Goal: Task Accomplishment & Management: Manage account settings

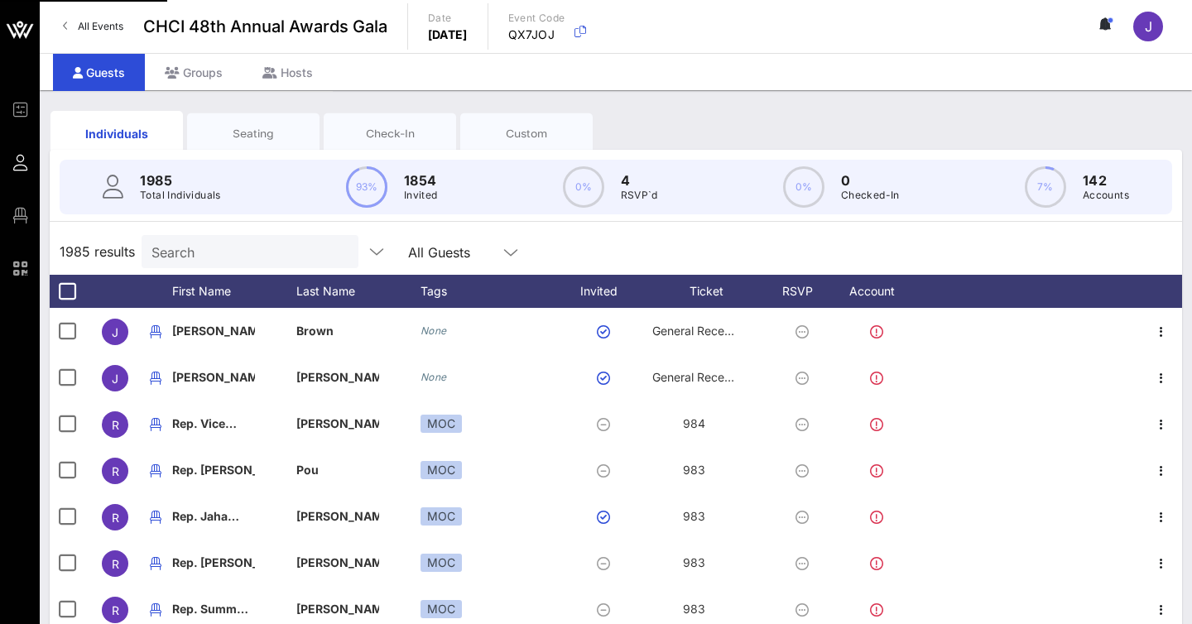
click at [246, 241] on input "Search" at bounding box center [248, 252] width 194 height 22
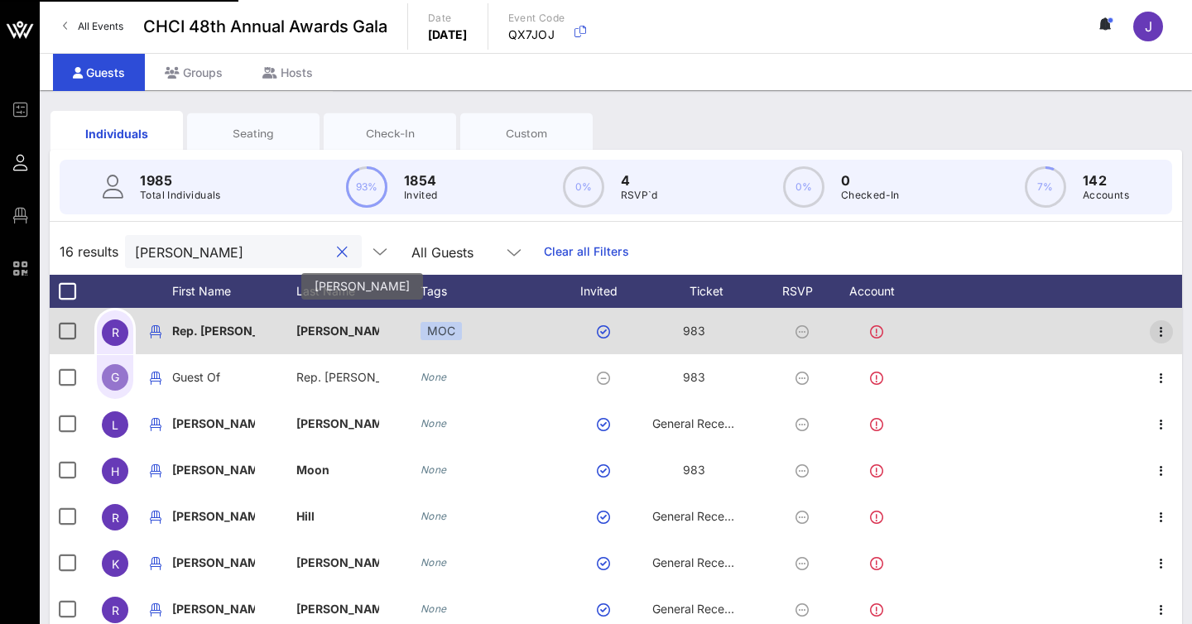
click at [1162, 332] on icon "button" at bounding box center [1161, 332] width 20 height 20
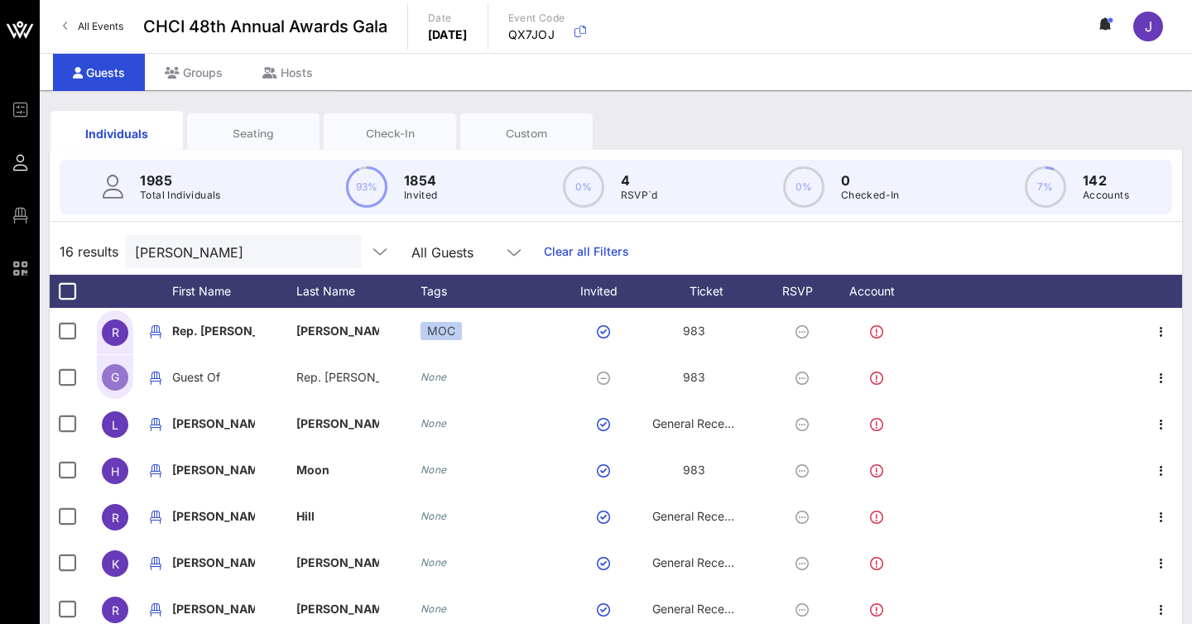
click at [1106, 350] on div "Edit" at bounding box center [1114, 348] width 98 height 13
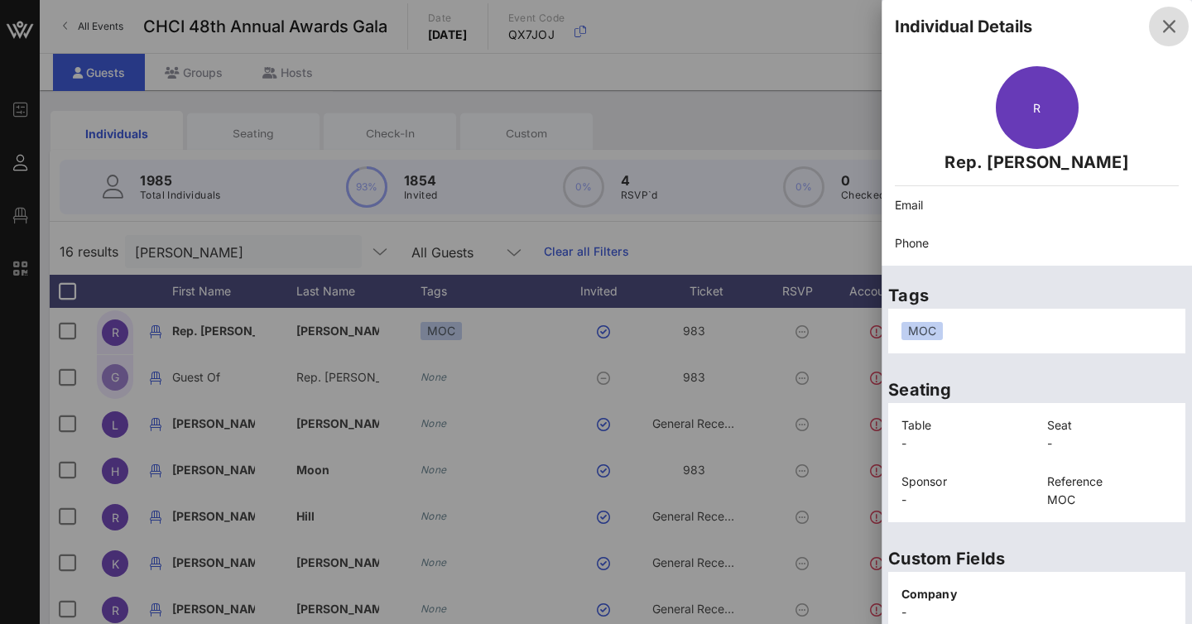
click at [1169, 29] on icon "button" at bounding box center [1169, 27] width 20 height 20
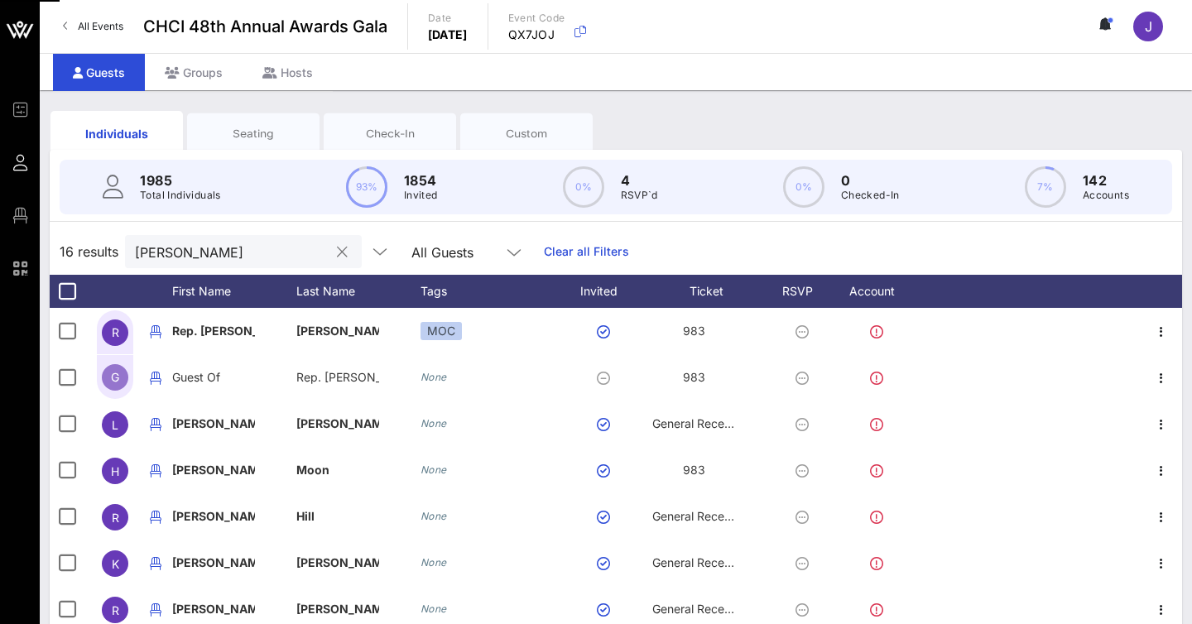
click at [229, 247] on input "[PERSON_NAME]" at bounding box center [232, 252] width 194 height 22
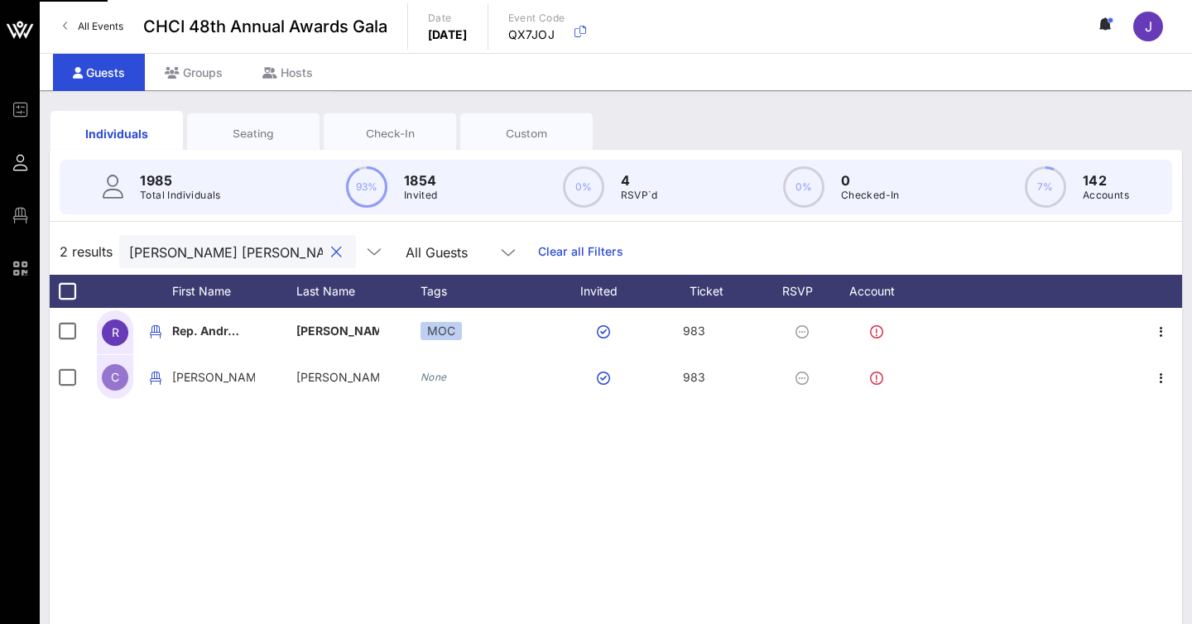
type input "andrea sal"
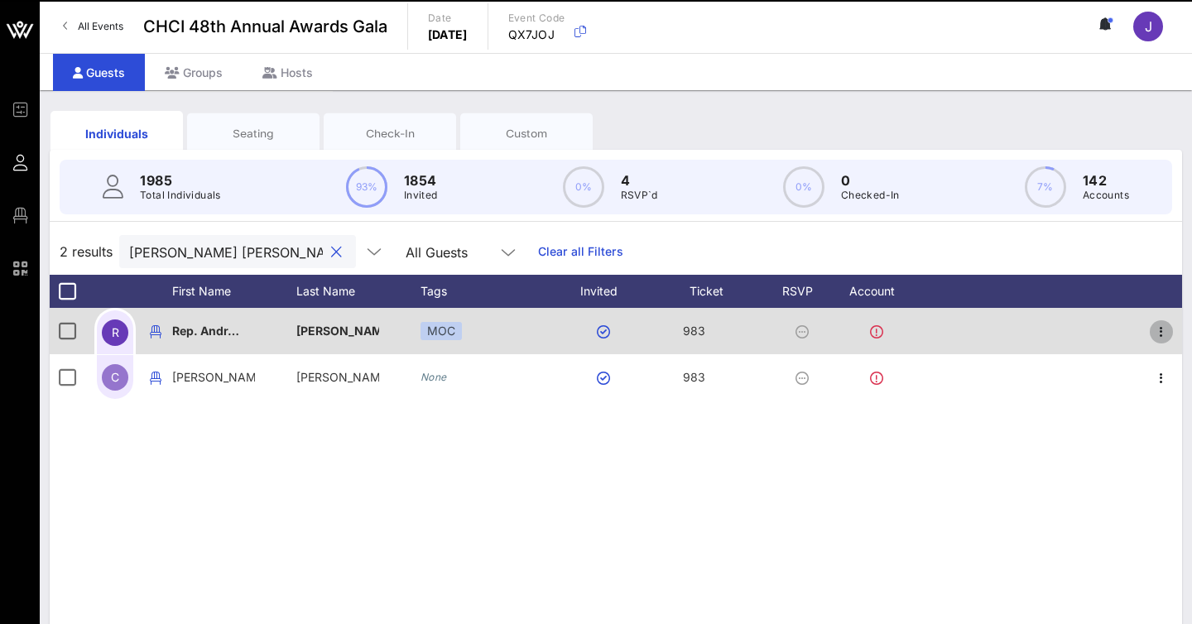
click at [1161, 330] on icon "button" at bounding box center [1161, 332] width 20 height 20
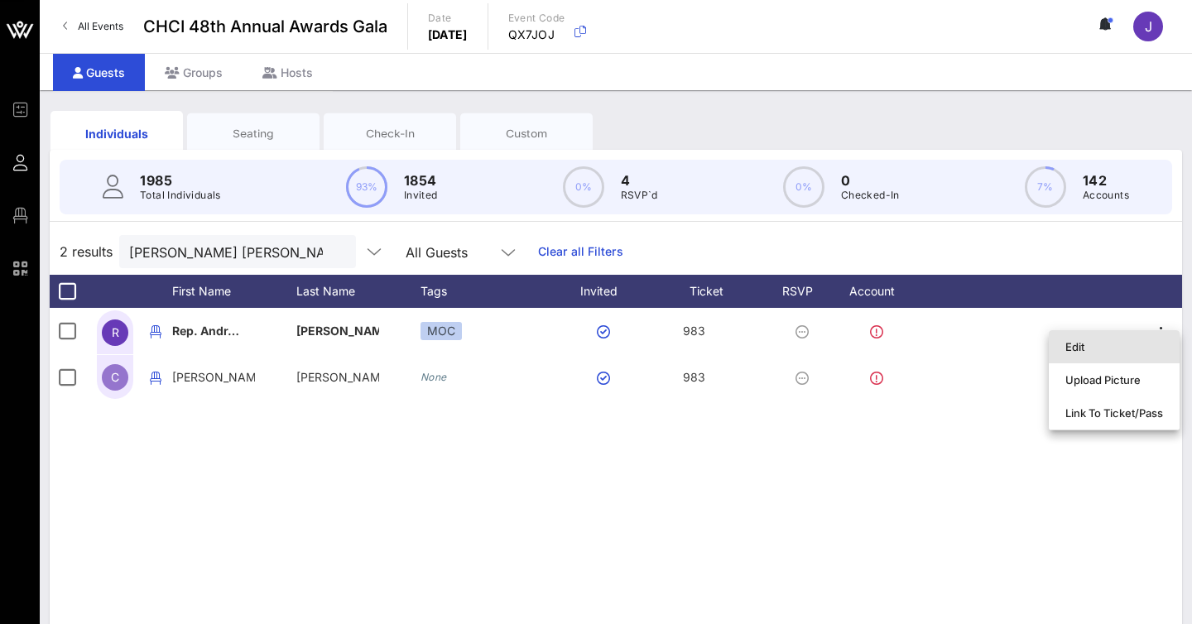
click at [1109, 341] on div "Edit" at bounding box center [1114, 346] width 98 height 13
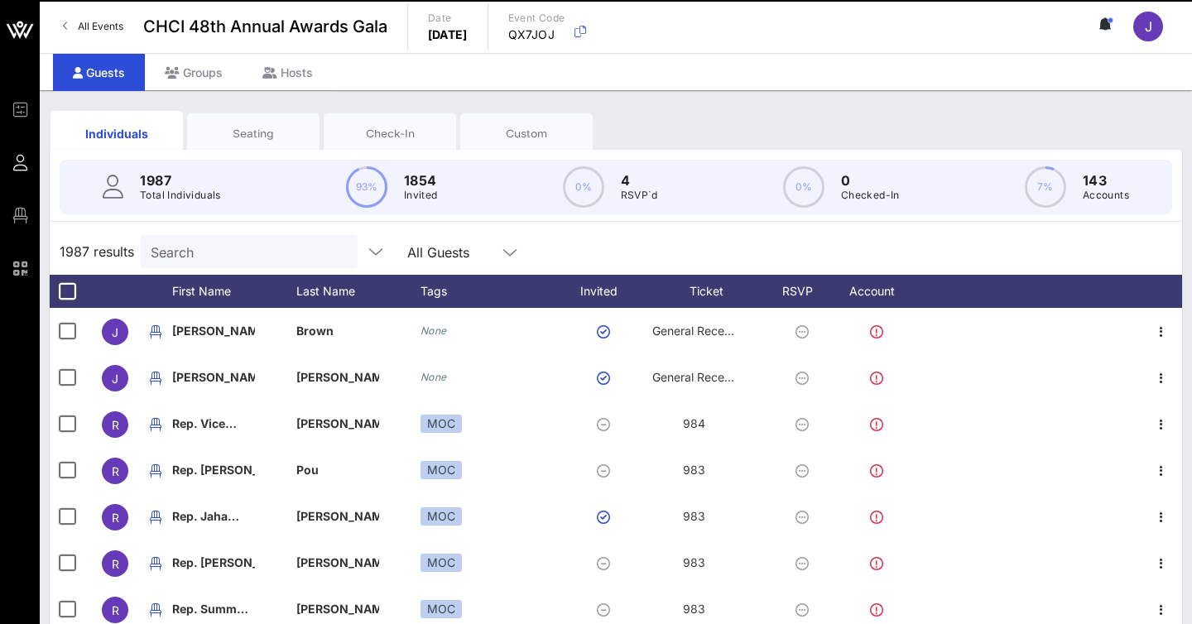
click at [257, 133] on div "Seating" at bounding box center [253, 134] width 108 height 16
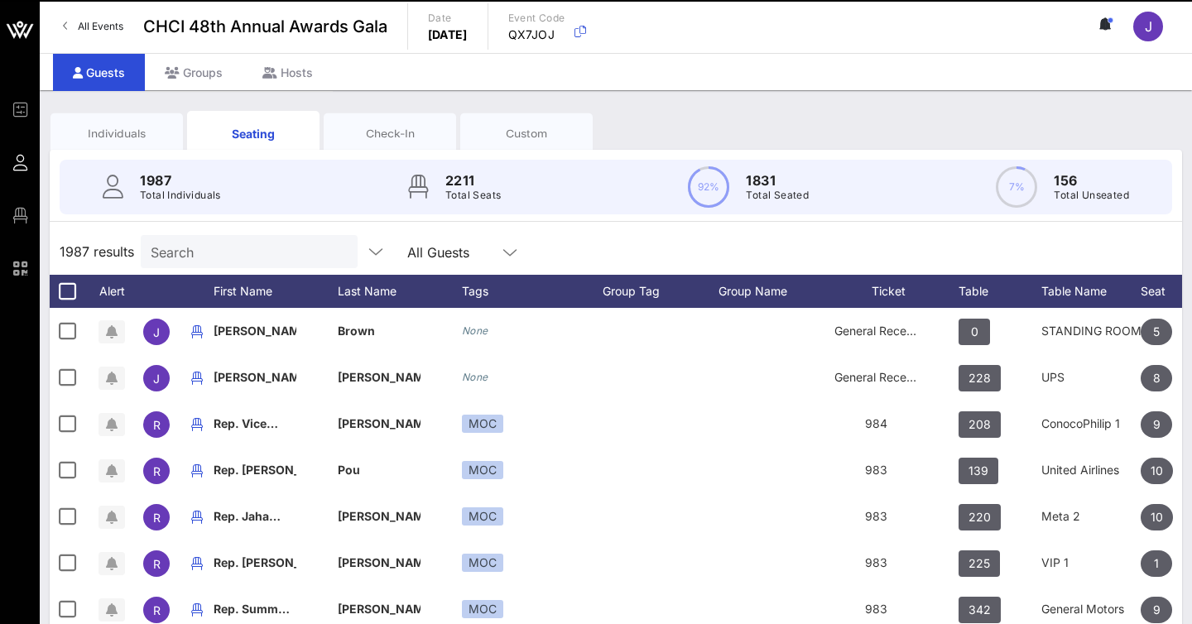
click at [219, 253] on input "Search" at bounding box center [248, 252] width 194 height 22
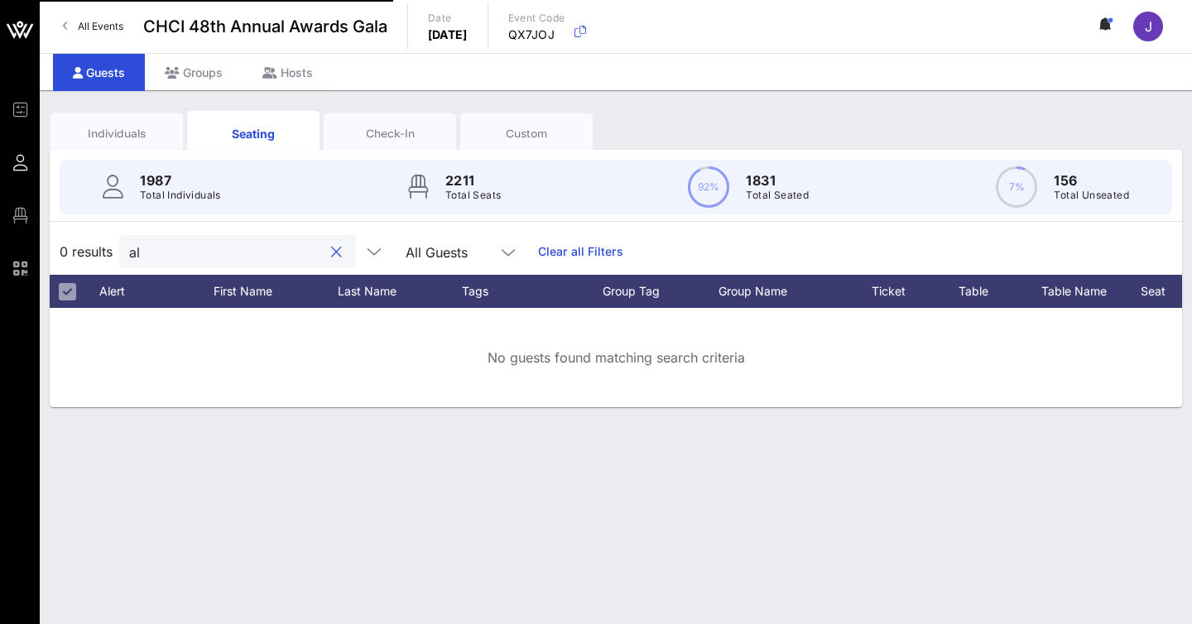
type input "a"
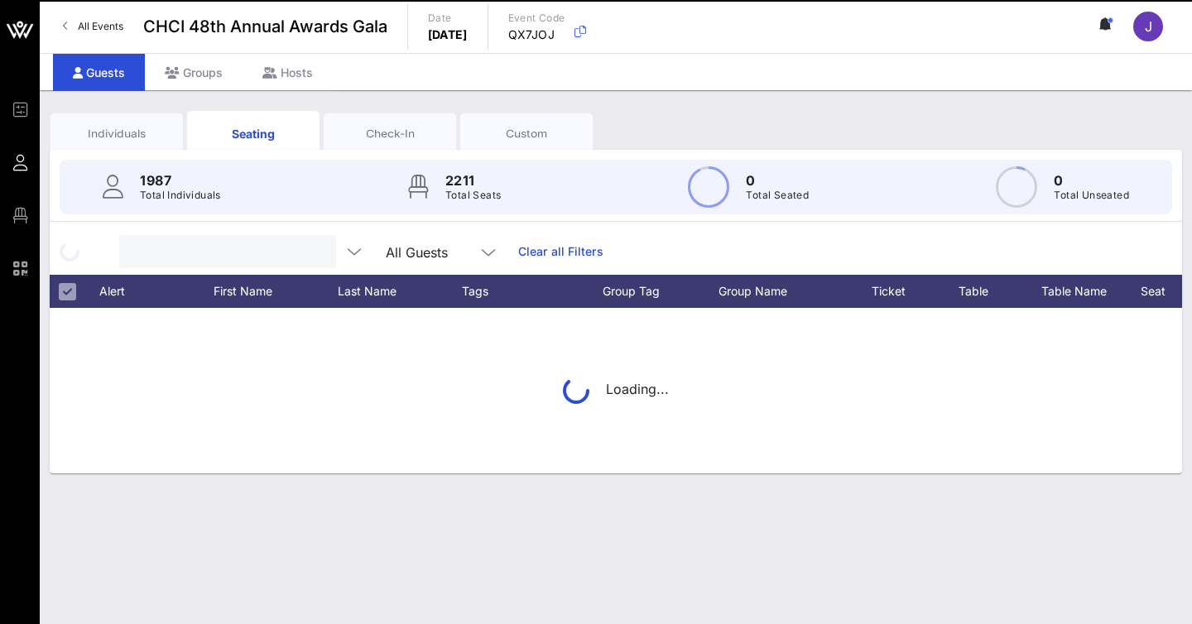
type input "b"
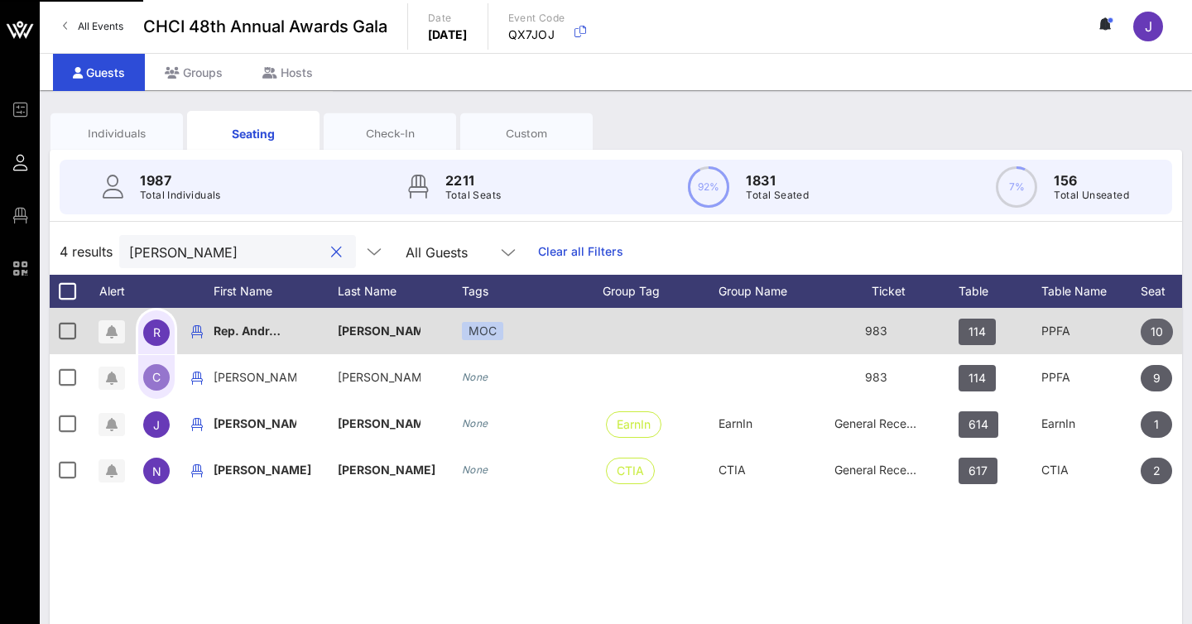
click at [1151, 331] on span "10" at bounding box center [1156, 332] width 12 height 26
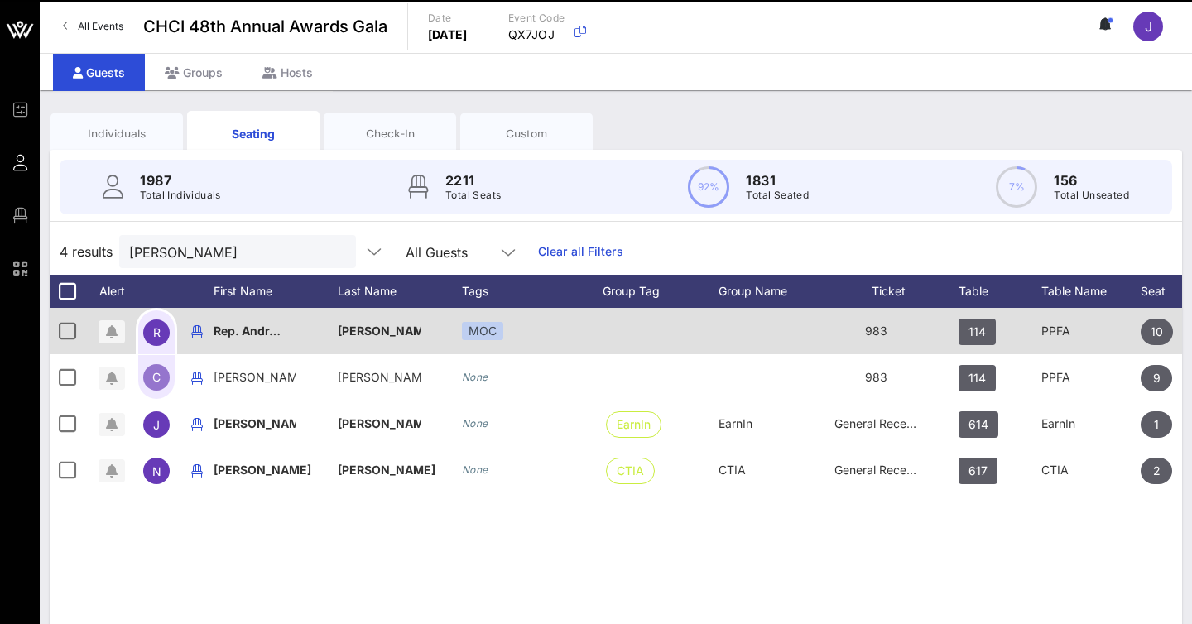
scroll to position [0, 182]
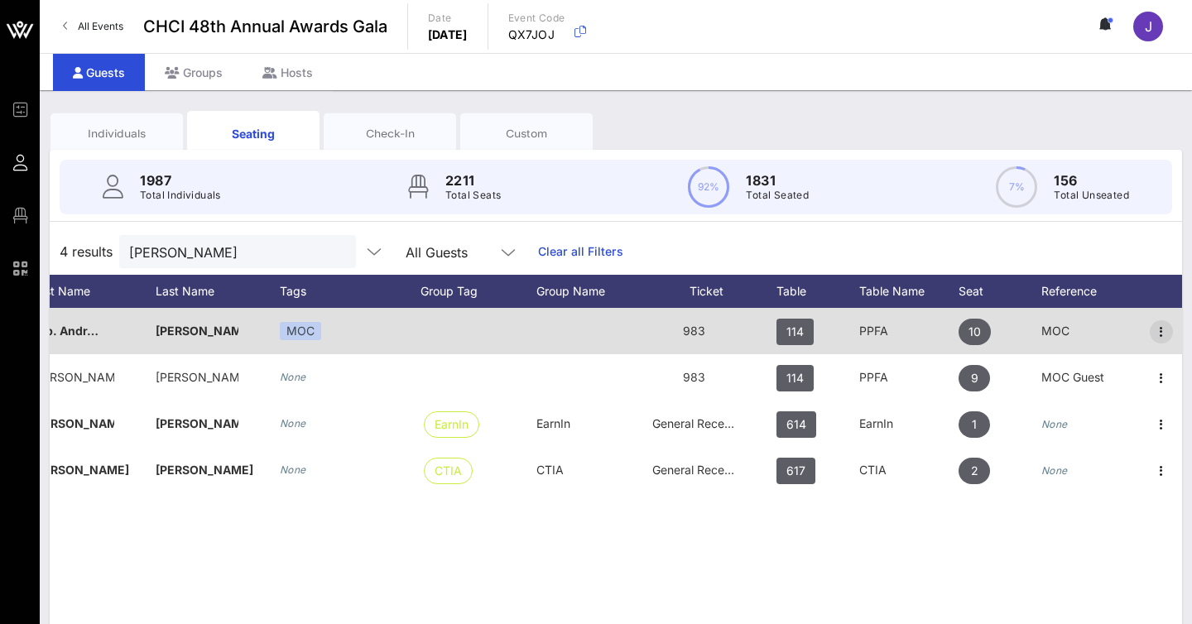
click at [1159, 329] on icon "button" at bounding box center [1161, 332] width 20 height 20
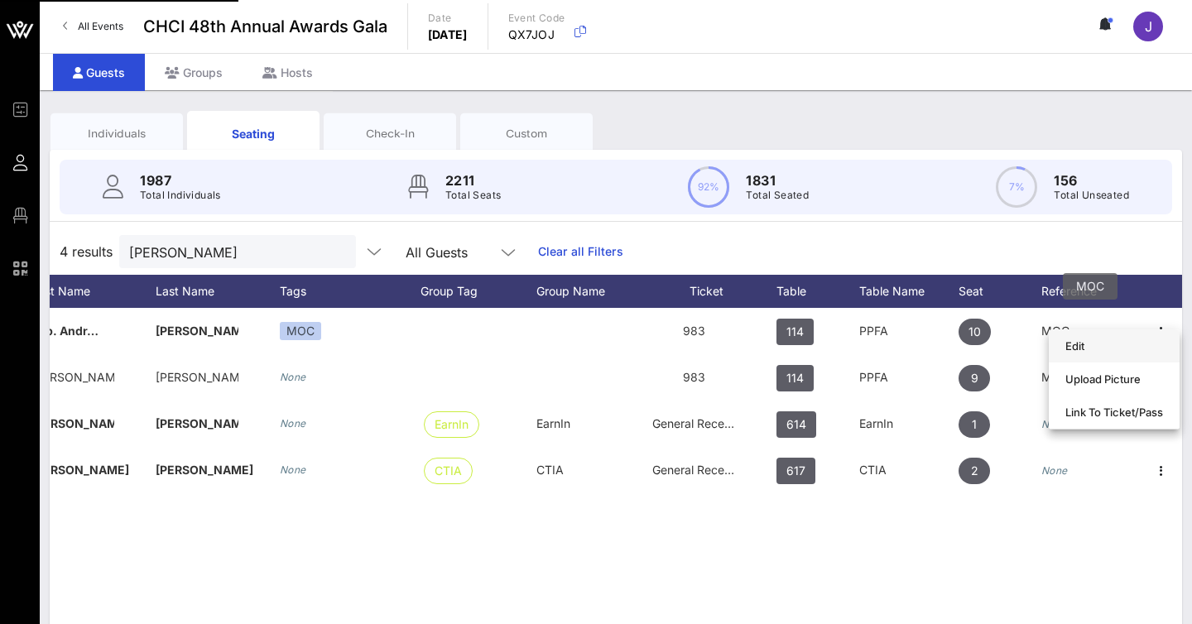
click at [1112, 347] on div "Edit" at bounding box center [1114, 345] width 98 height 13
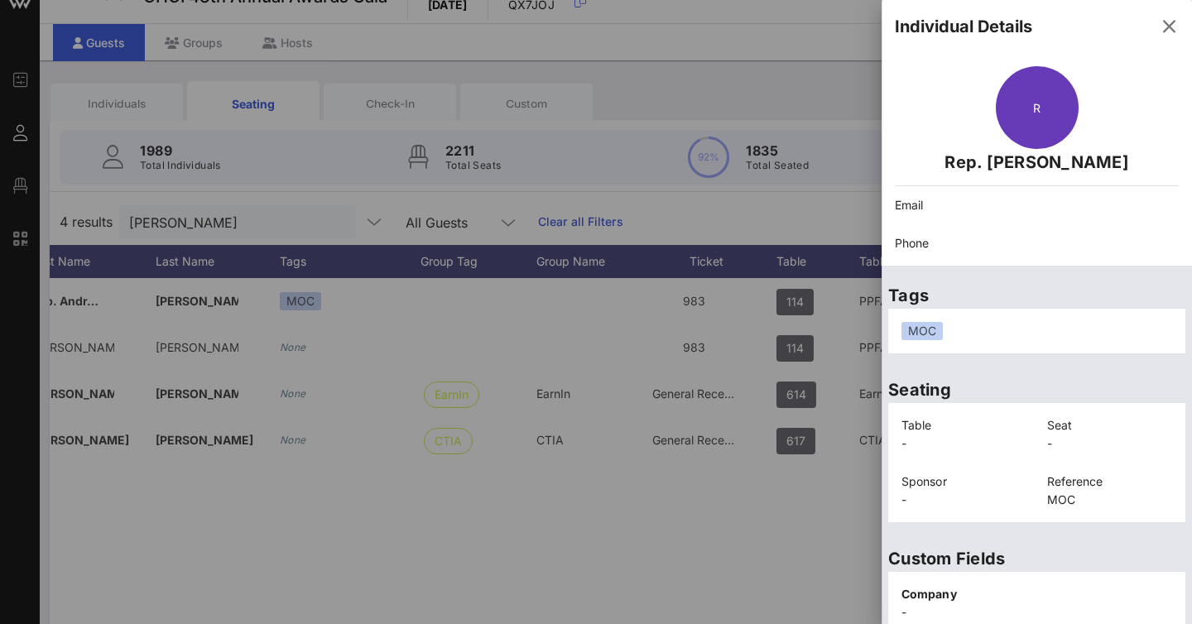
scroll to position [0, 0]
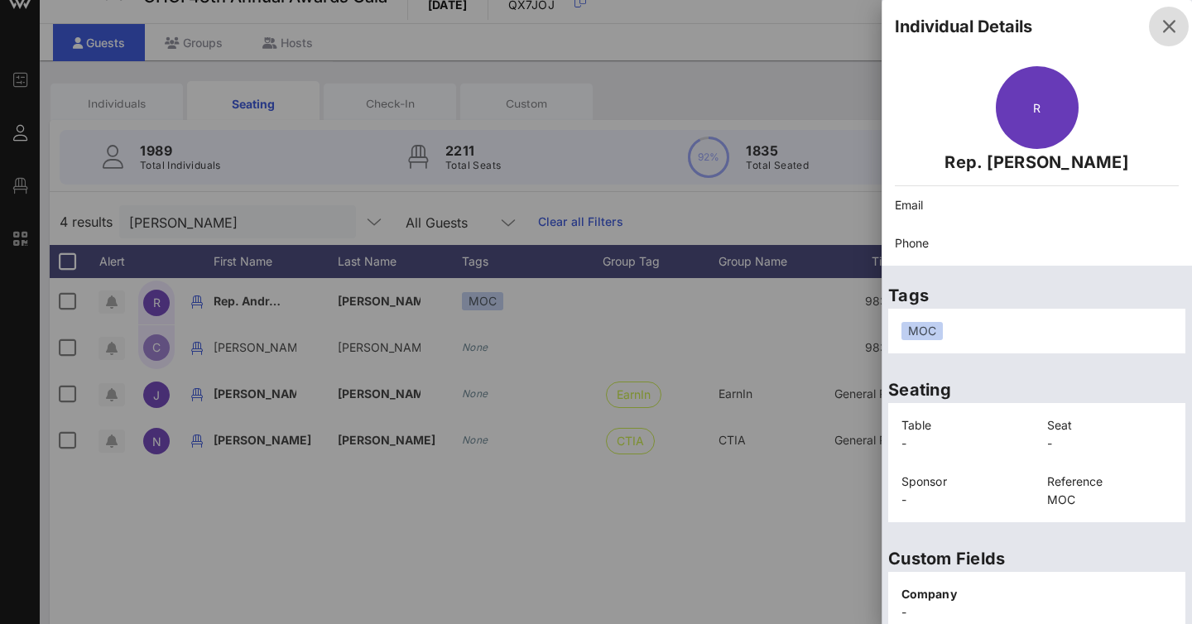
click at [1168, 31] on icon "button" at bounding box center [1169, 27] width 20 height 20
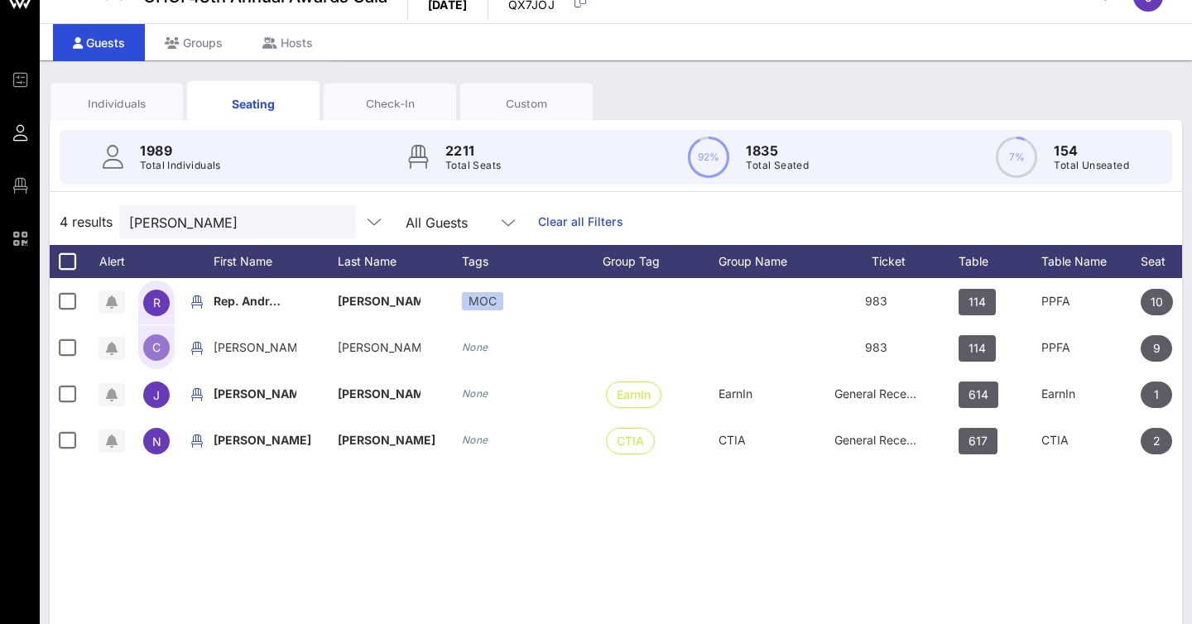
click at [1167, 24] on div "Guests Groups Hosts" at bounding box center [616, 41] width 1152 height 37
click at [235, 224] on input "Salinas" at bounding box center [226, 222] width 194 height 22
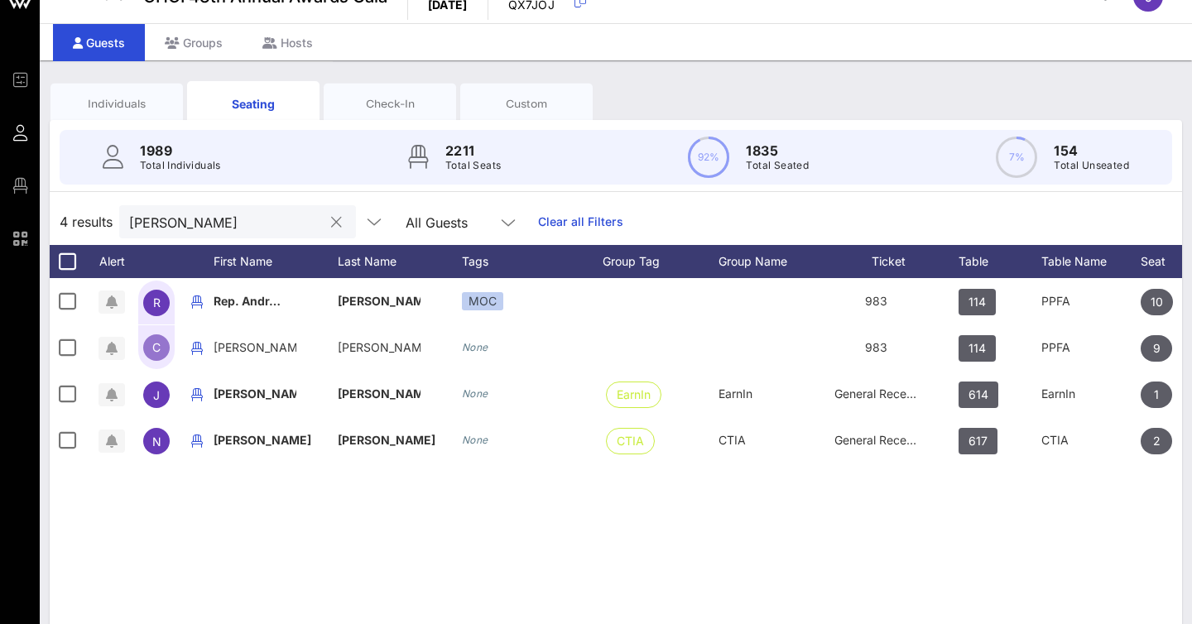
click at [235, 224] on input "Salinas" at bounding box center [226, 222] width 194 height 22
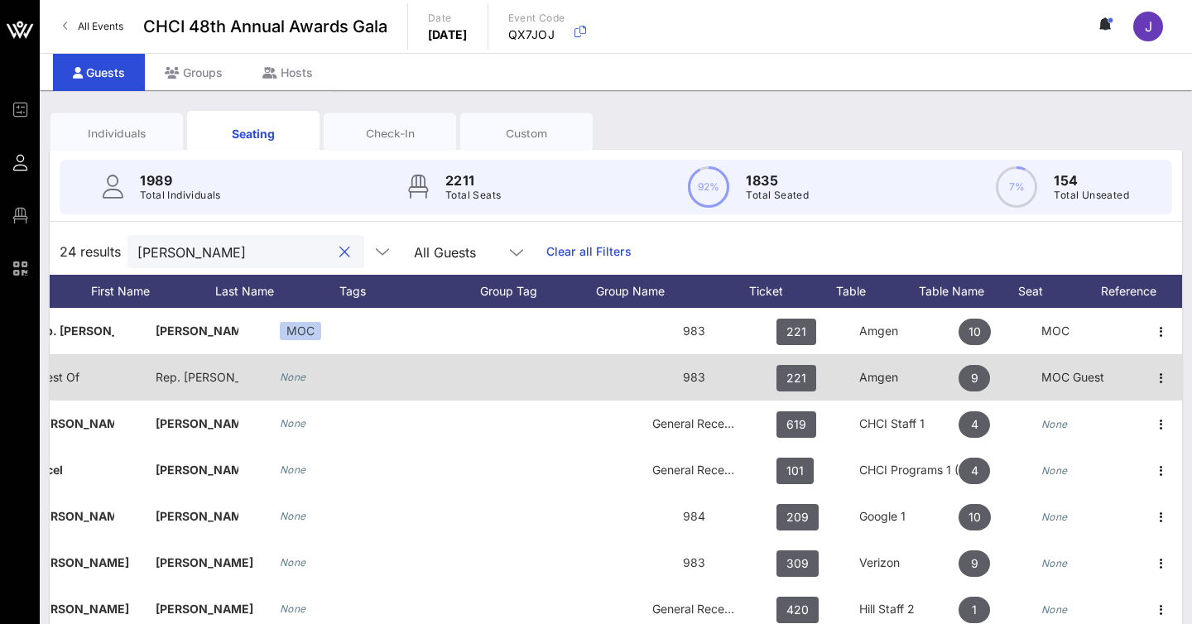
scroll to position [0, 182]
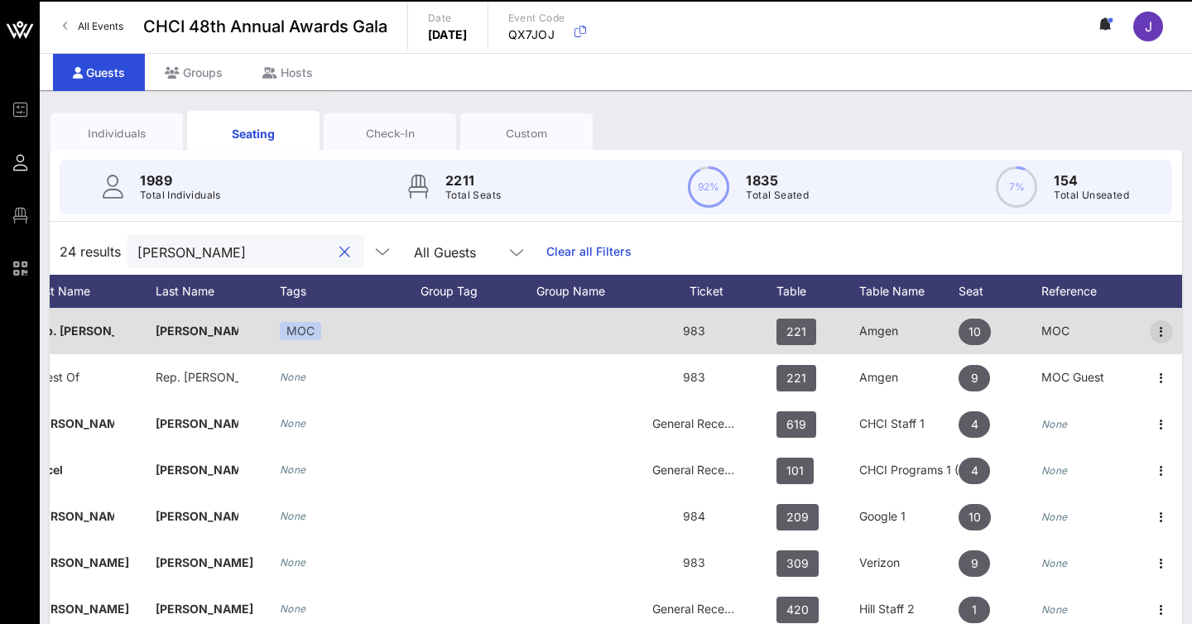
type input "sanchez"
click at [1162, 333] on icon "button" at bounding box center [1161, 332] width 20 height 20
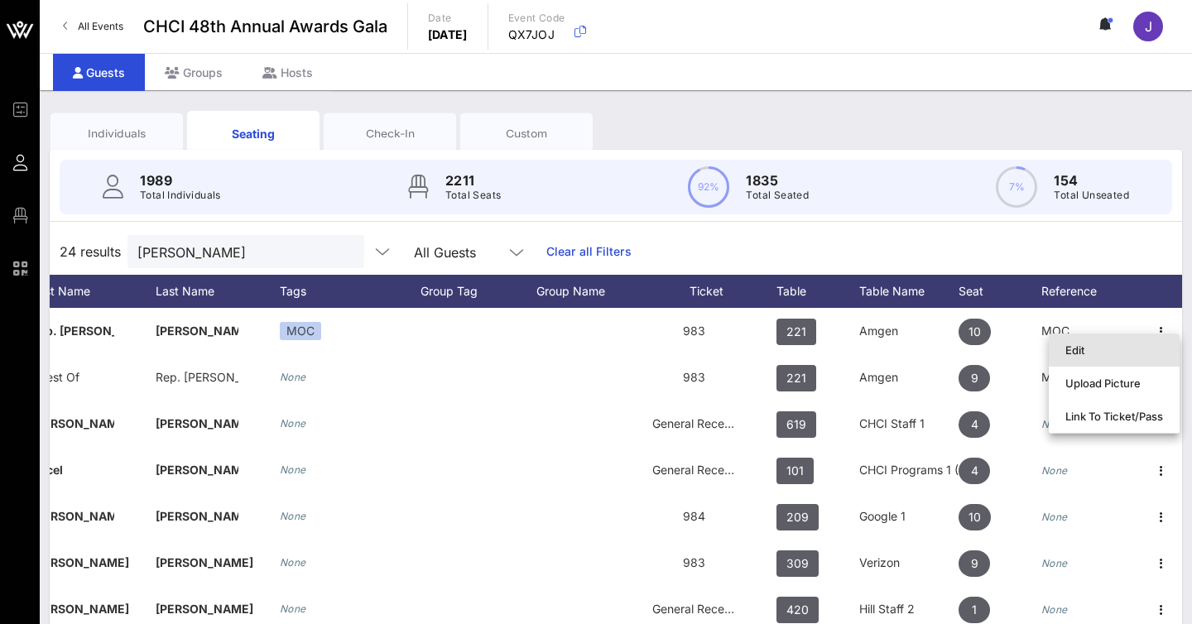
click at [1081, 350] on div "Edit" at bounding box center [1114, 349] width 98 height 13
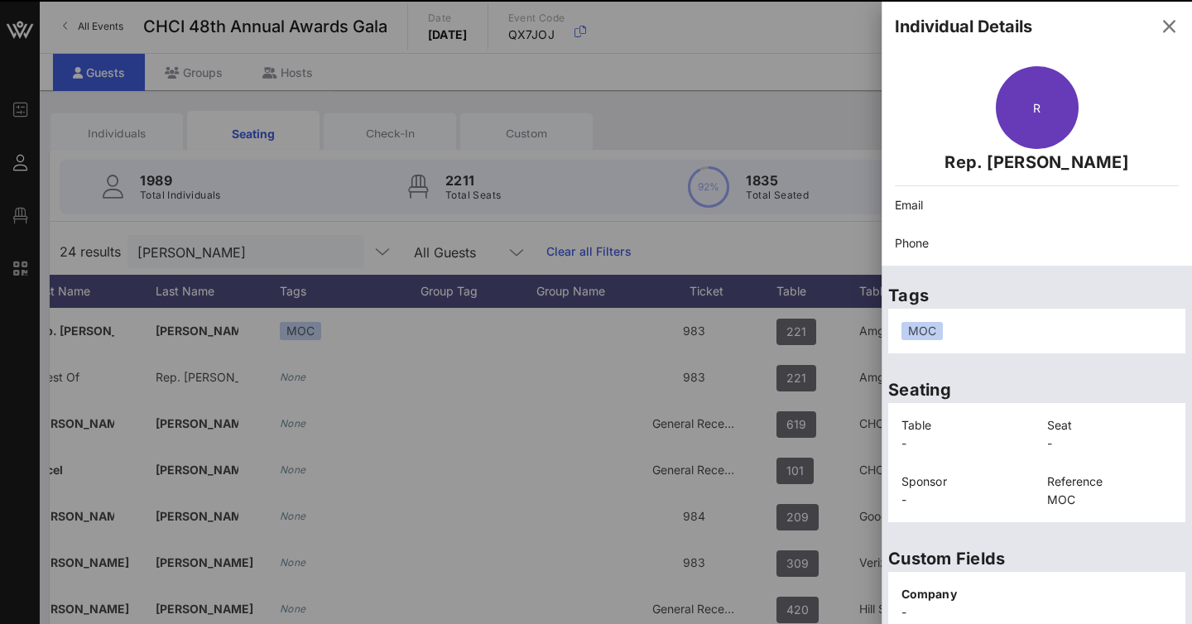
scroll to position [69, 0]
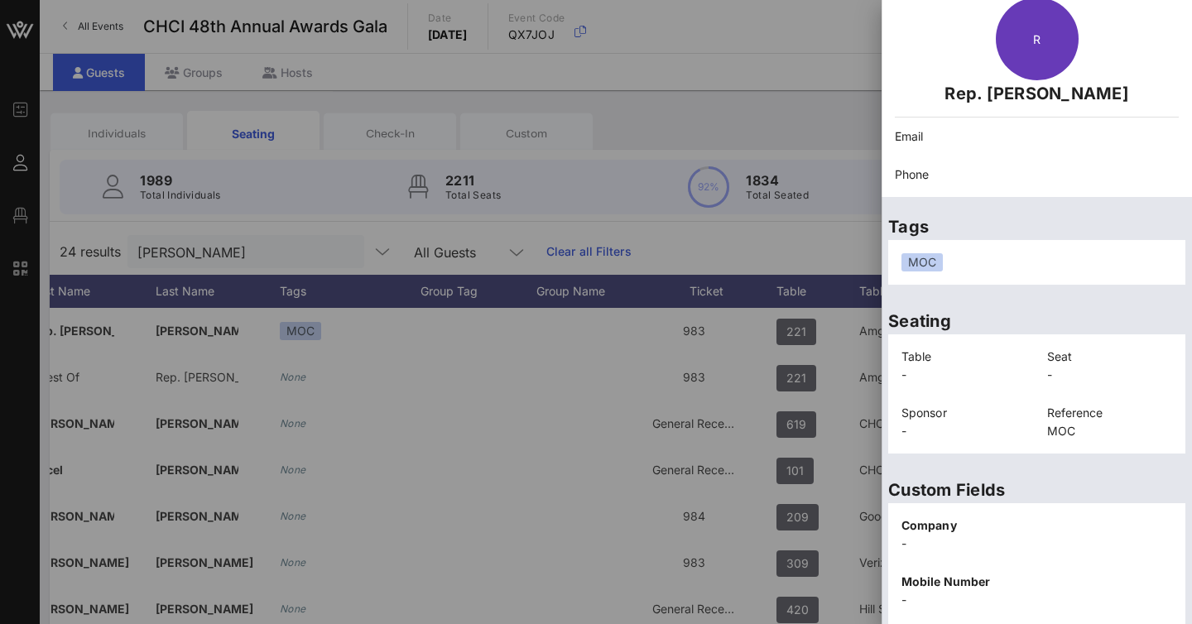
click at [794, 130] on div at bounding box center [596, 312] width 1192 height 624
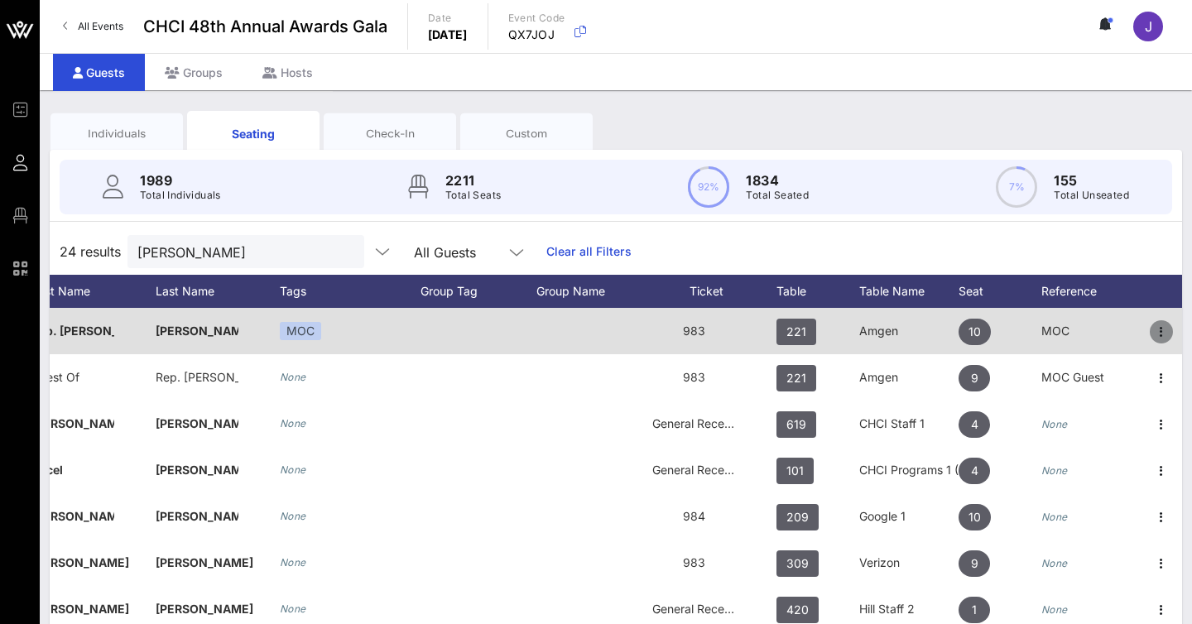
click at [1159, 333] on icon "button" at bounding box center [1161, 332] width 20 height 20
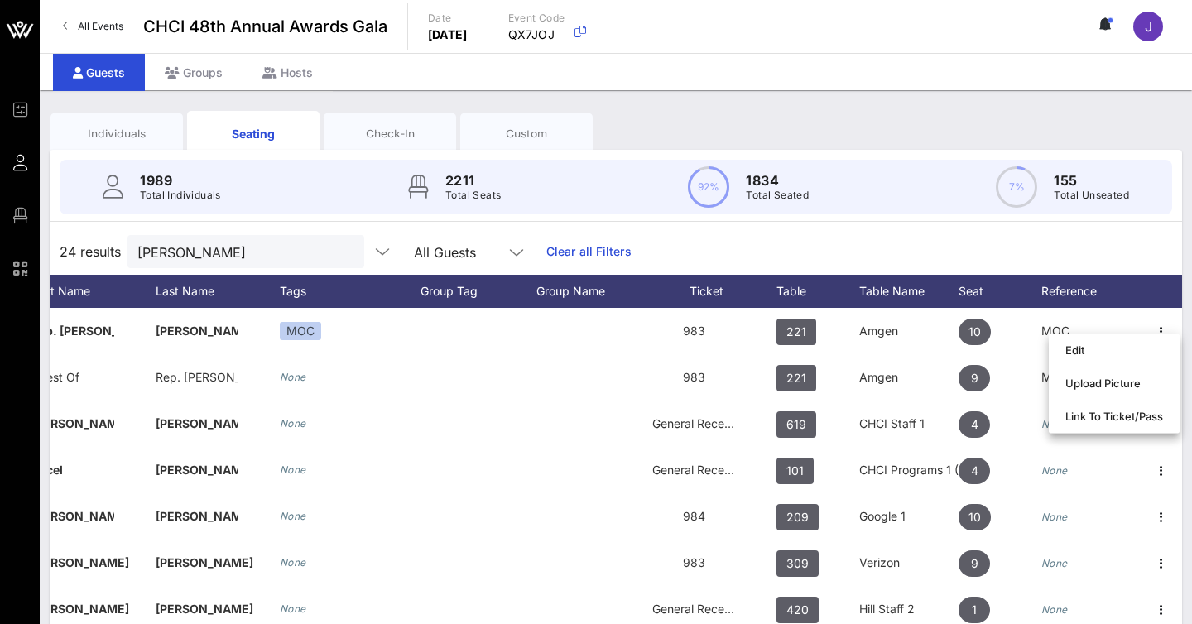
click at [1079, 251] on div "24 results sanchez All Guests Clear all Filters" at bounding box center [616, 251] width 1132 height 46
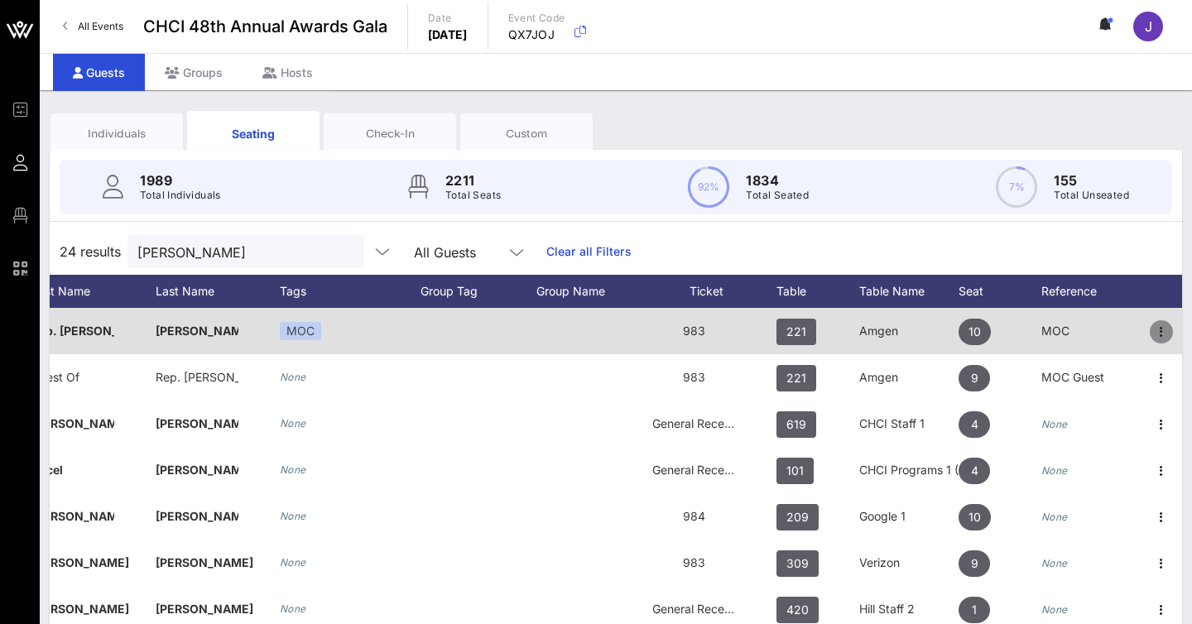
click at [1156, 326] on icon "button" at bounding box center [1161, 332] width 20 height 20
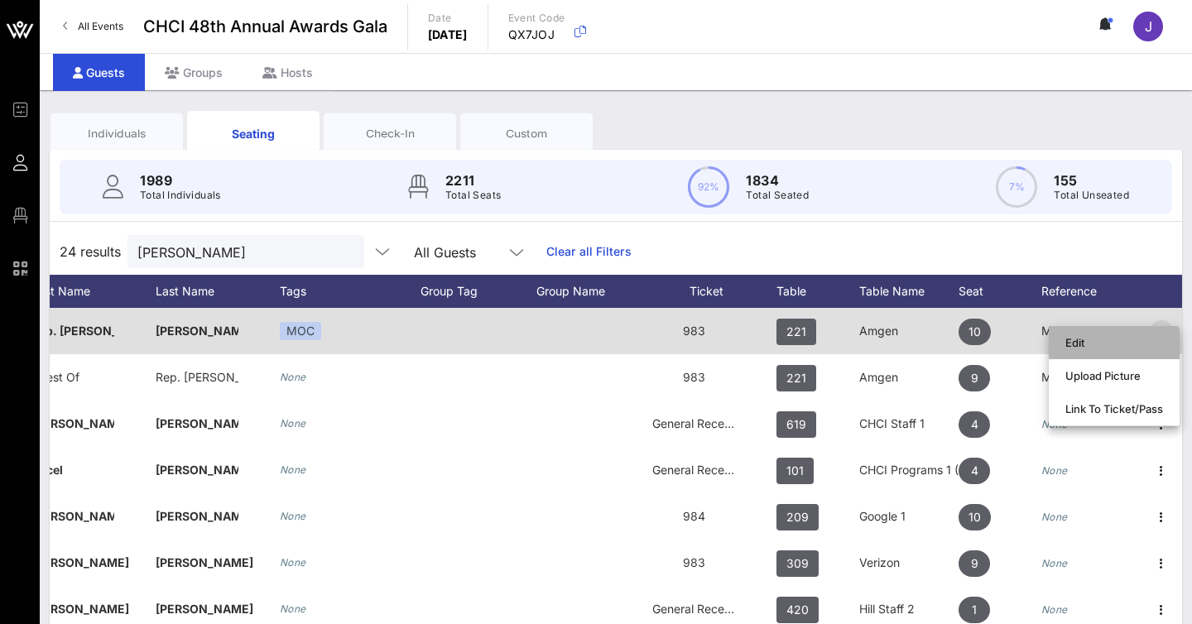
click at [1156, 326] on div "Edit" at bounding box center [1113, 342] width 131 height 33
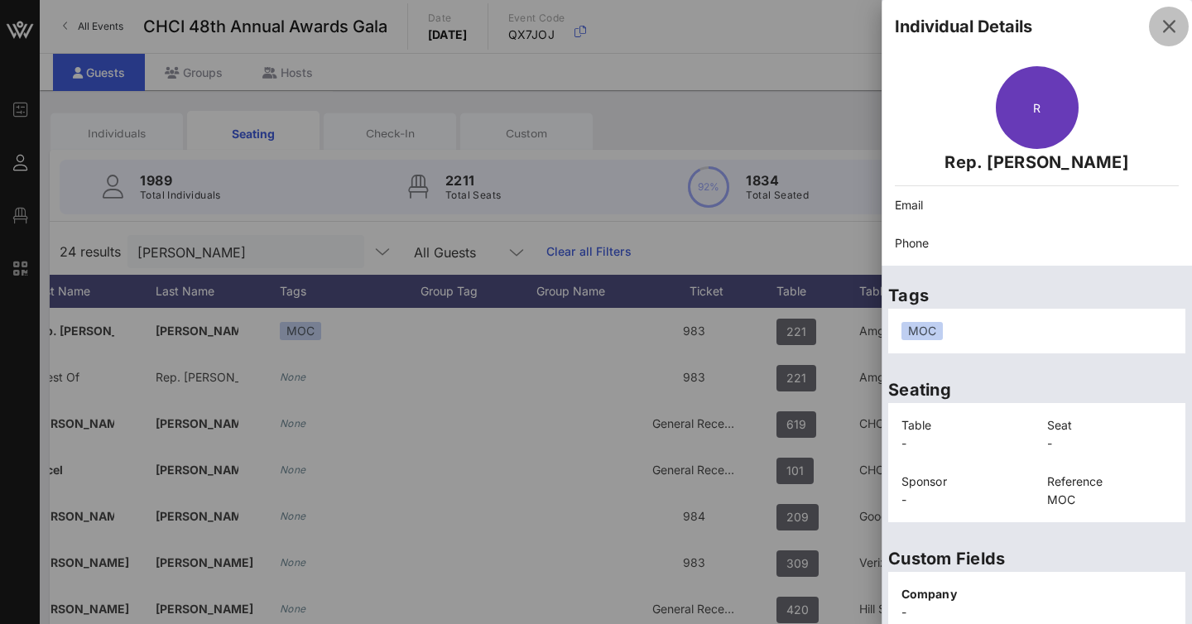
click at [1168, 29] on icon "button" at bounding box center [1169, 27] width 20 height 20
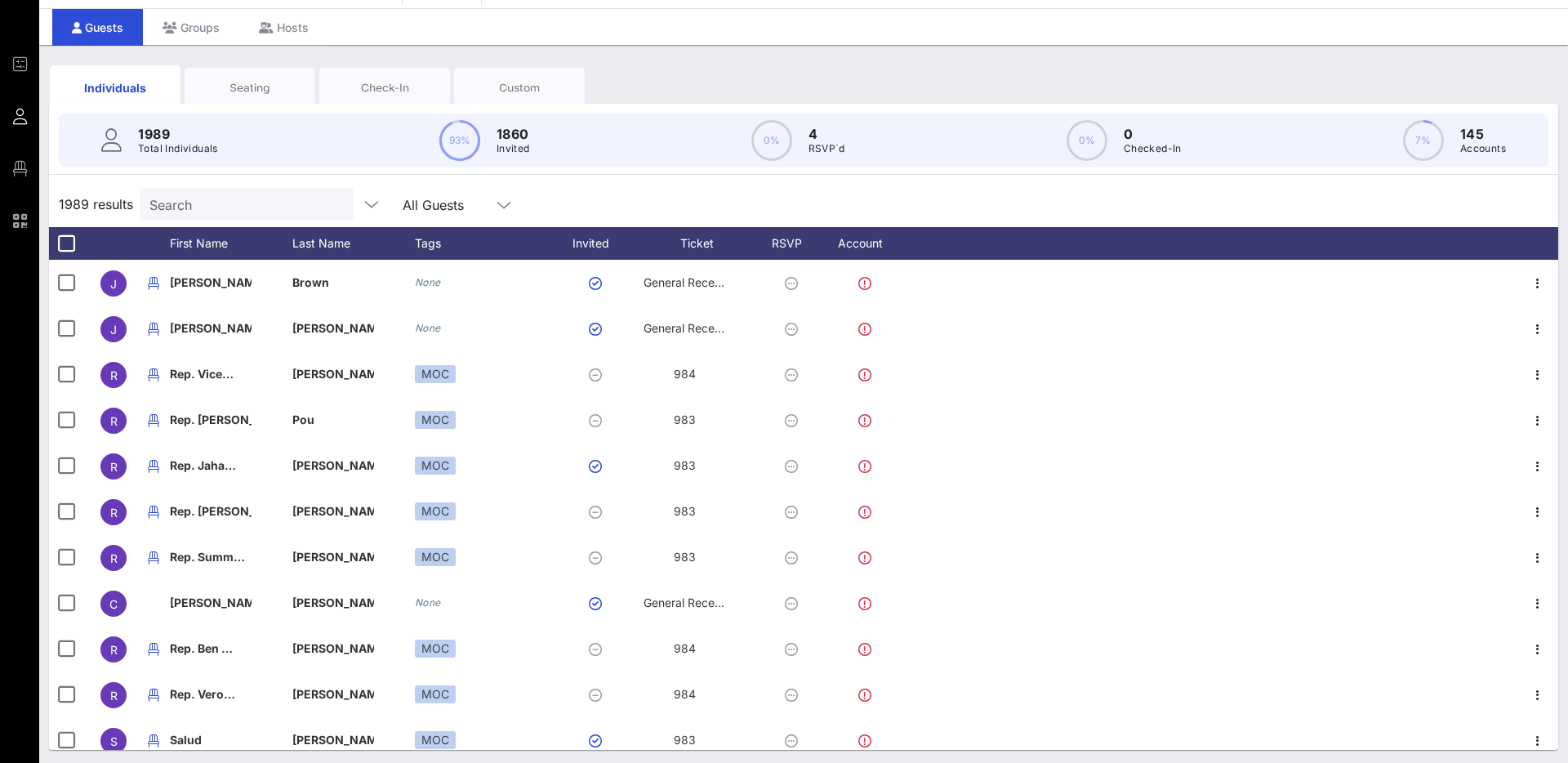
click at [254, 80] on div "Seating" at bounding box center [250, 88] width 107 height 16
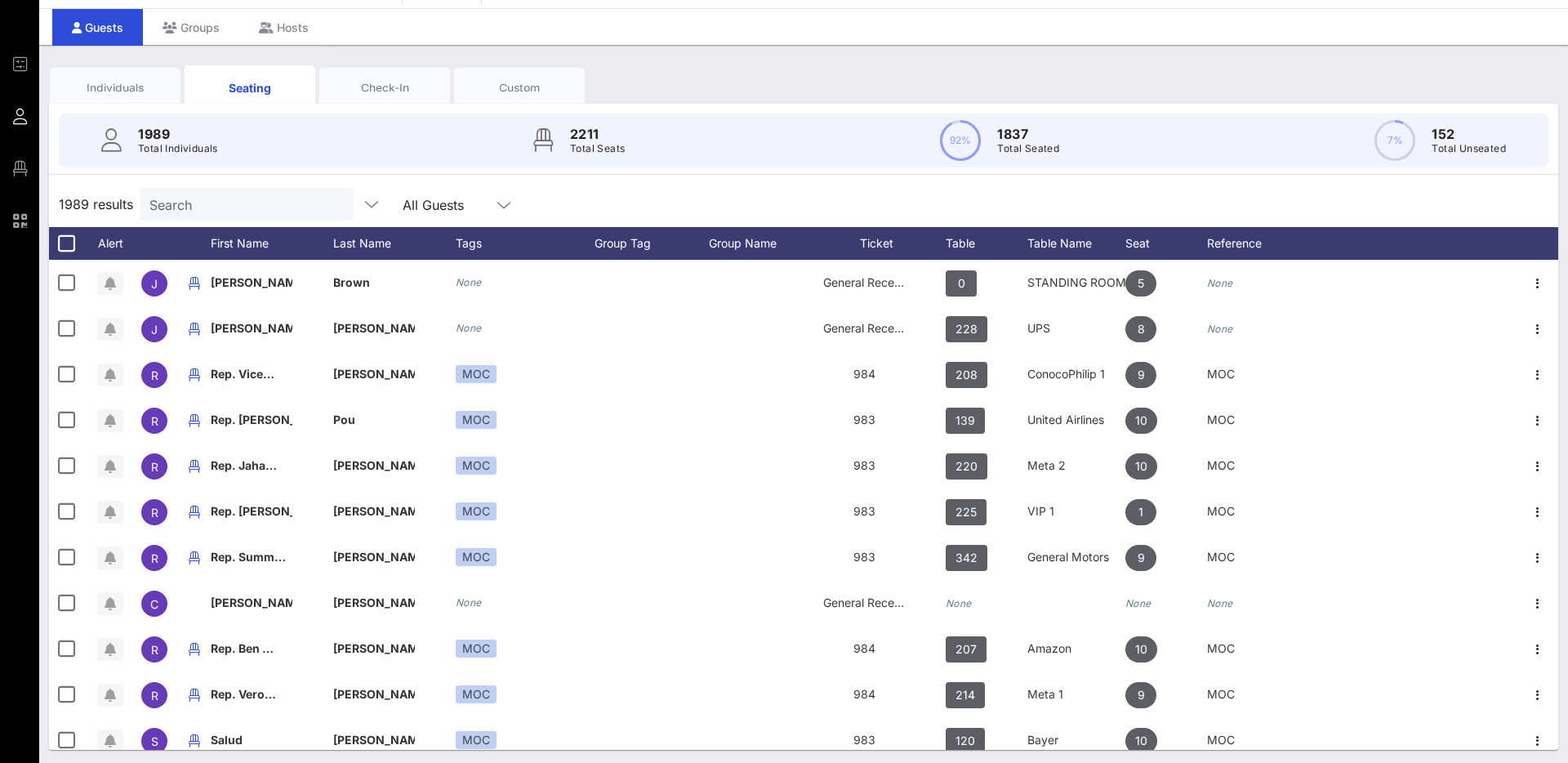
click at [279, 206] on input "Search" at bounding box center [245, 204] width 191 height 22
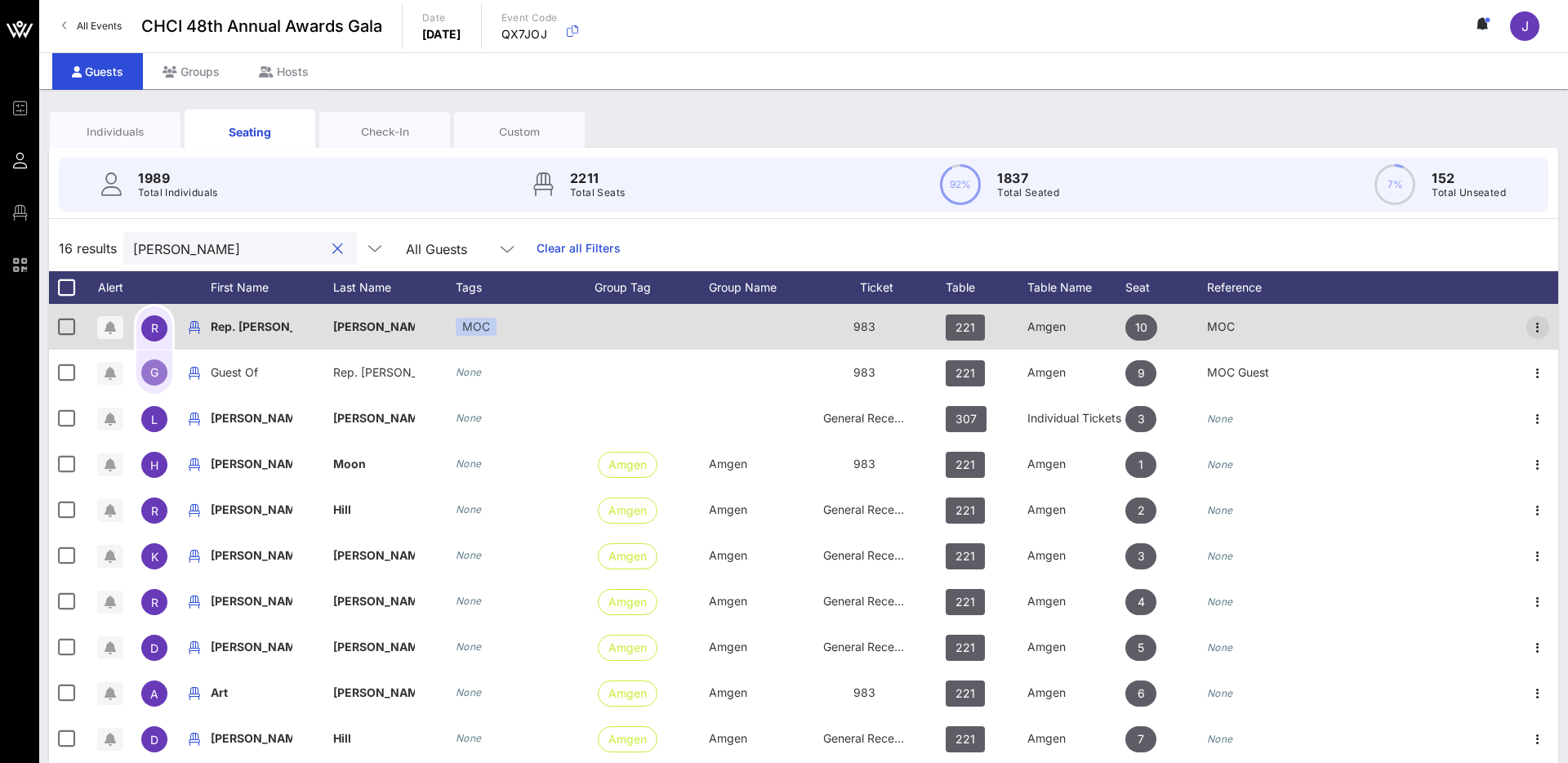
type input "linda"
click at [1533, 330] on icon "button" at bounding box center [1537, 328] width 20 height 20
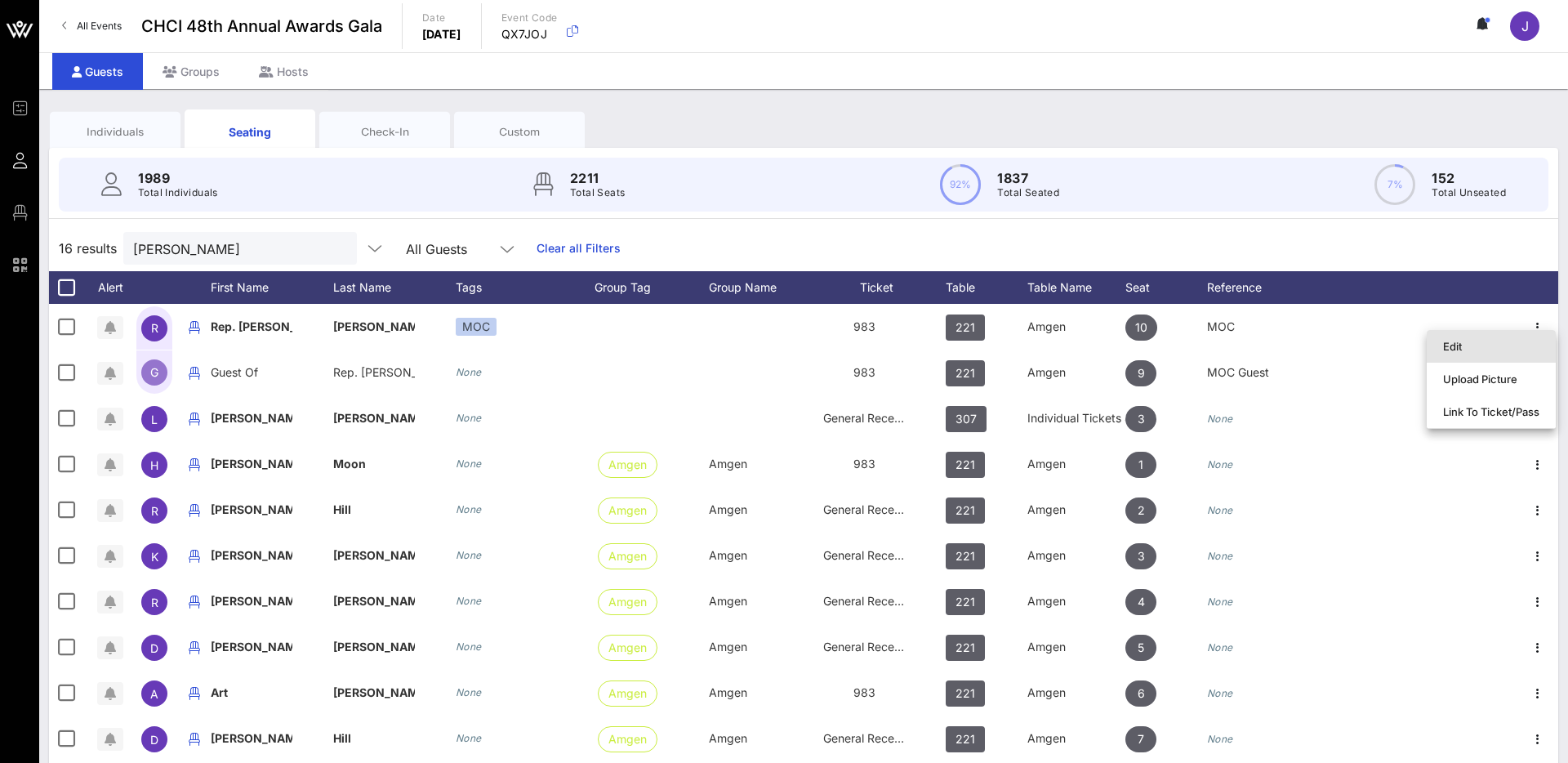
click at [1490, 345] on div "Edit" at bounding box center [1491, 345] width 97 height 13
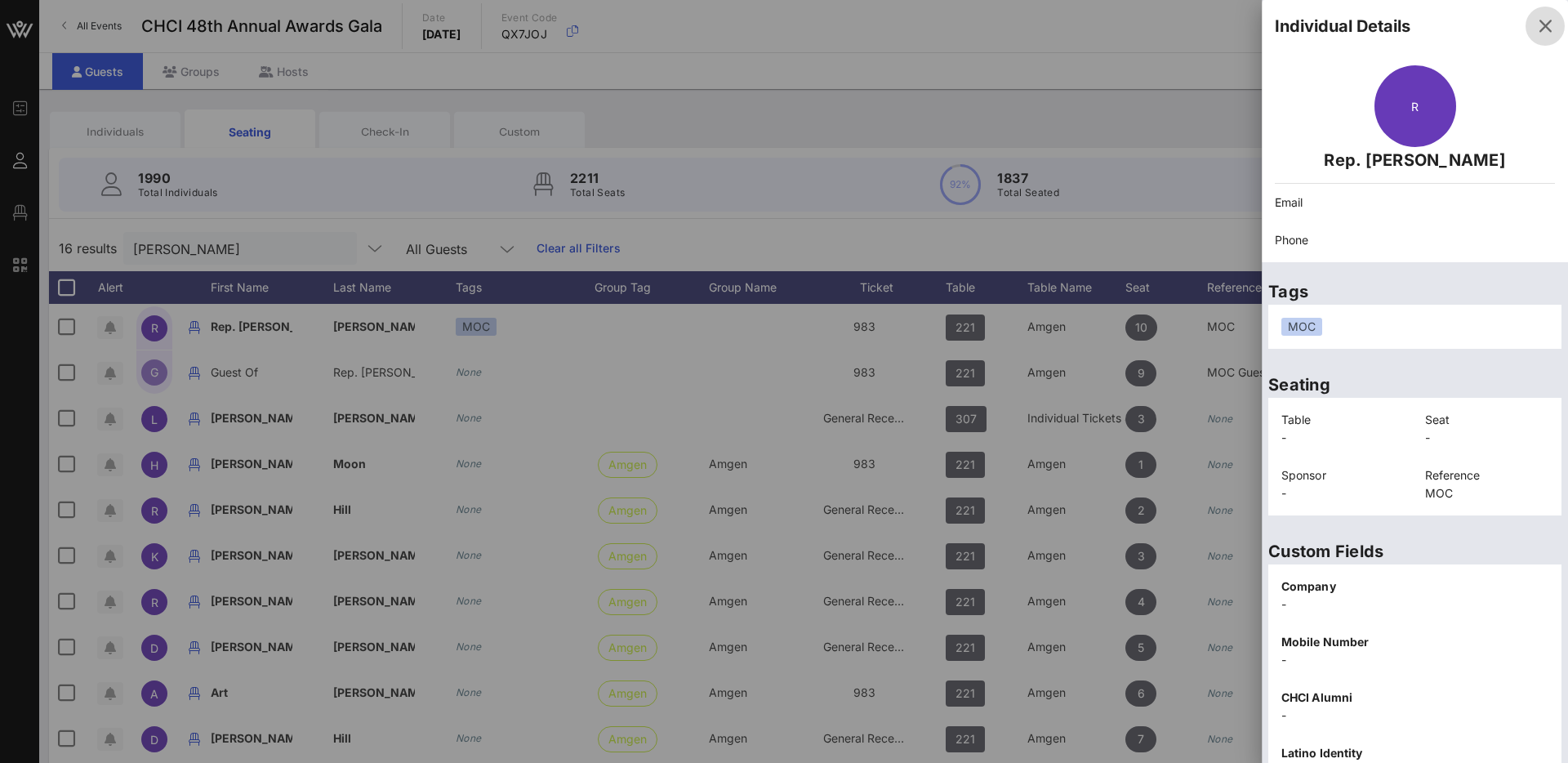
click at [1540, 25] on icon "button" at bounding box center [1545, 27] width 20 height 20
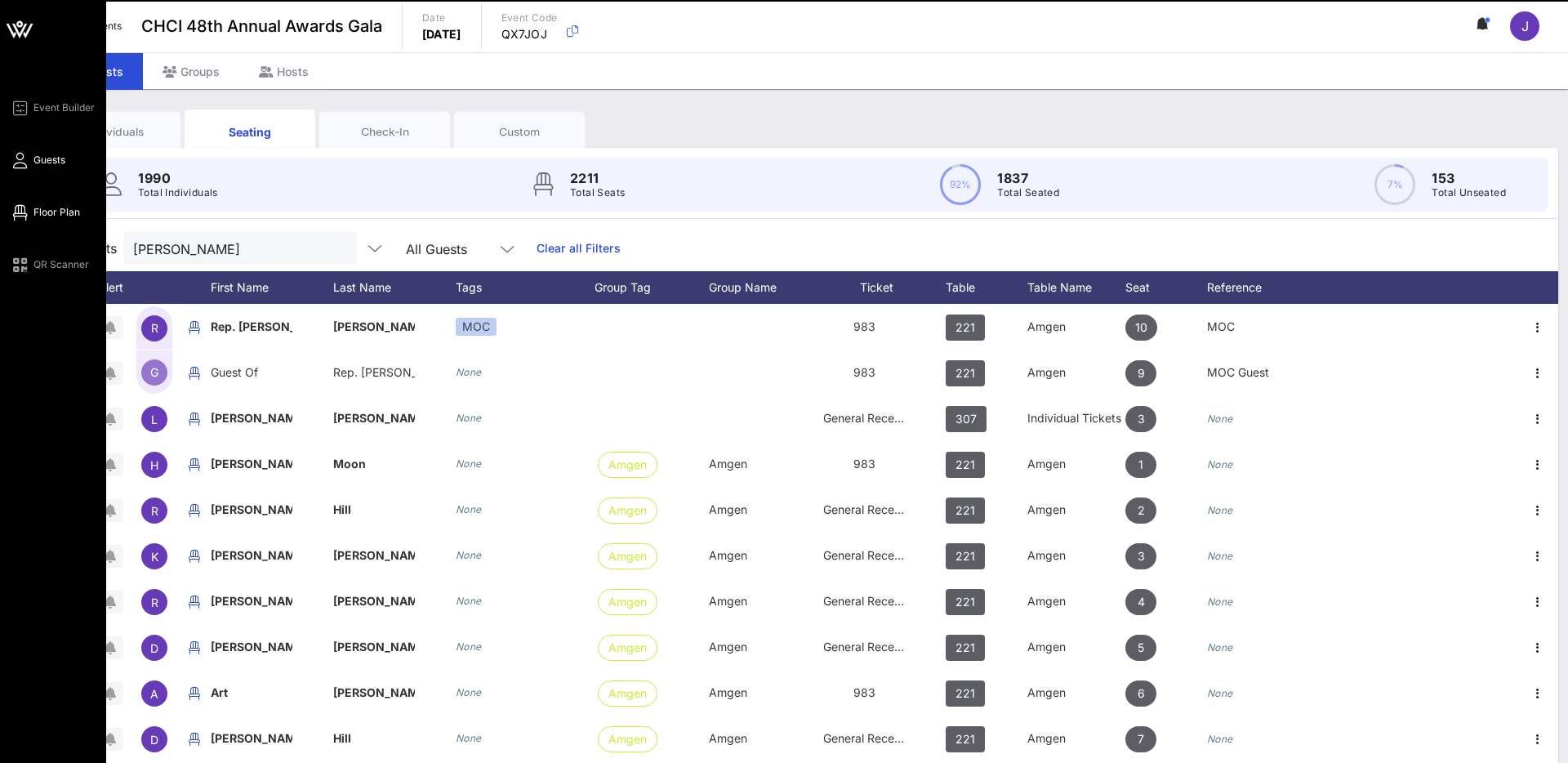
click at [47, 208] on span "Floor Plan" at bounding box center [56, 212] width 46 height 15
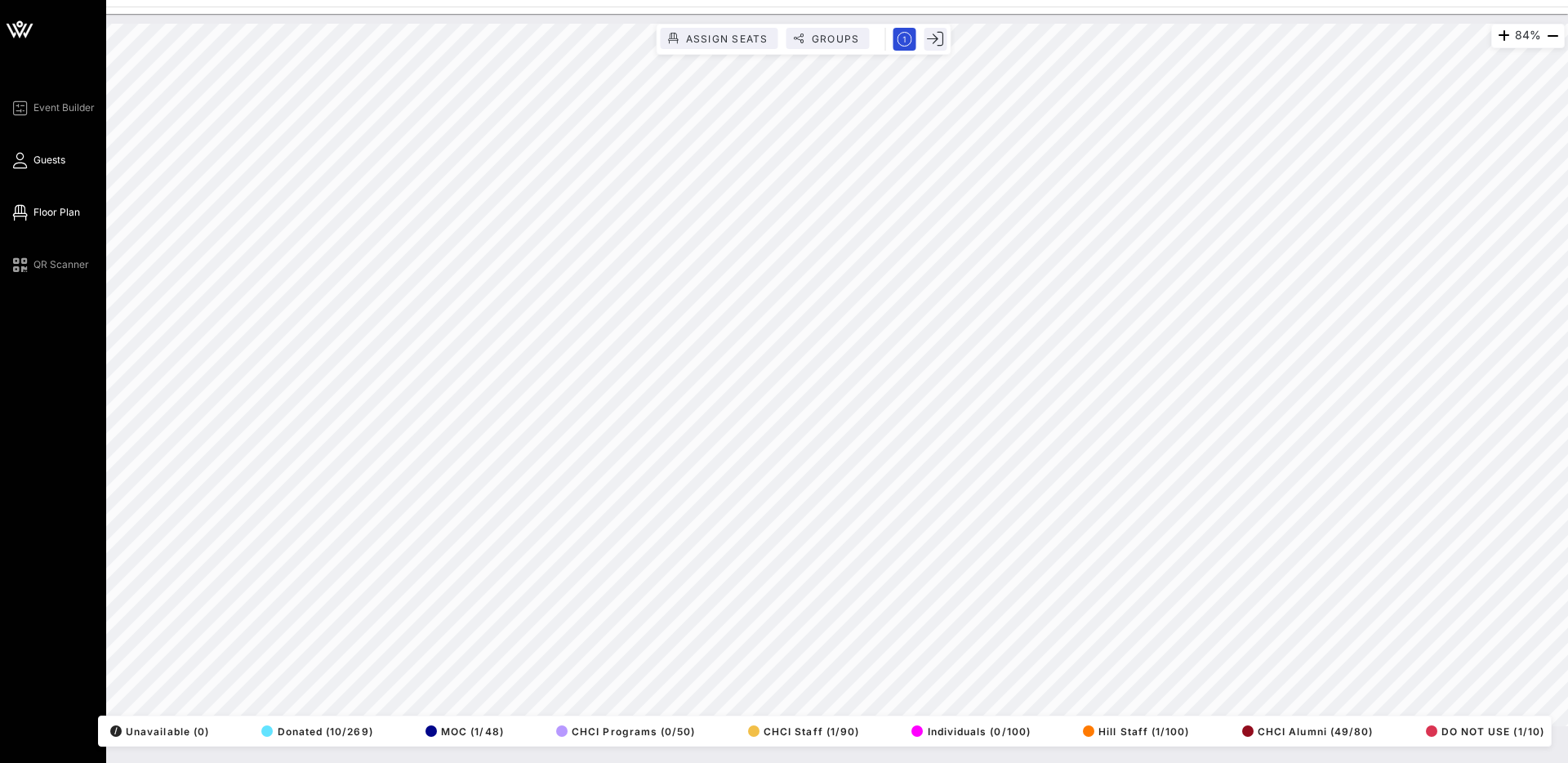
click at [51, 167] on span "Guests" at bounding box center [49, 160] width 32 height 15
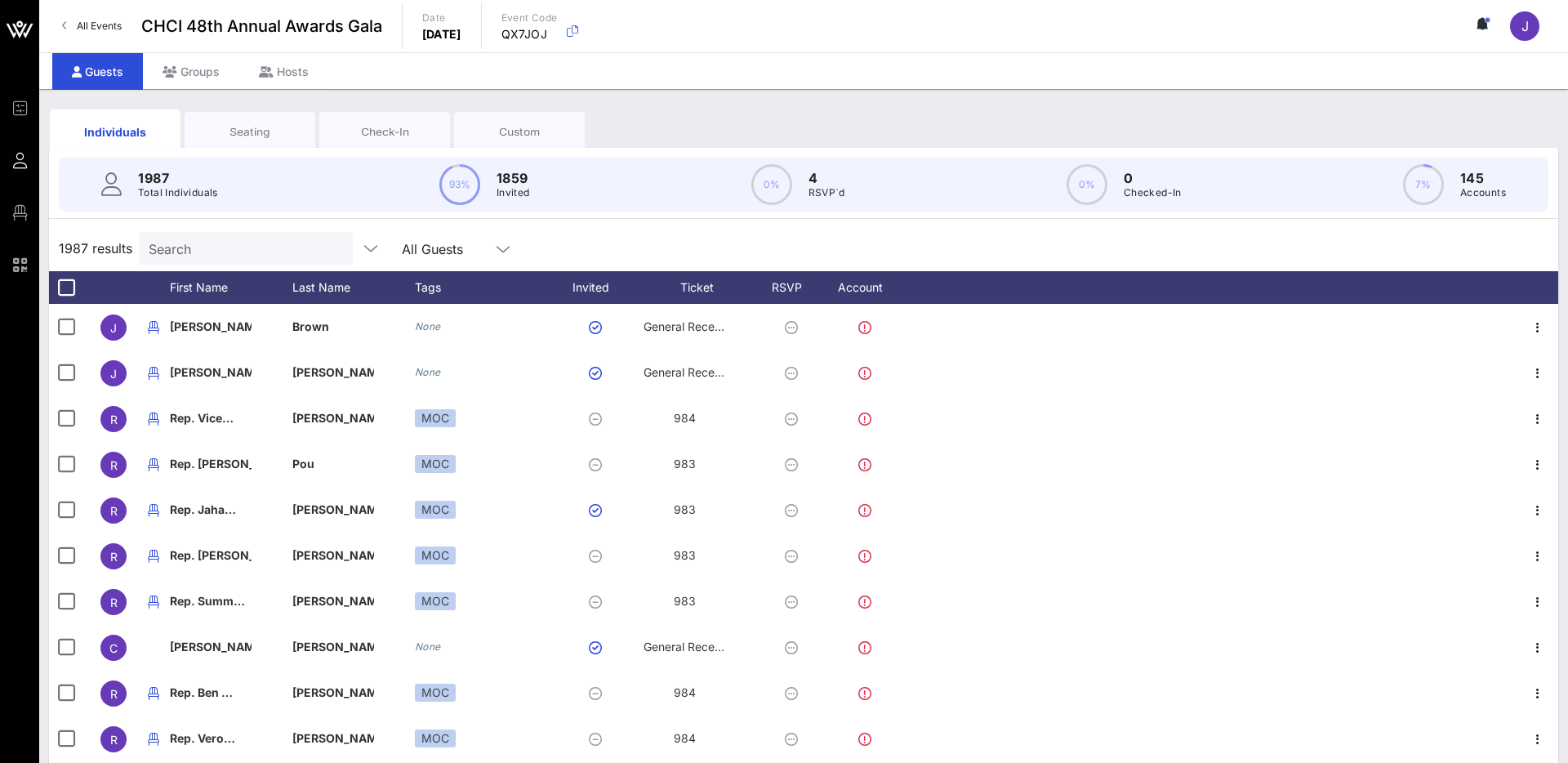
click at [201, 242] on input "Search" at bounding box center [245, 249] width 191 height 22
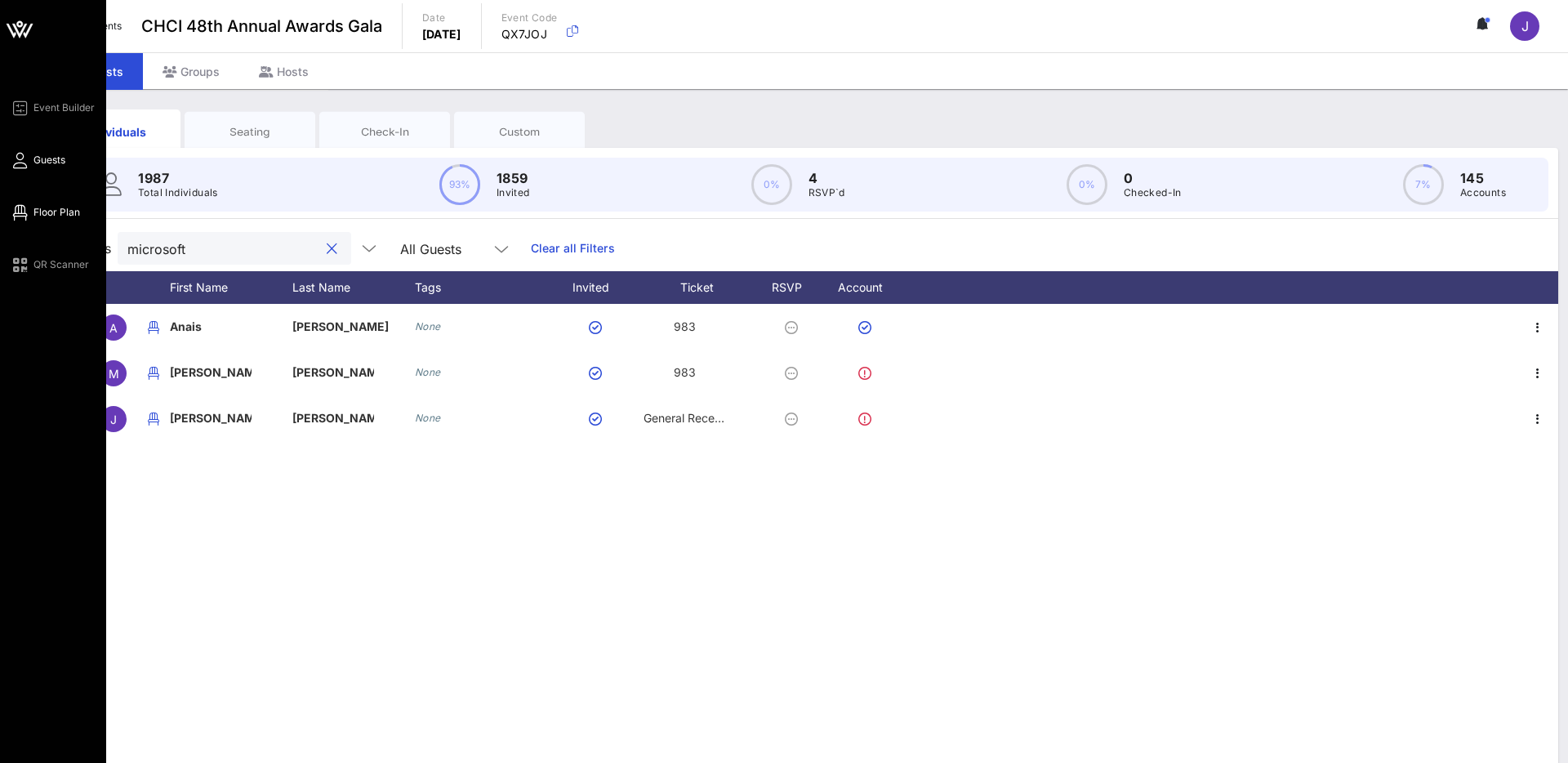
type input "microsoft"
click at [60, 212] on span "Floor Plan" at bounding box center [56, 212] width 46 height 15
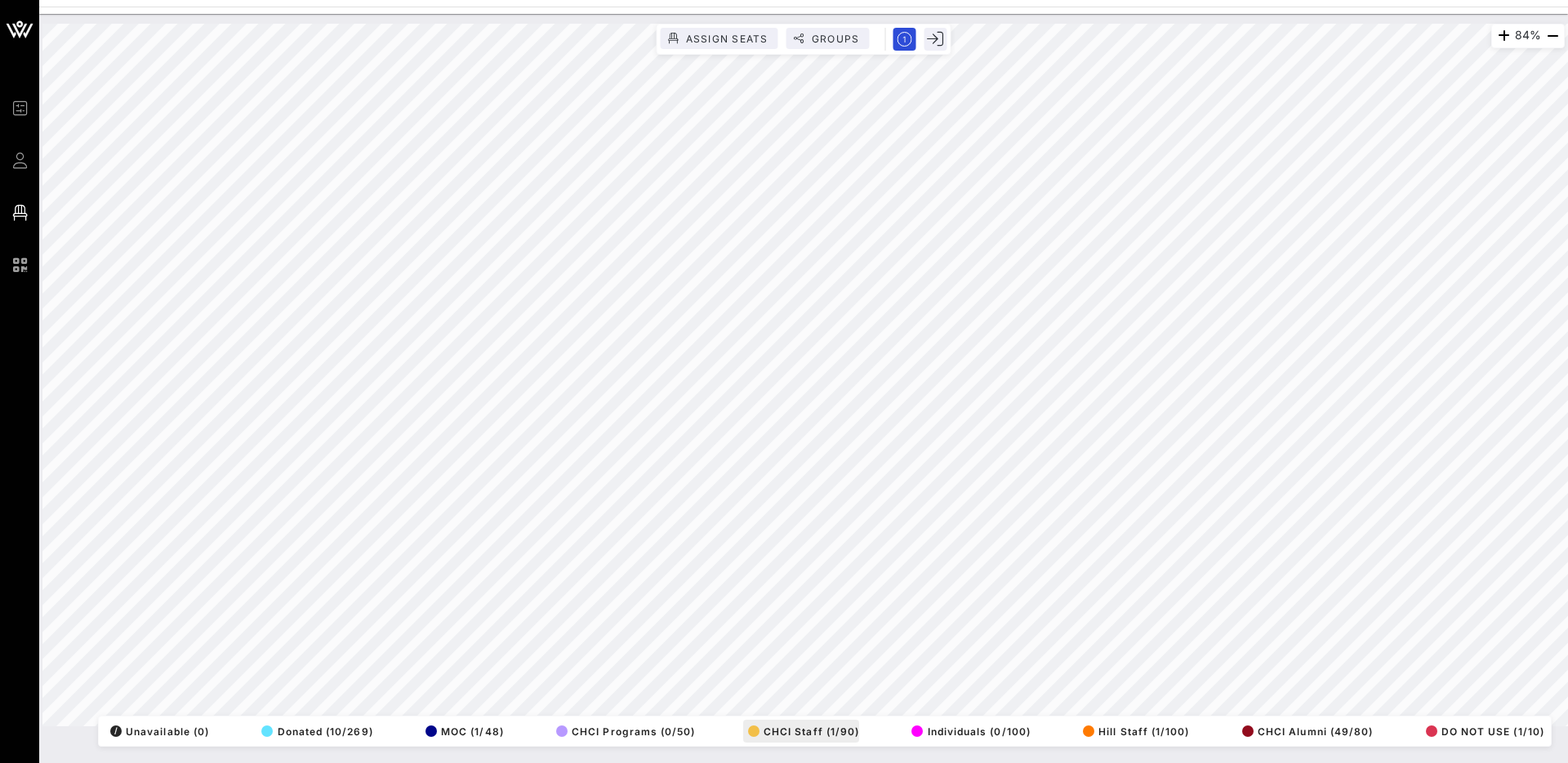
click at [828, 726] on div "84% Assign Seats Groups Exit All Reserved Shared Total Guests 1290 Total Seated…" at bounding box center [803, 375] width 1523 height 703
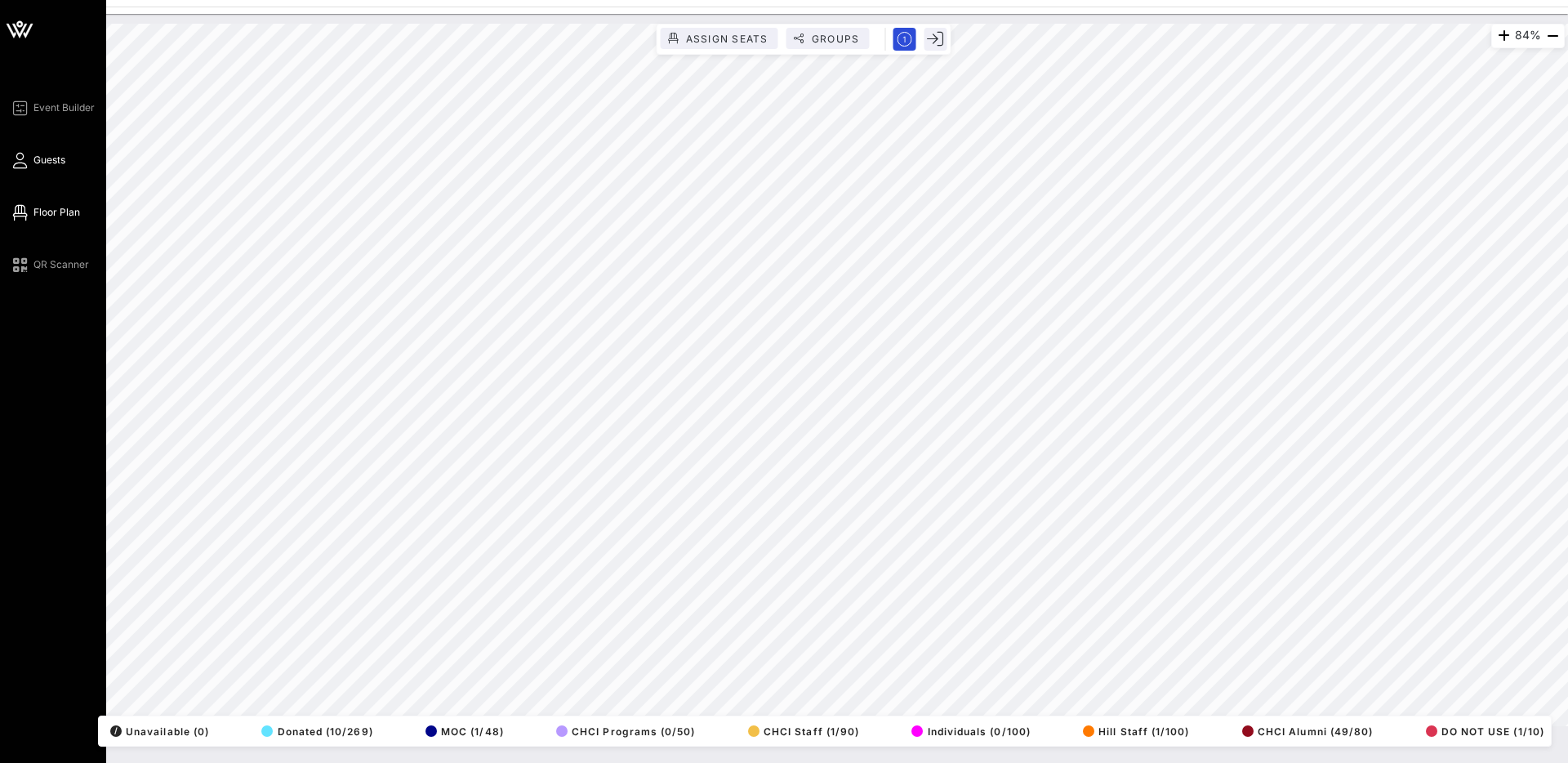
click at [40, 164] on span "Guests" at bounding box center [49, 160] width 32 height 15
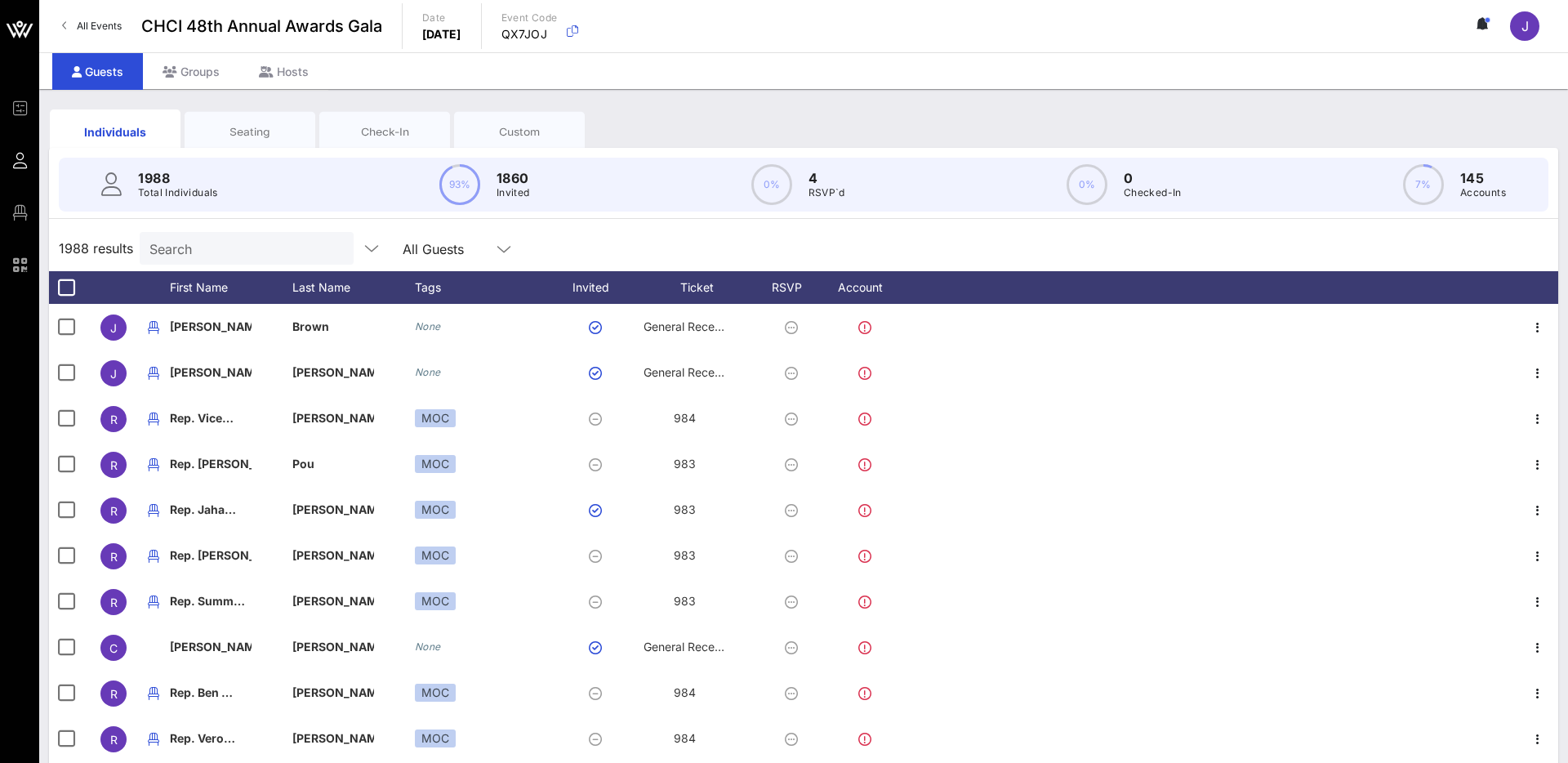
click at [211, 244] on input "Search" at bounding box center [245, 249] width 191 height 22
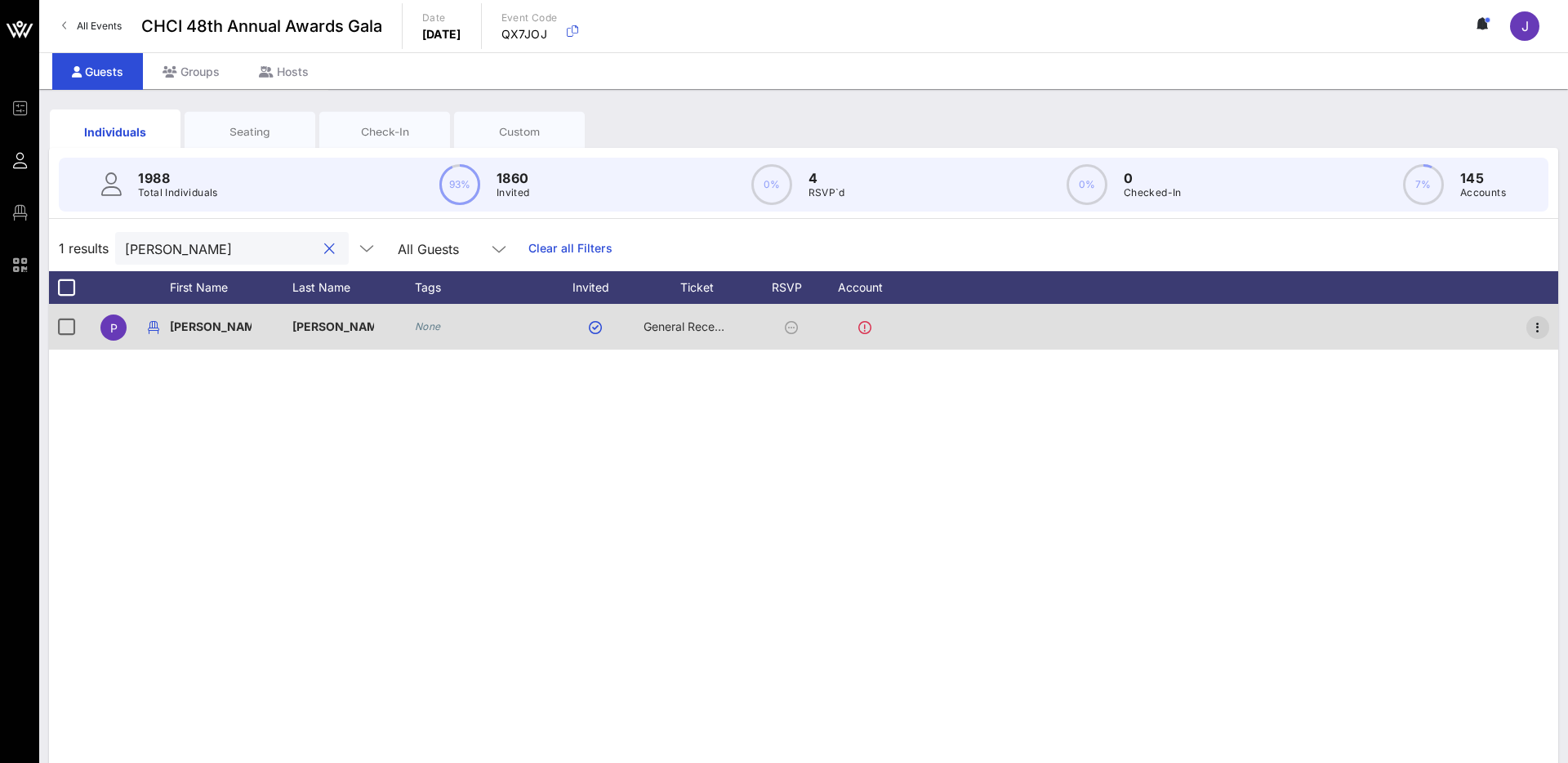
type input "paula"
click at [1537, 323] on icon "button" at bounding box center [1537, 328] width 20 height 20
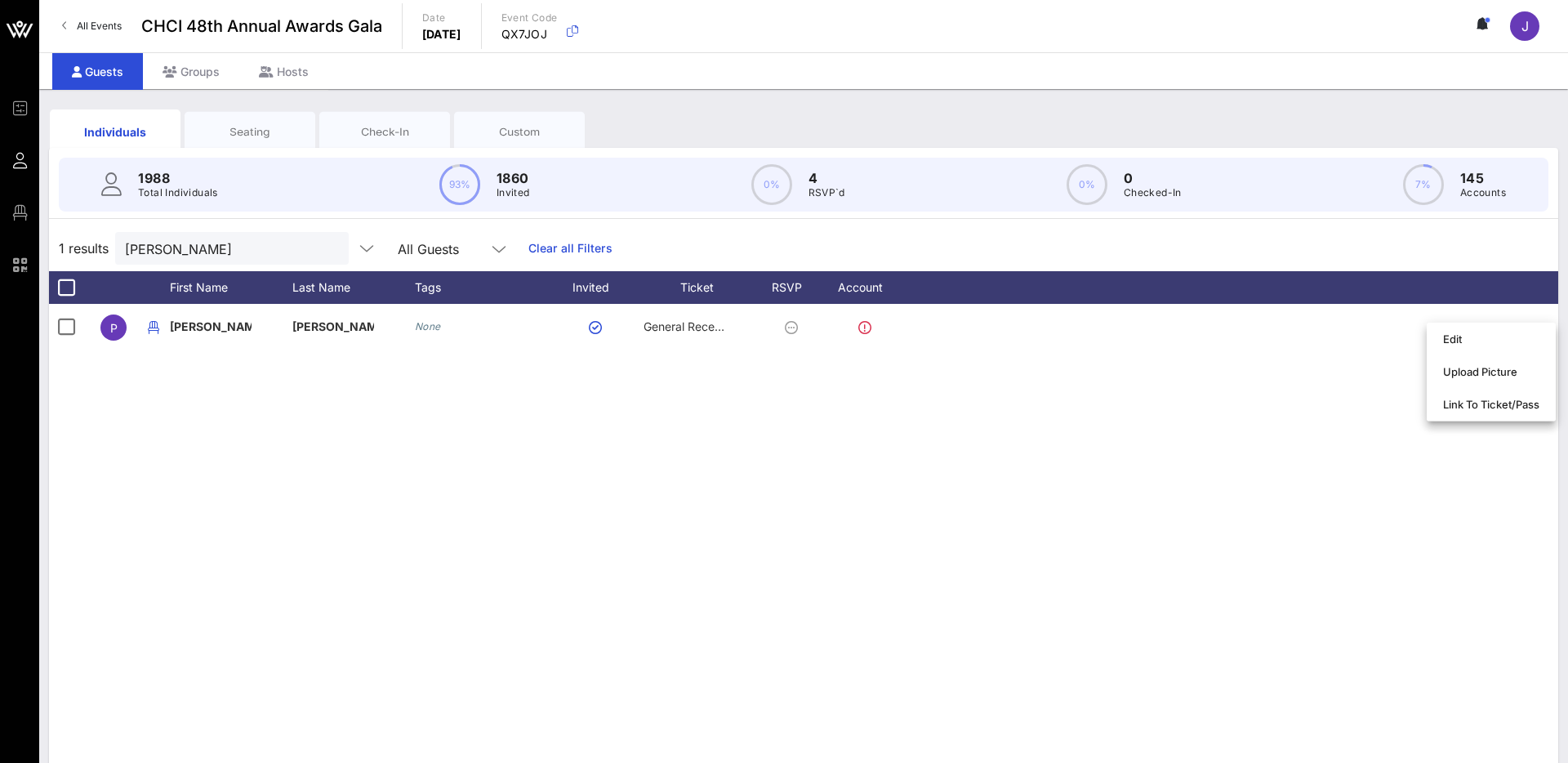
click at [1272, 396] on div "P Paula Rodriguez None General Reception" at bounding box center [803, 549] width 1509 height 491
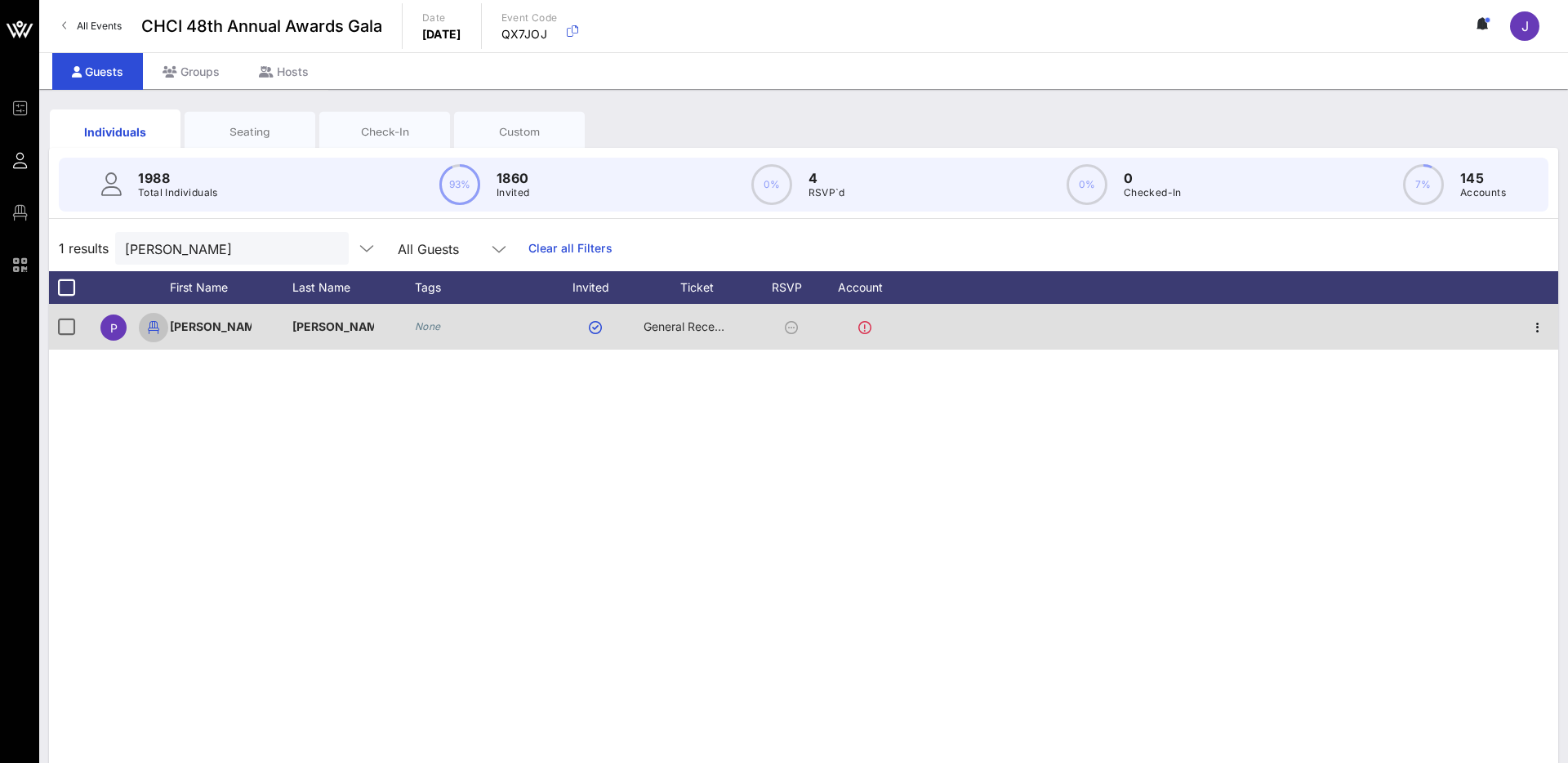
click at [153, 327] on icon "button" at bounding box center [154, 328] width 20 height 20
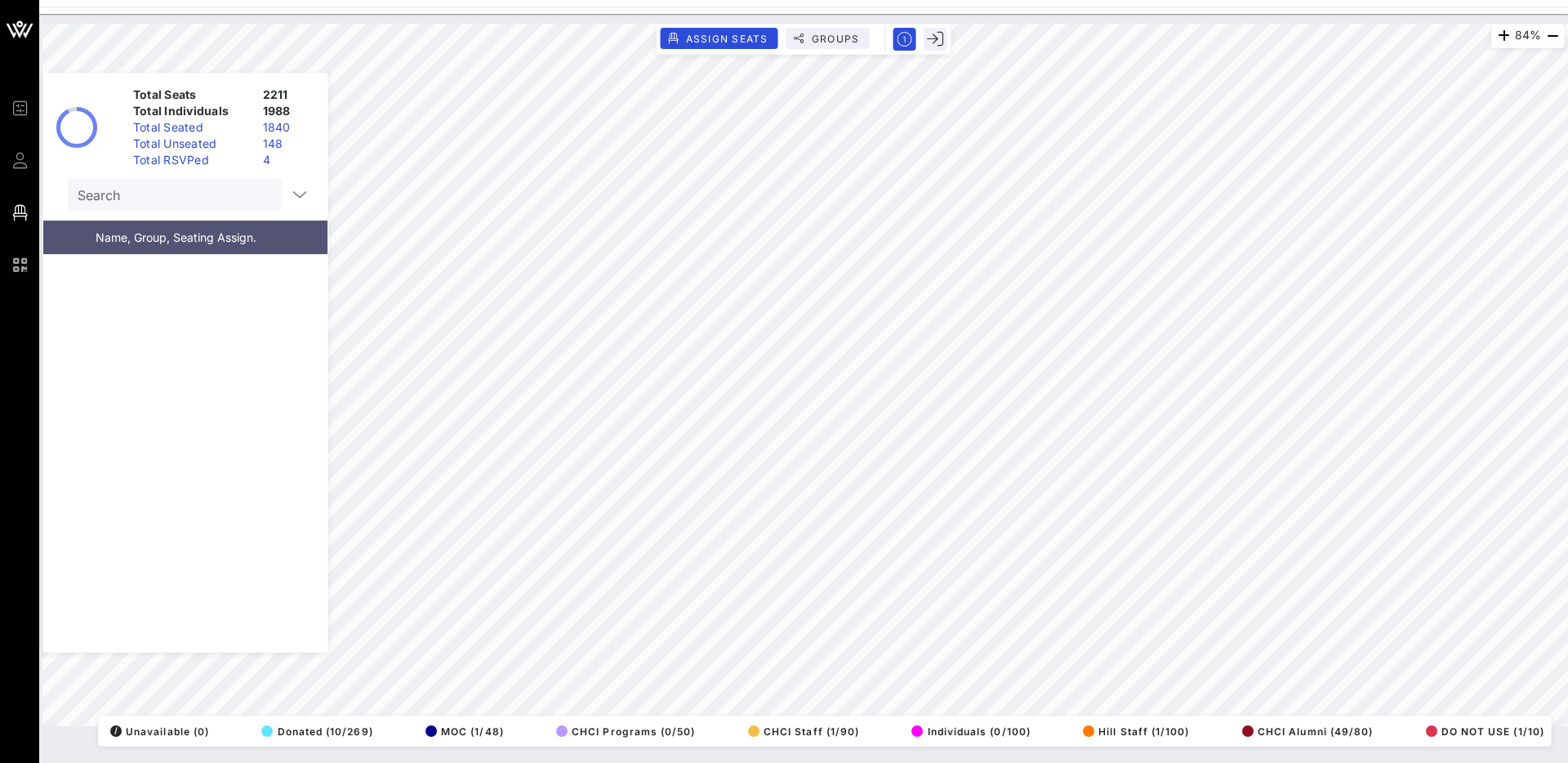
scroll to position [22642, 0]
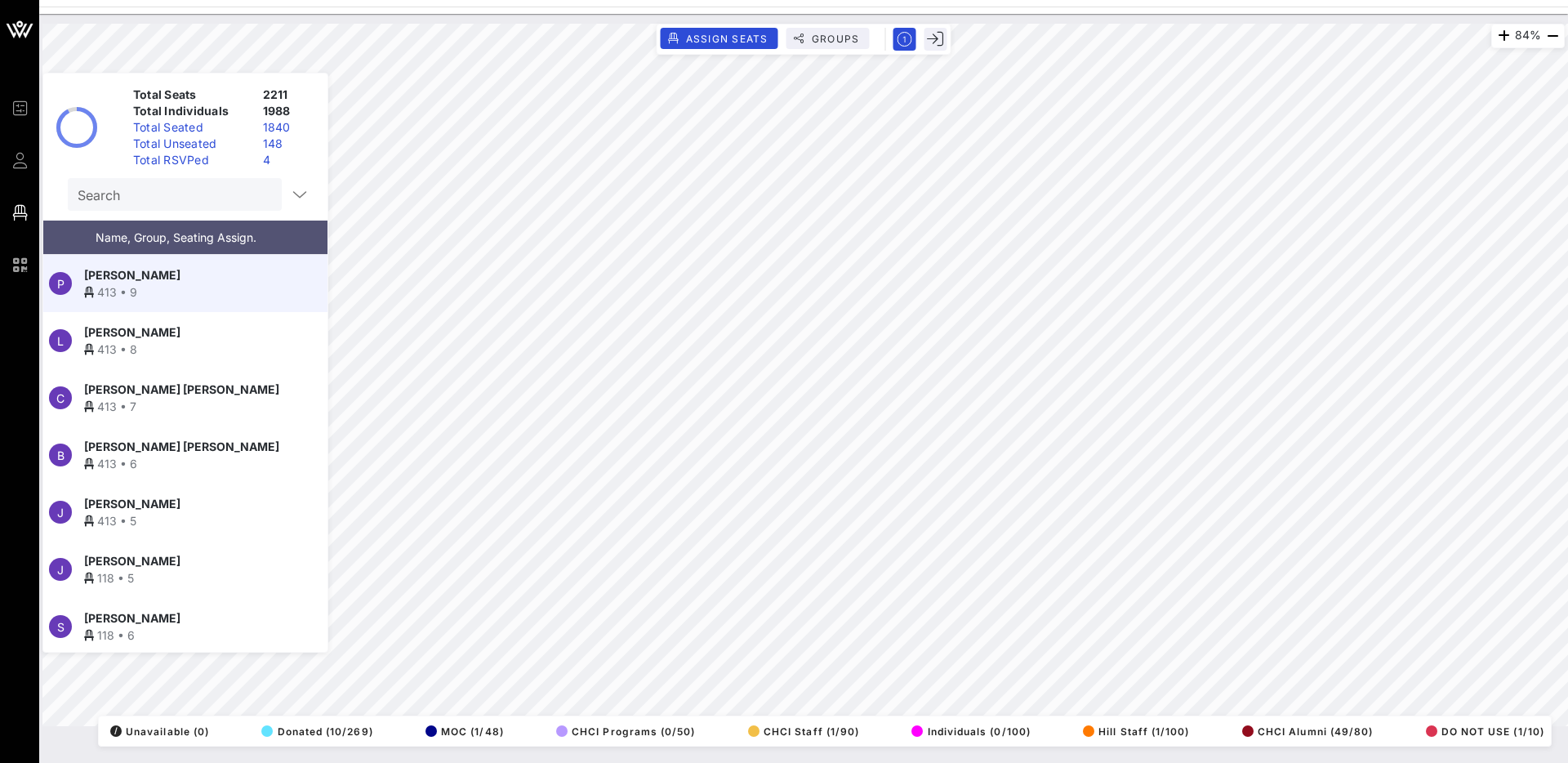
click at [248, 291] on div "413 • 9" at bounding box center [185, 291] width 201 height 17
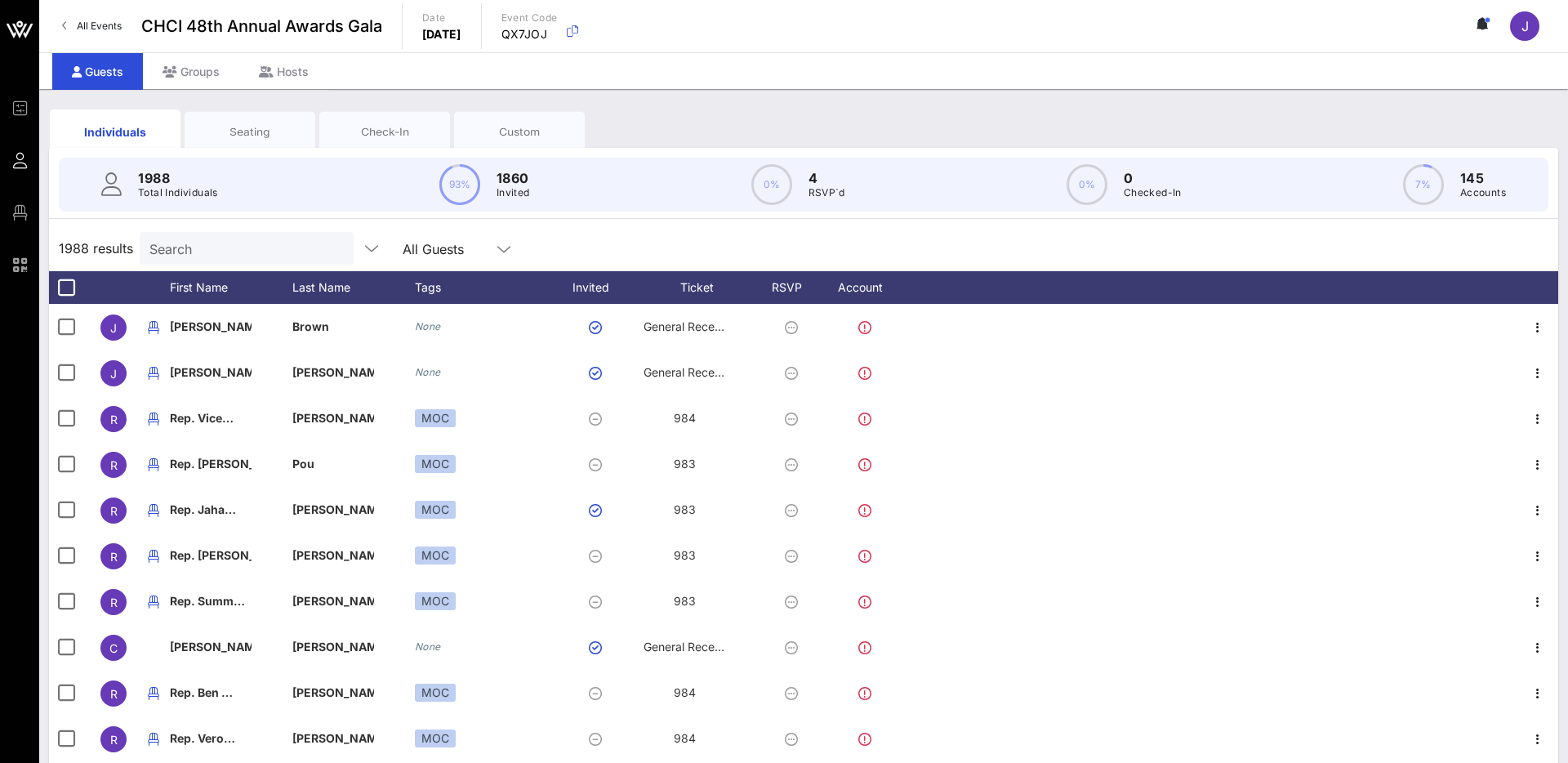
click at [267, 247] on input "Search" at bounding box center [245, 249] width 191 height 22
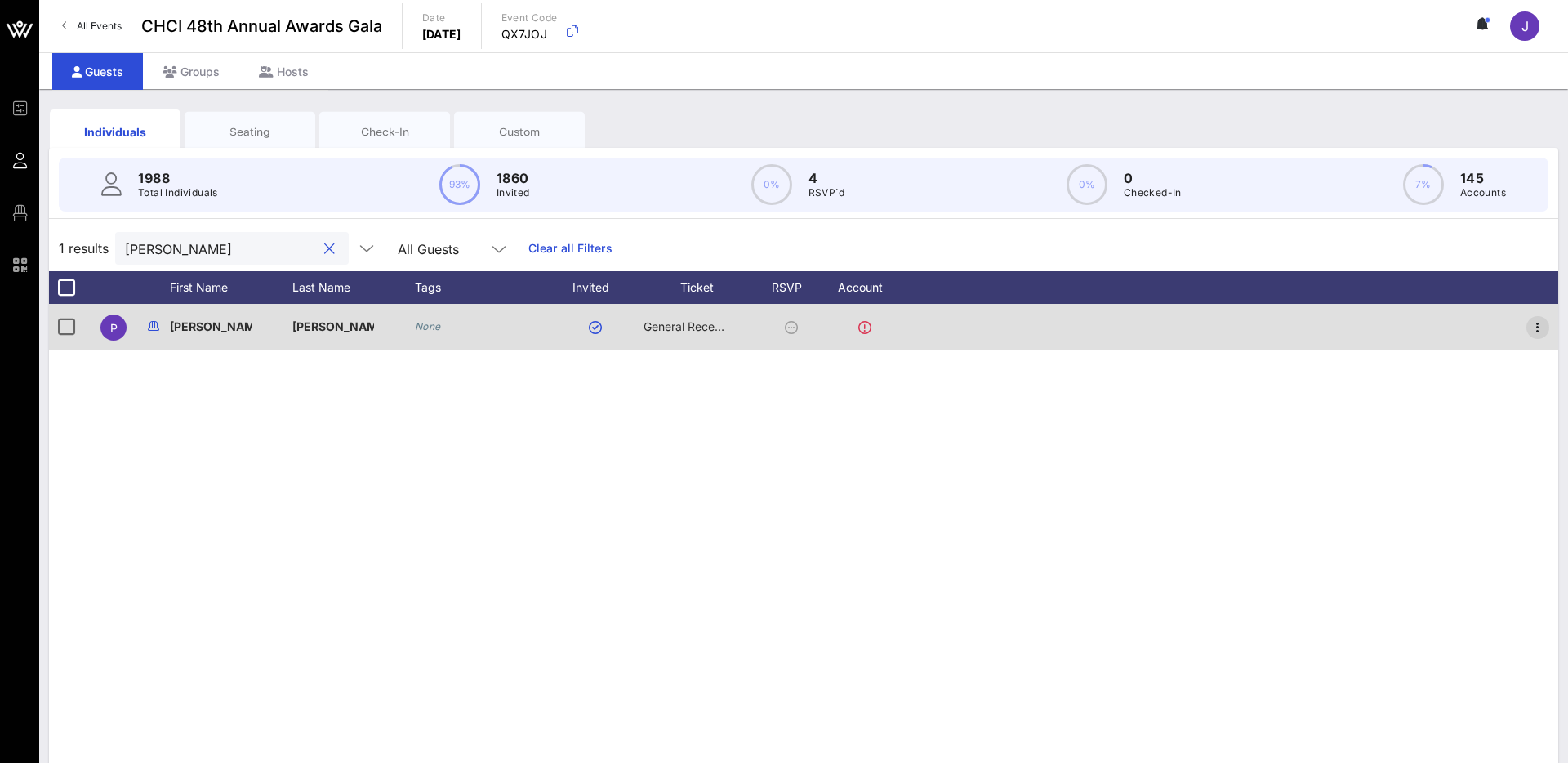
type input "paula"
click at [1533, 329] on icon "button" at bounding box center [1537, 328] width 20 height 20
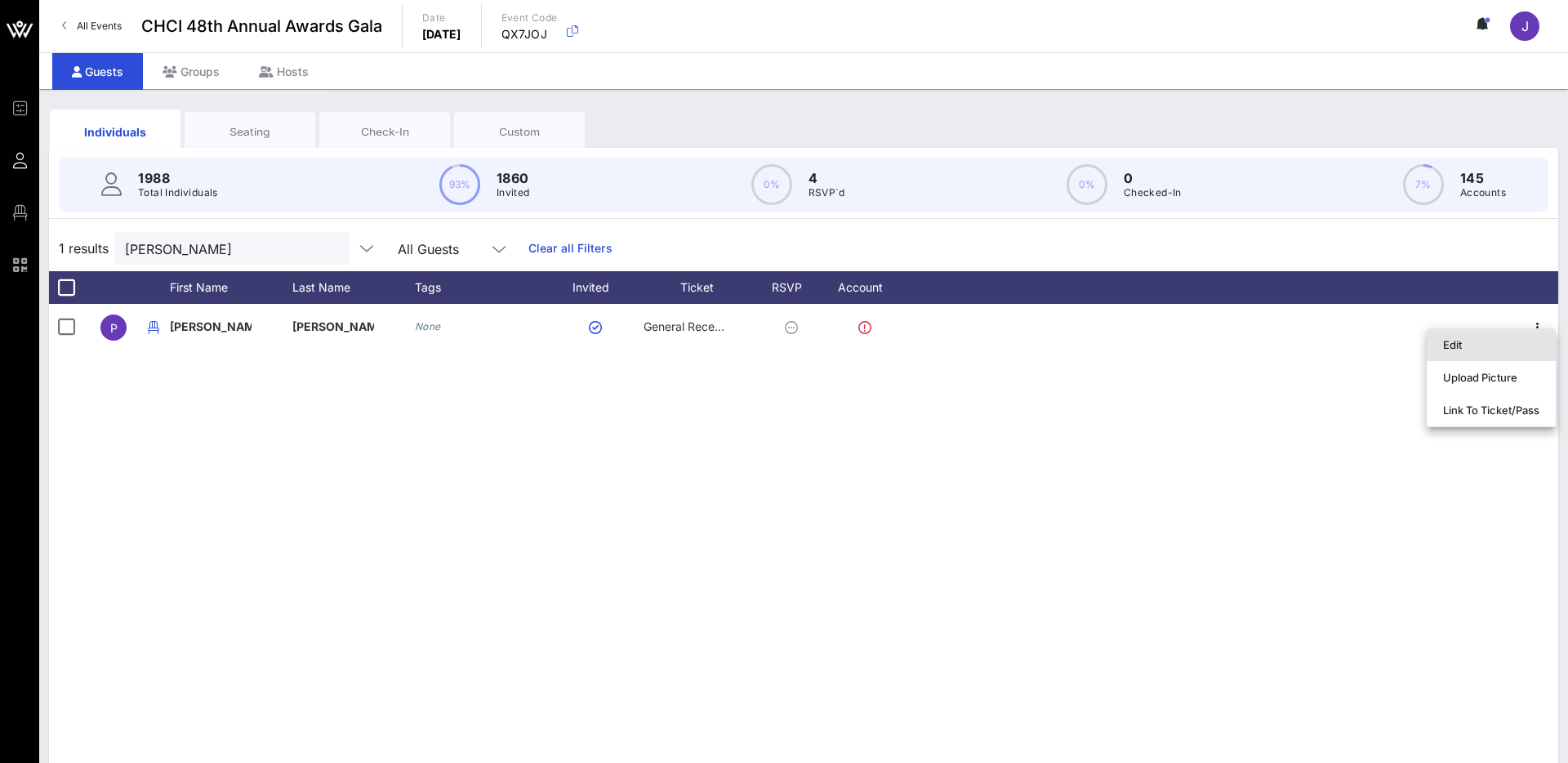
click at [1483, 352] on div "Edit" at bounding box center [1491, 344] width 97 height 26
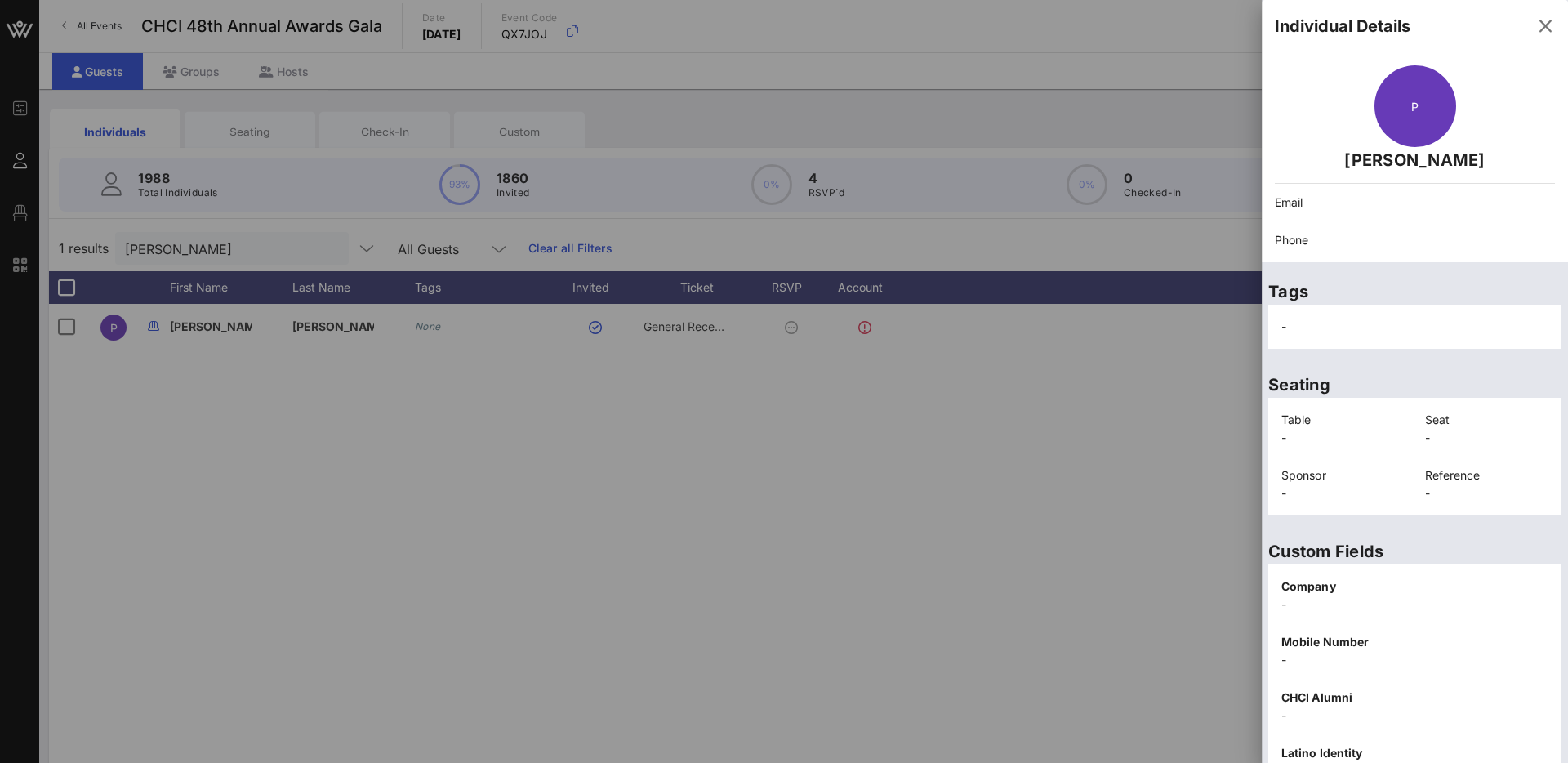
scroll to position [193, 0]
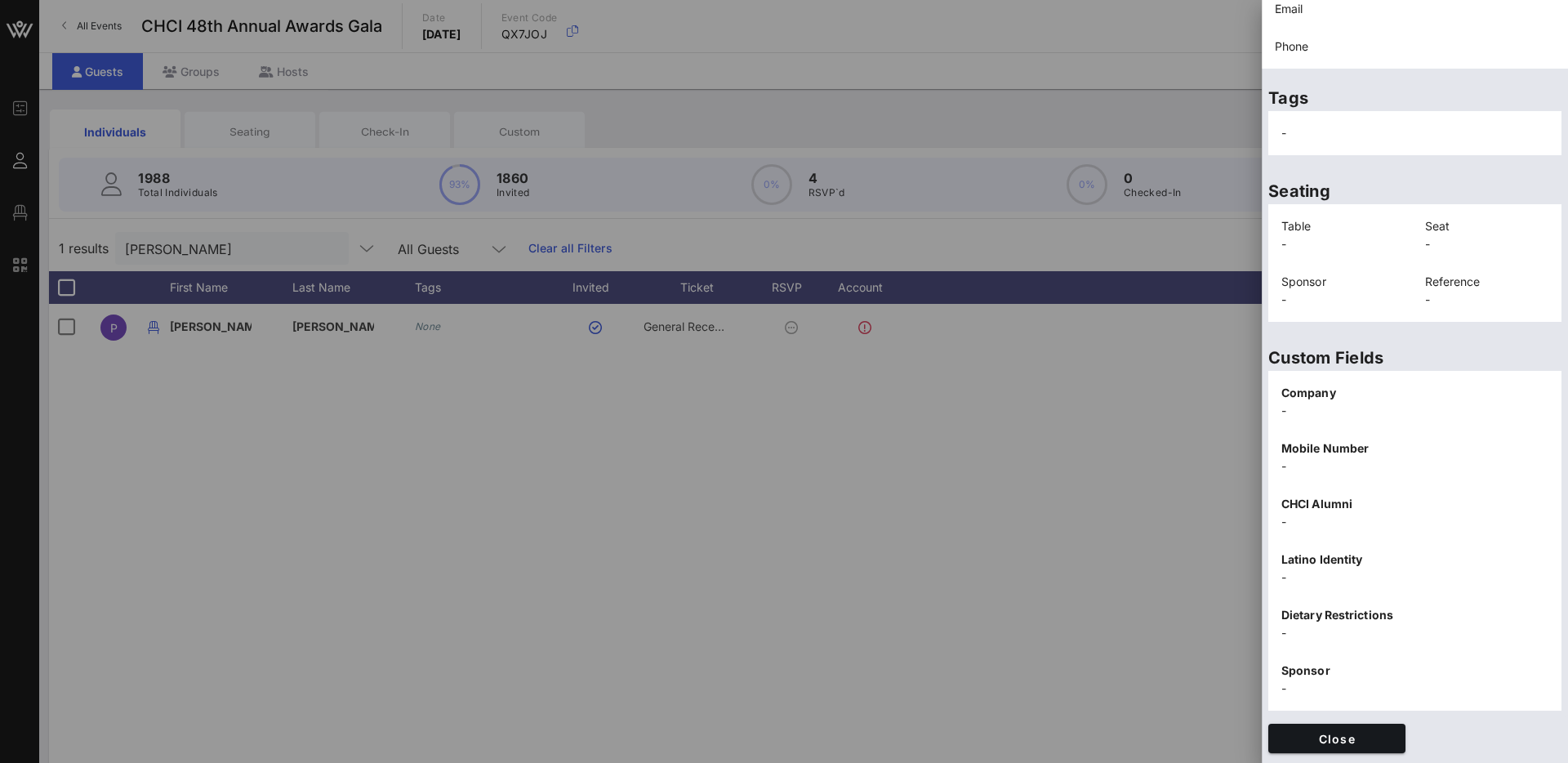
click at [727, 417] on div at bounding box center [784, 381] width 1568 height 763
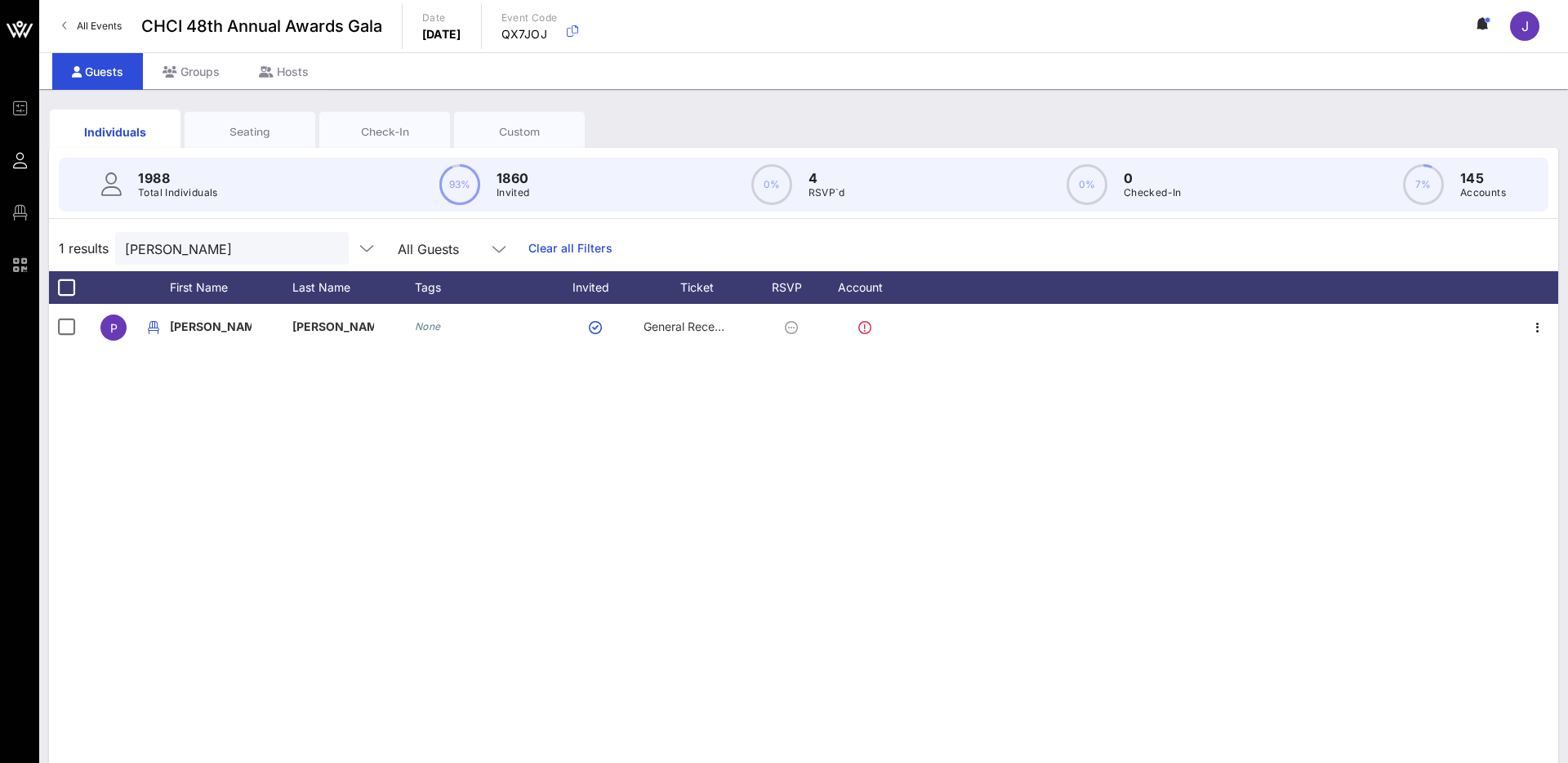
click at [235, 131] on div "Seating" at bounding box center [250, 132] width 107 height 16
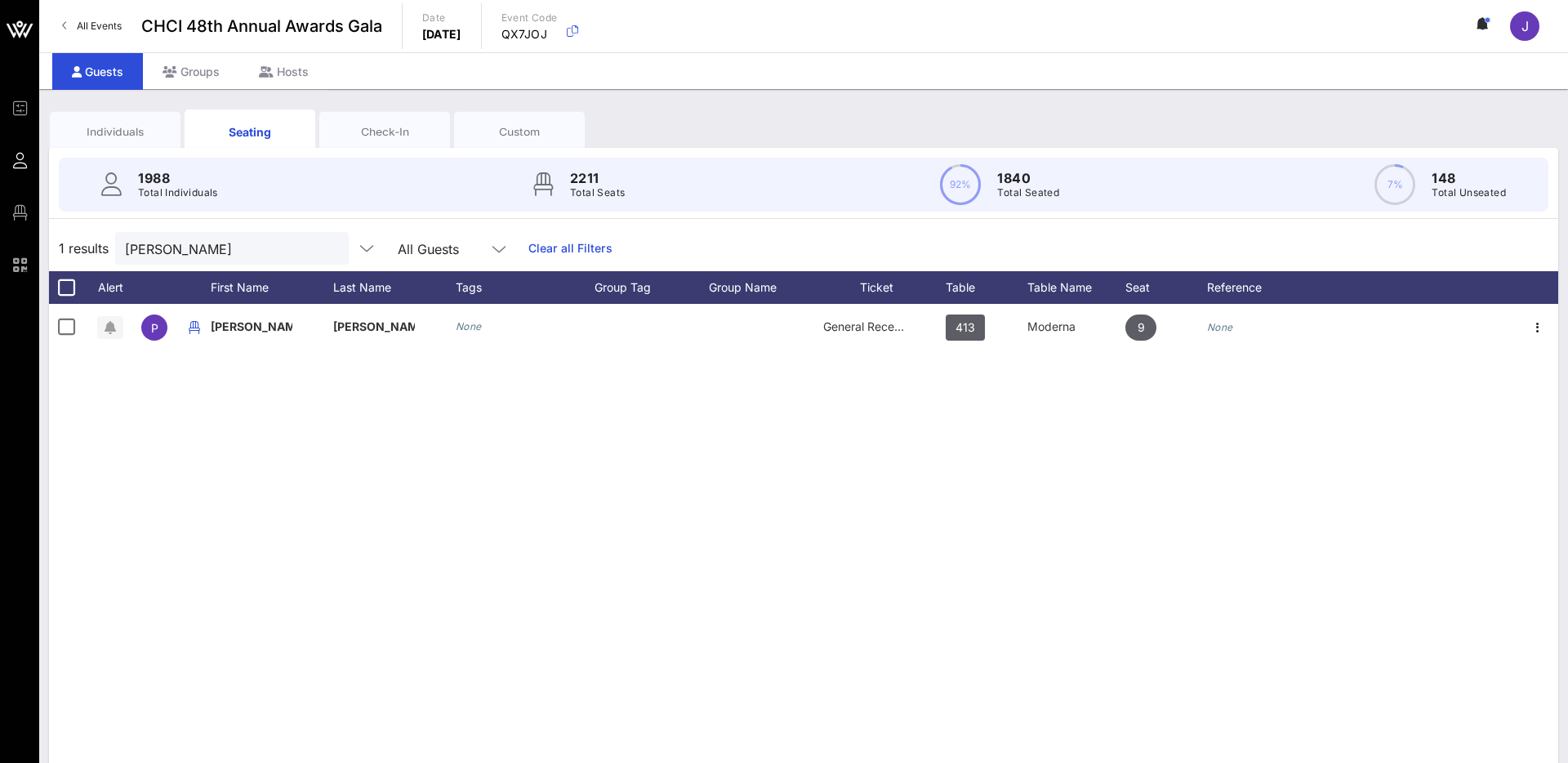
click at [100, 145] on div "Individuals" at bounding box center [114, 131] width 130 height 40
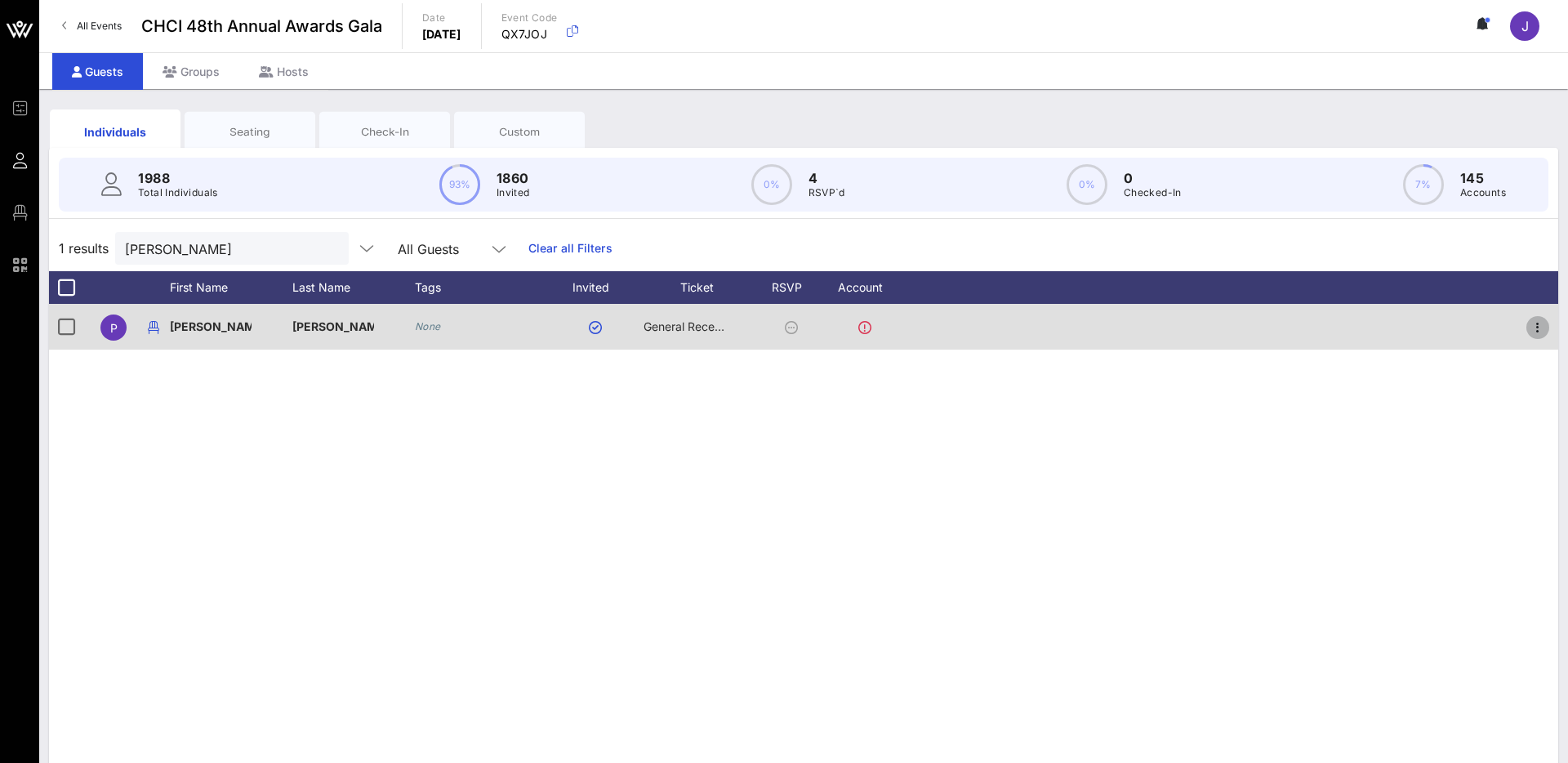
click at [1537, 326] on icon "button" at bounding box center [1537, 328] width 20 height 20
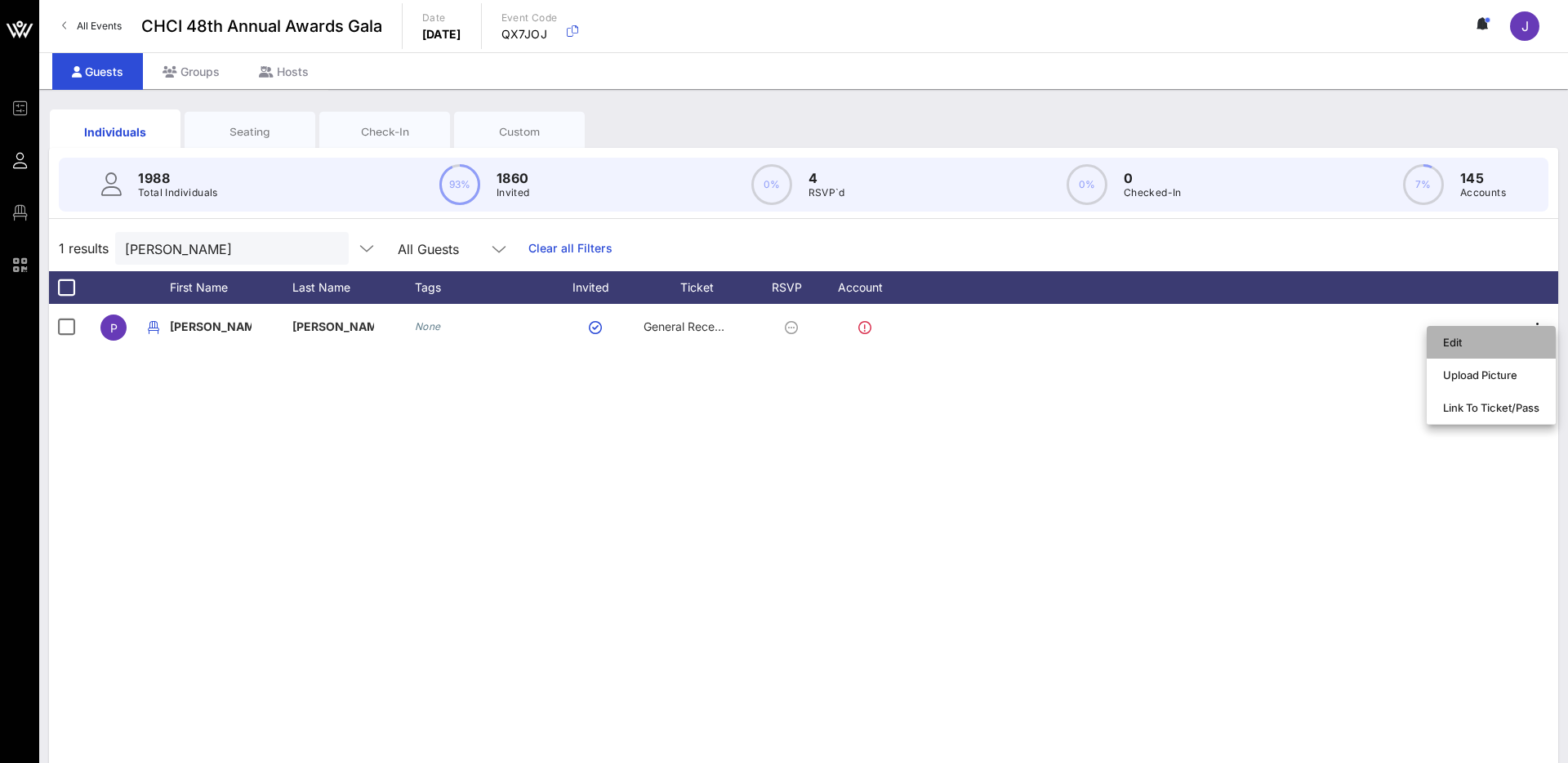
click at [1465, 345] on div "Edit" at bounding box center [1491, 342] width 97 height 13
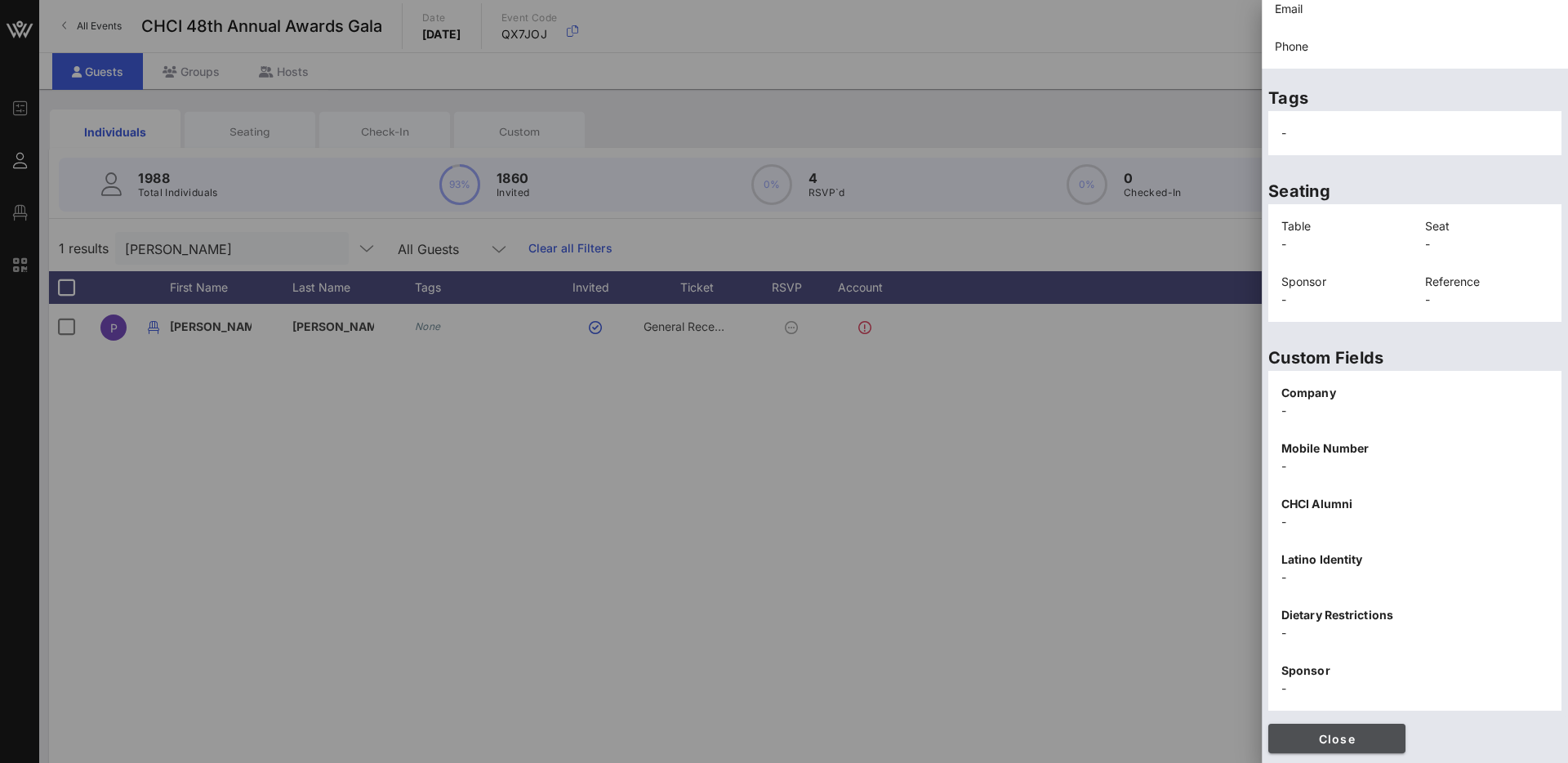
click at [1388, 736] on span "Close" at bounding box center [1336, 738] width 112 height 14
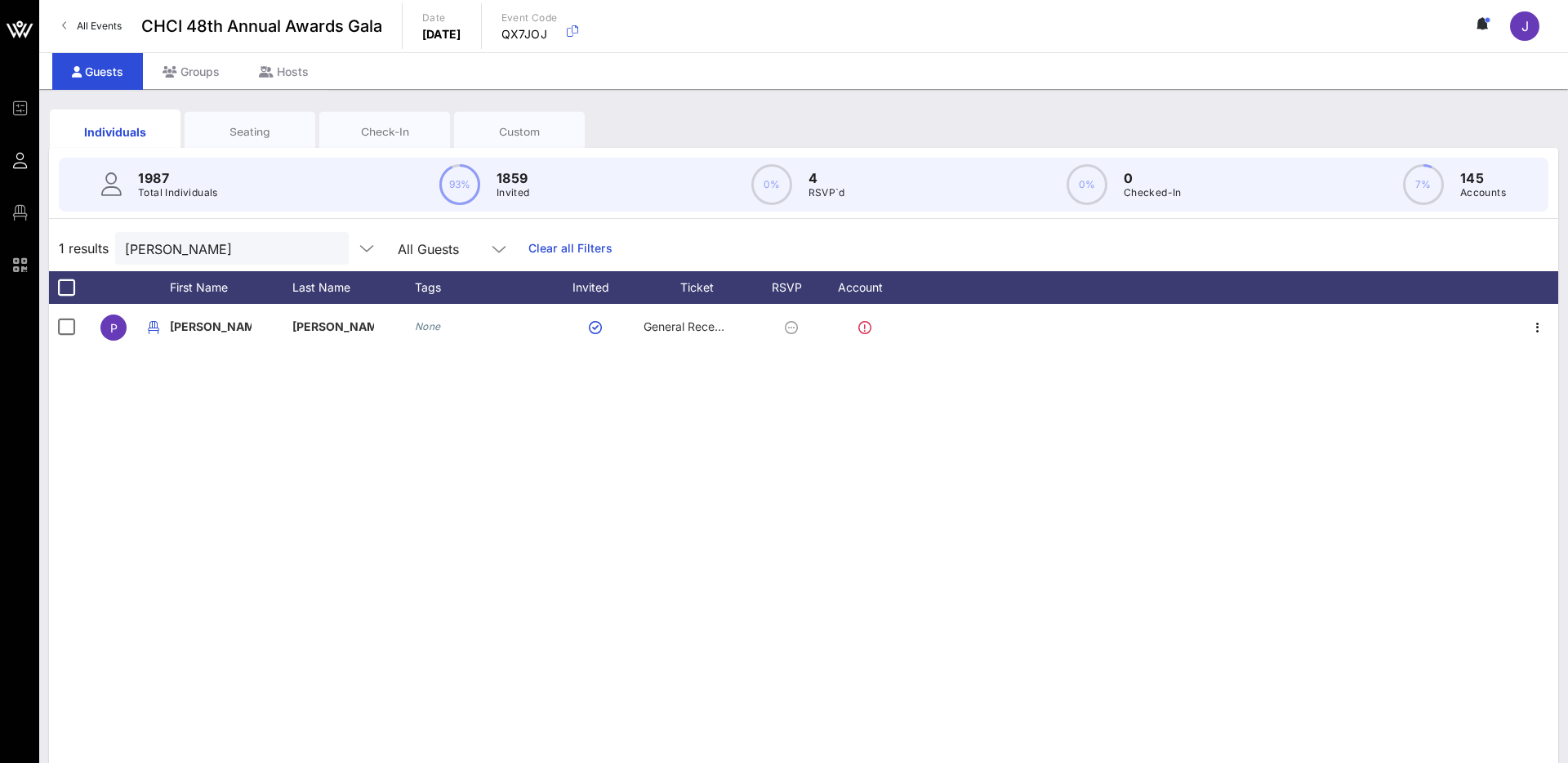
click at [218, 452] on div "P Paula Rodriguez None General Reception" at bounding box center [803, 549] width 1509 height 491
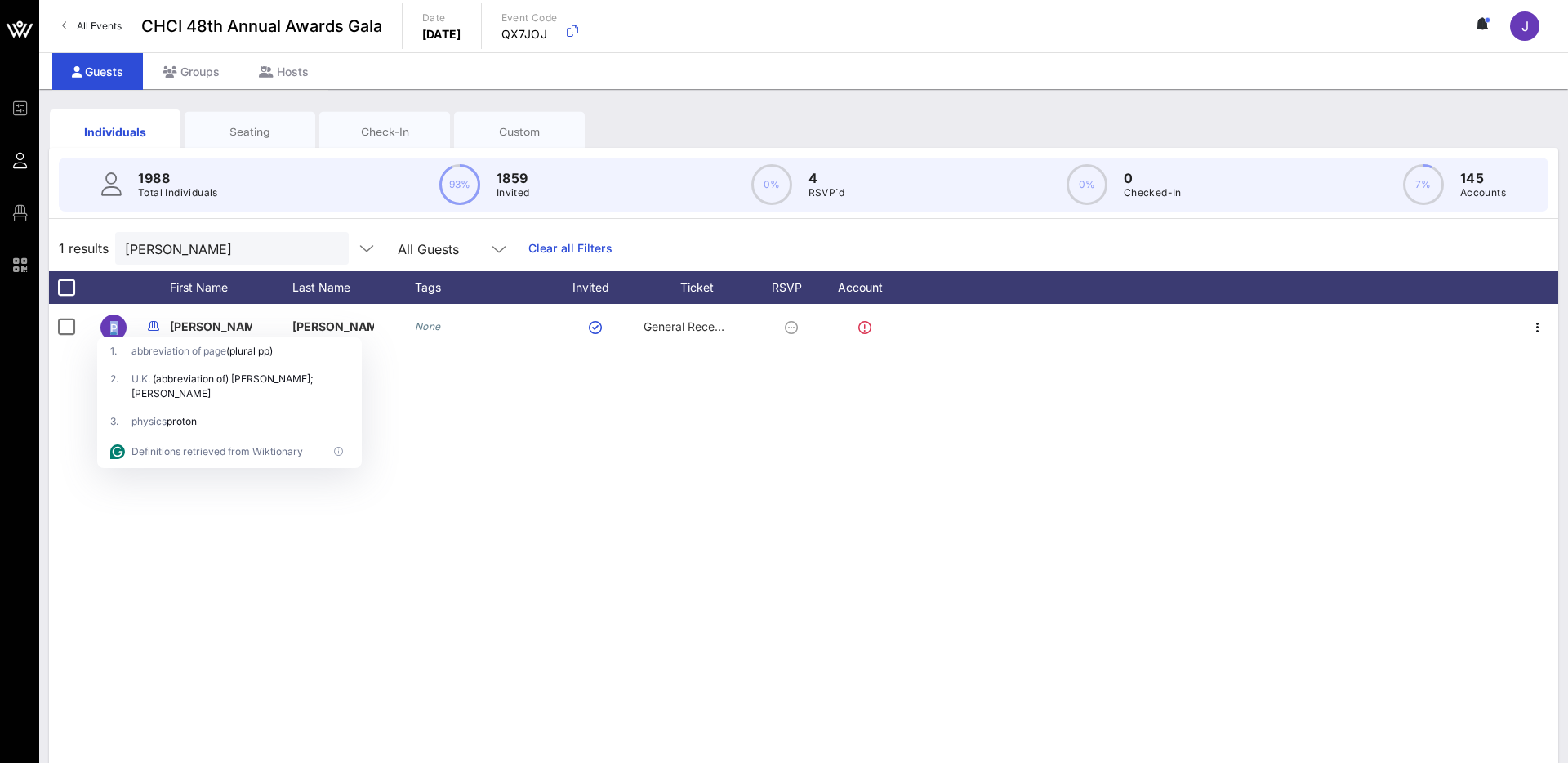
click at [735, 481] on div "P Paula Rodriguez None General Reception" at bounding box center [803, 549] width 1509 height 491
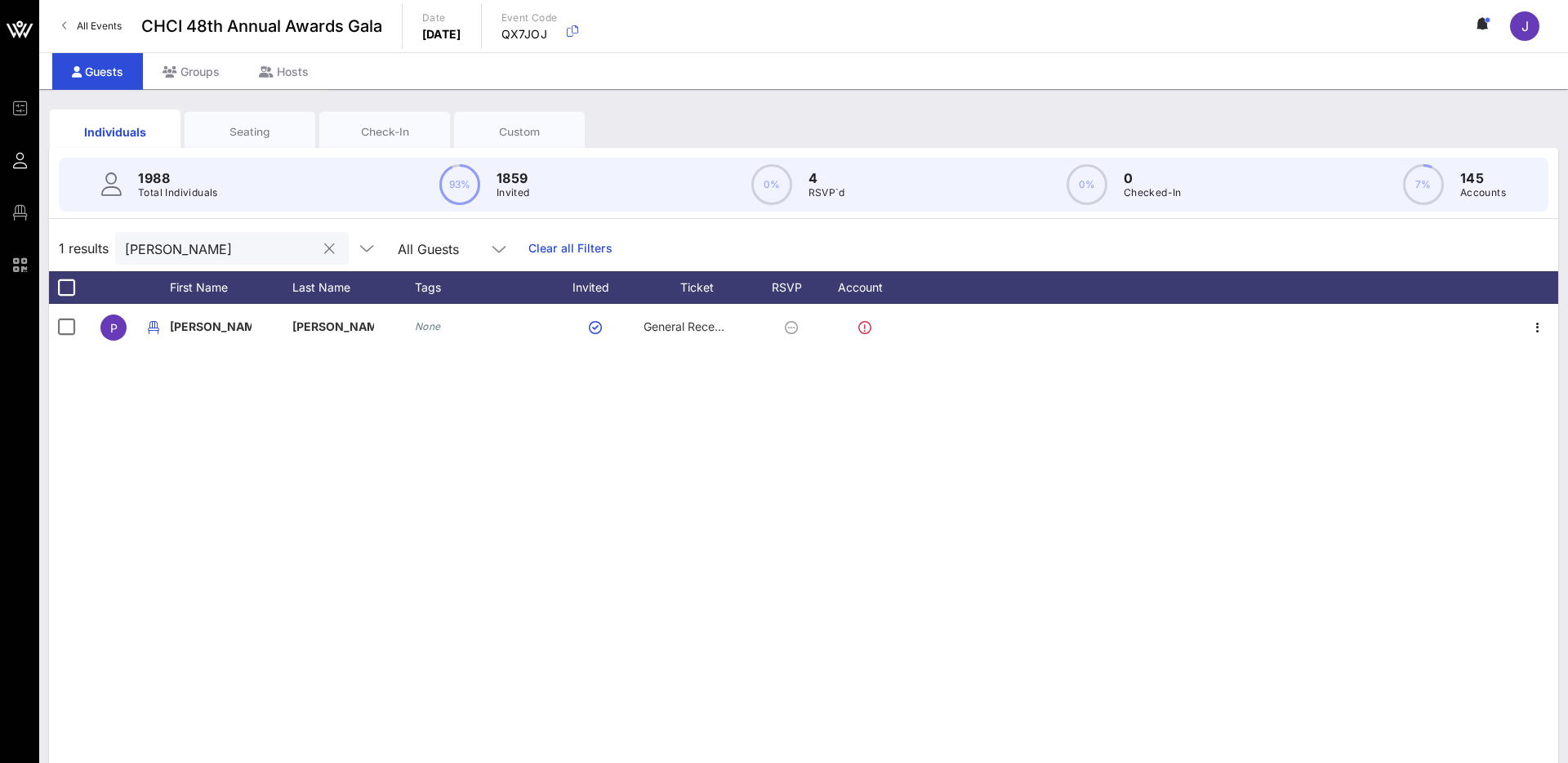
click at [255, 251] on input "paula" at bounding box center [221, 249] width 191 height 22
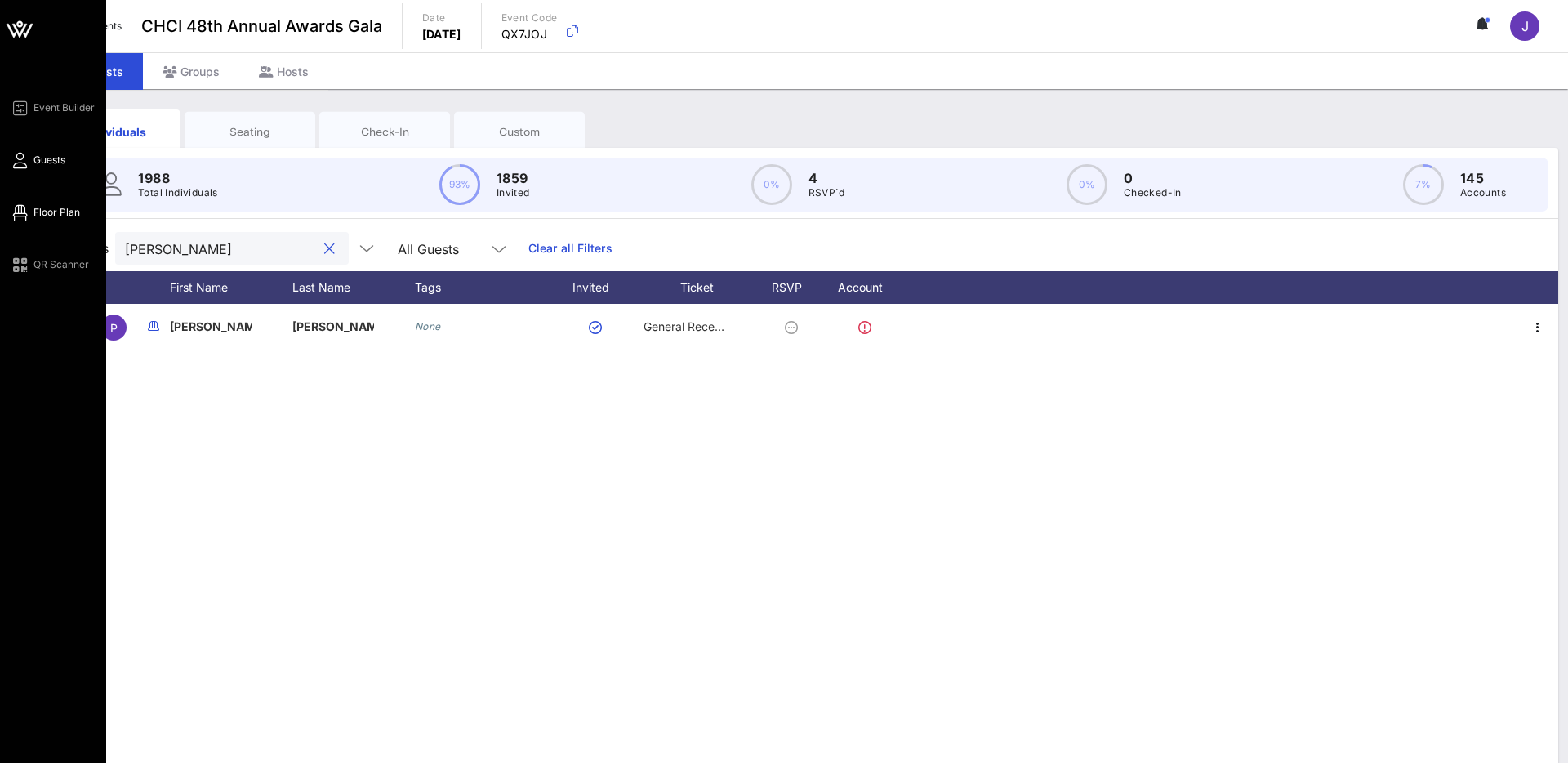
click at [52, 206] on span "Floor Plan" at bounding box center [56, 212] width 46 height 15
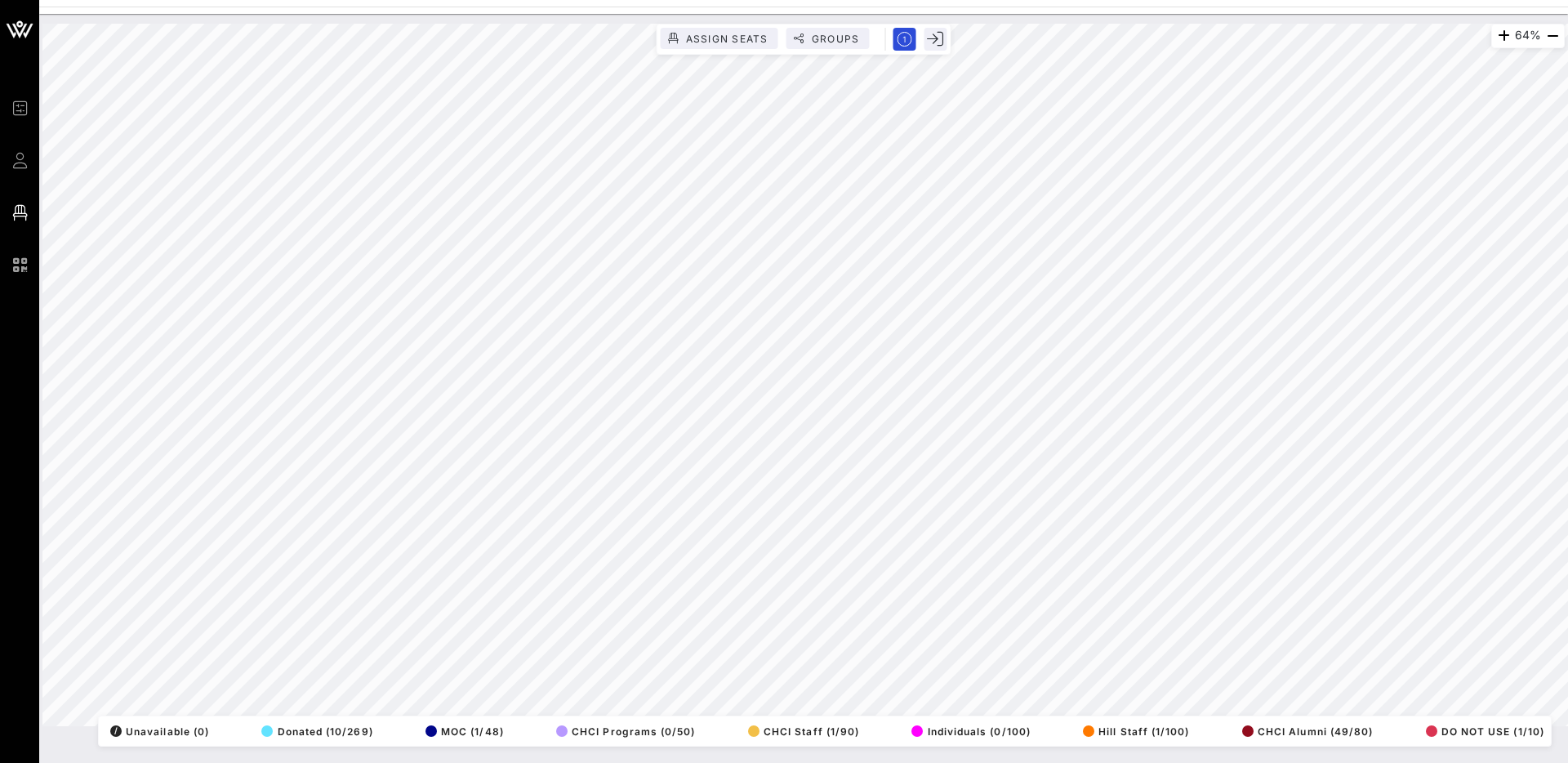
click at [585, 762] on div "64% Assign Seats Groups Exit All Reserved Shared Total Guests 1291 Total Seated…" at bounding box center [803, 388] width 1529 height 749
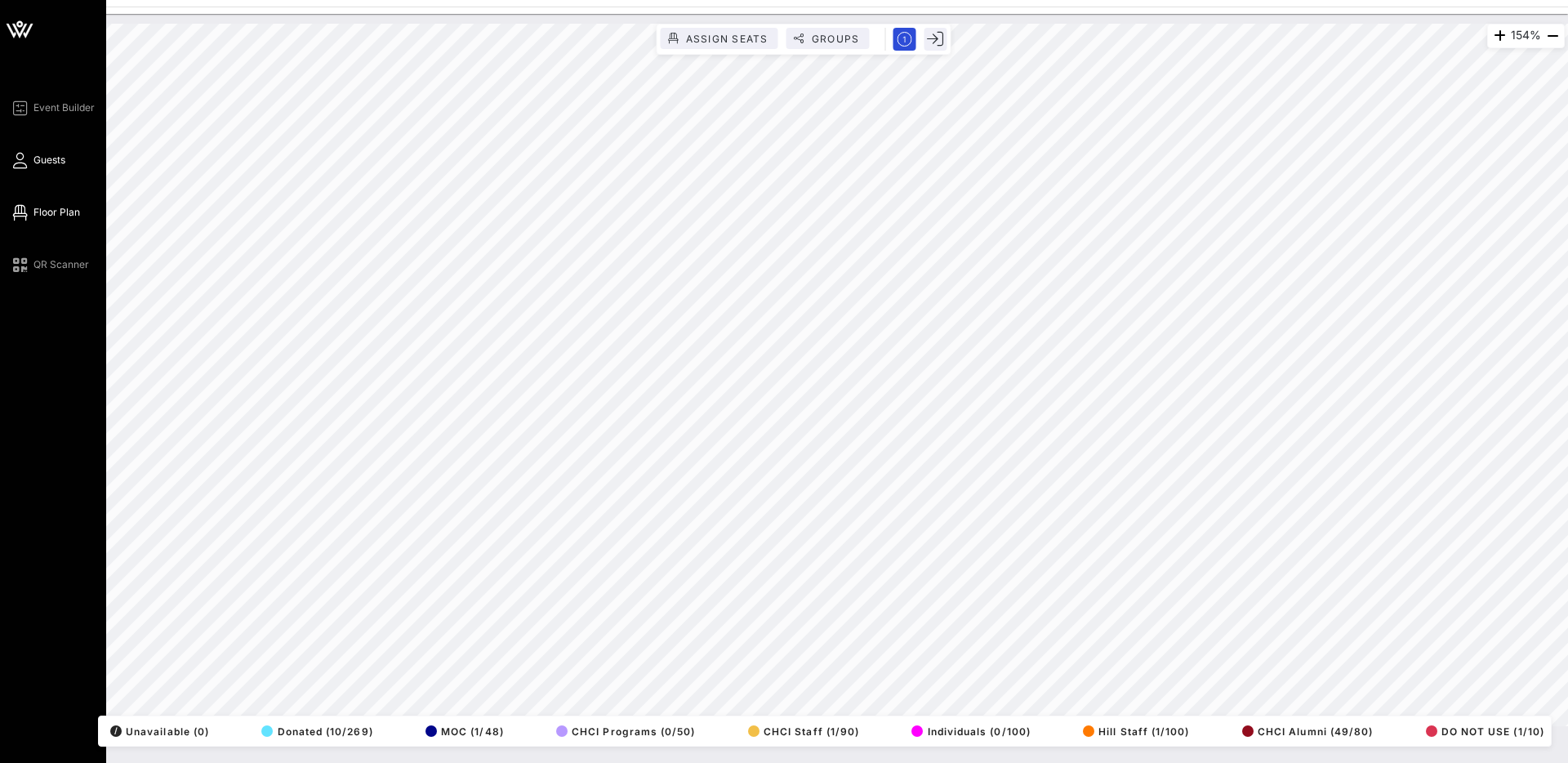
click at [51, 162] on span "Guests" at bounding box center [49, 160] width 32 height 15
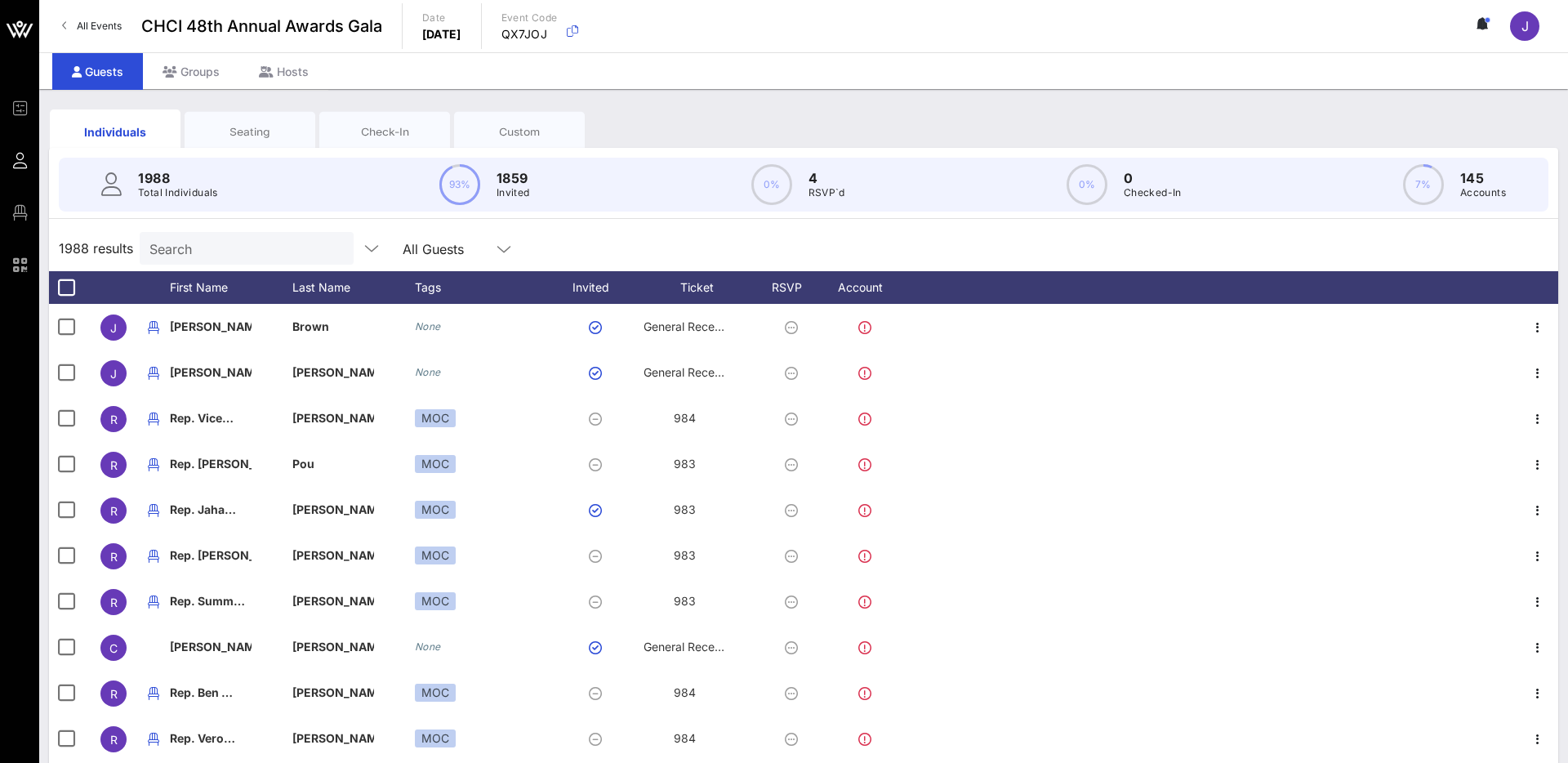
click at [212, 239] on input "Search" at bounding box center [245, 249] width 191 height 22
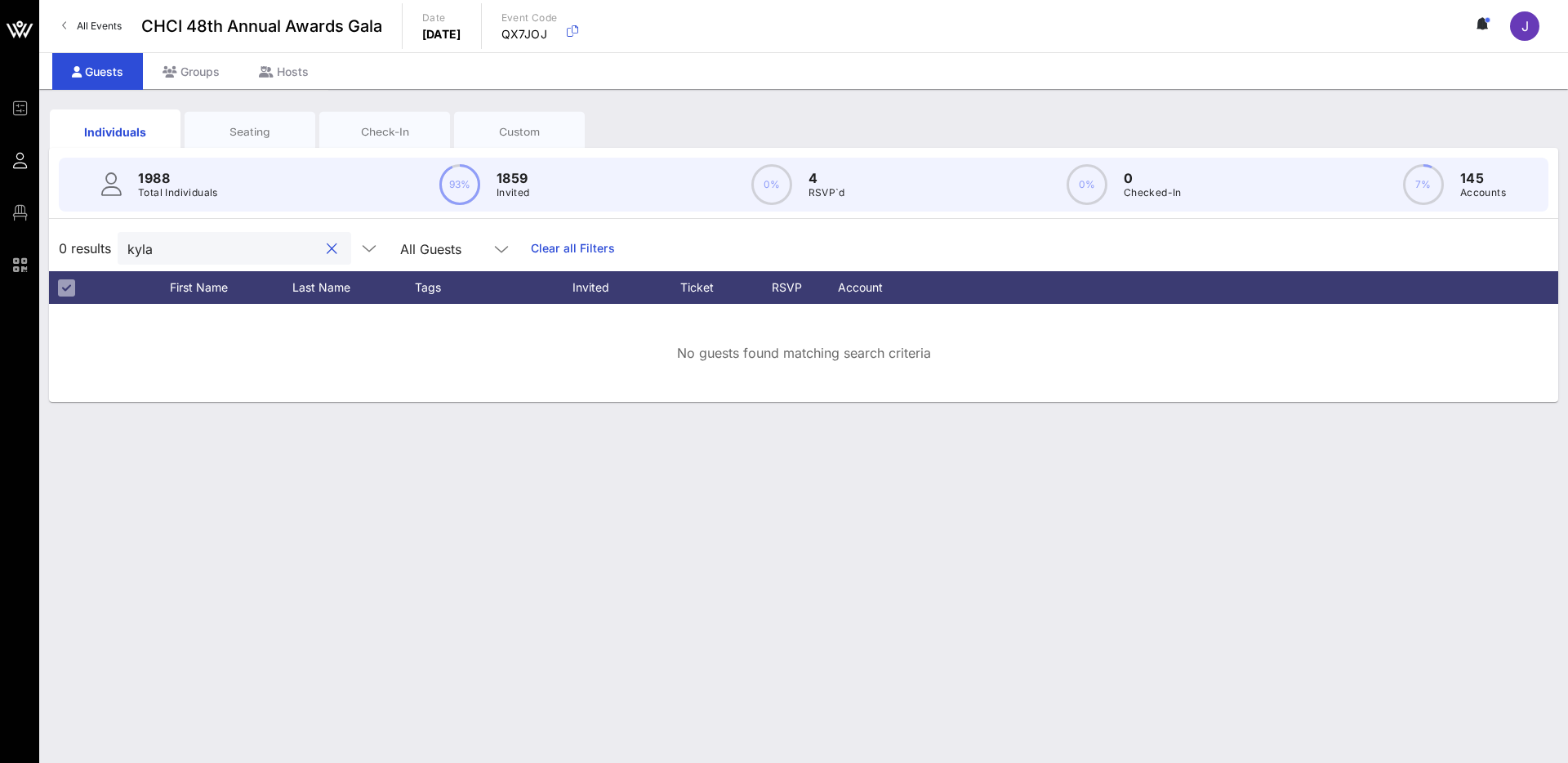
type input "kyla"
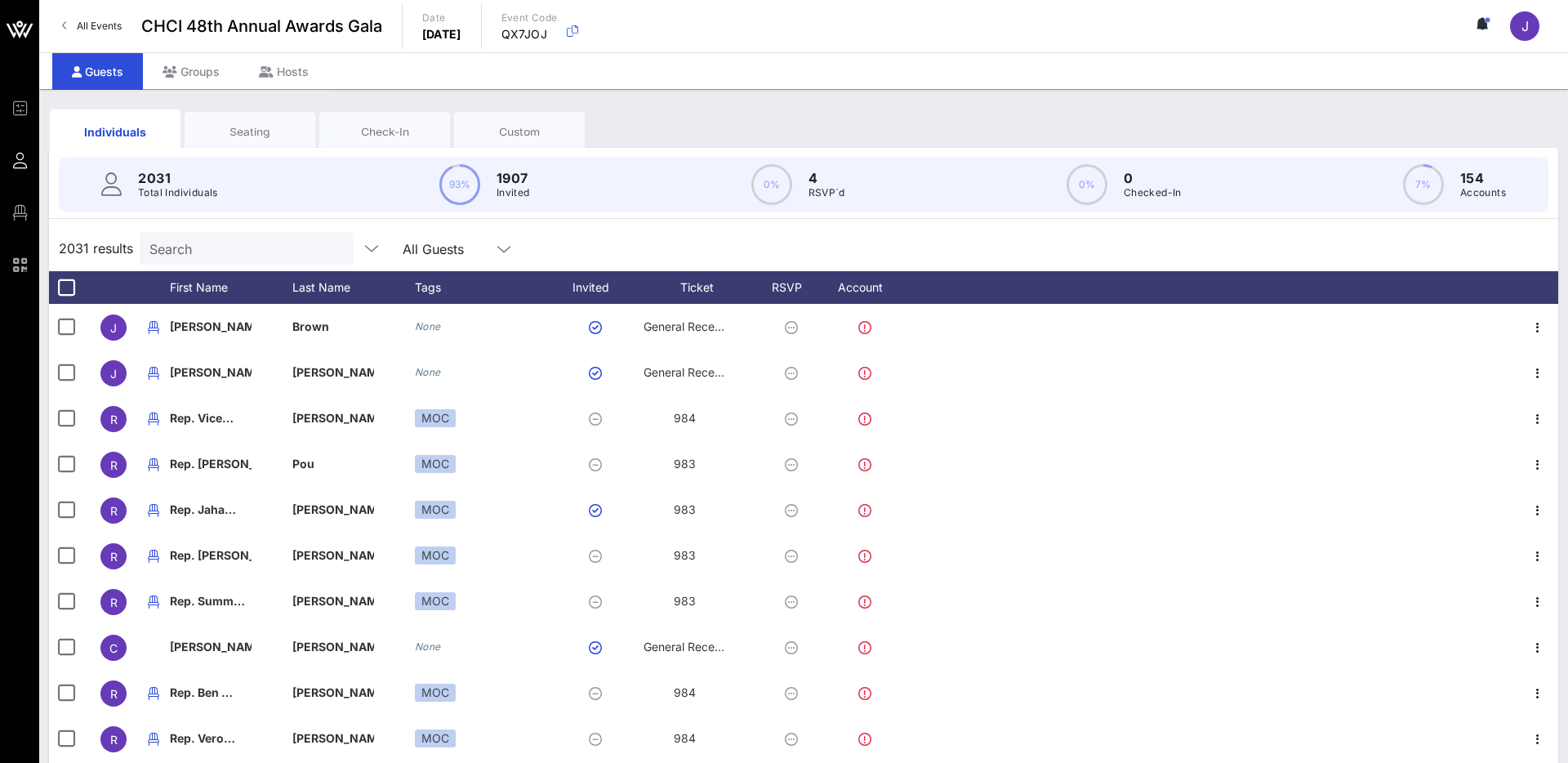
click at [235, 244] on input "Search" at bounding box center [245, 249] width 191 height 22
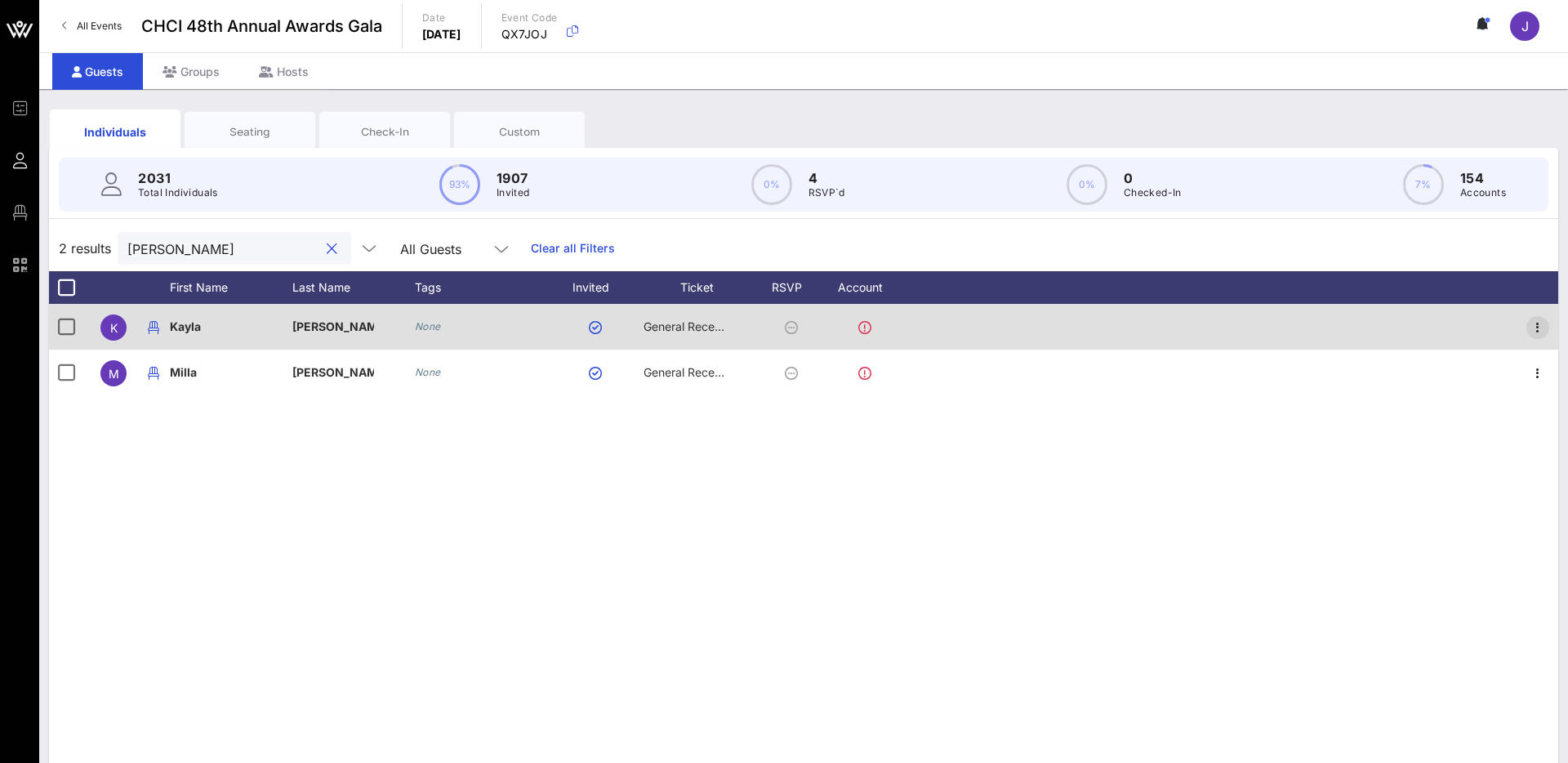
type input "anderson"
click at [1534, 325] on icon "button" at bounding box center [1537, 328] width 20 height 20
click at [522, 321] on div "None" at bounding box center [484, 327] width 139 height 45
click at [112, 329] on span "K" at bounding box center [113, 328] width 7 height 14
click at [115, 329] on span "K" at bounding box center [113, 328] width 7 height 14
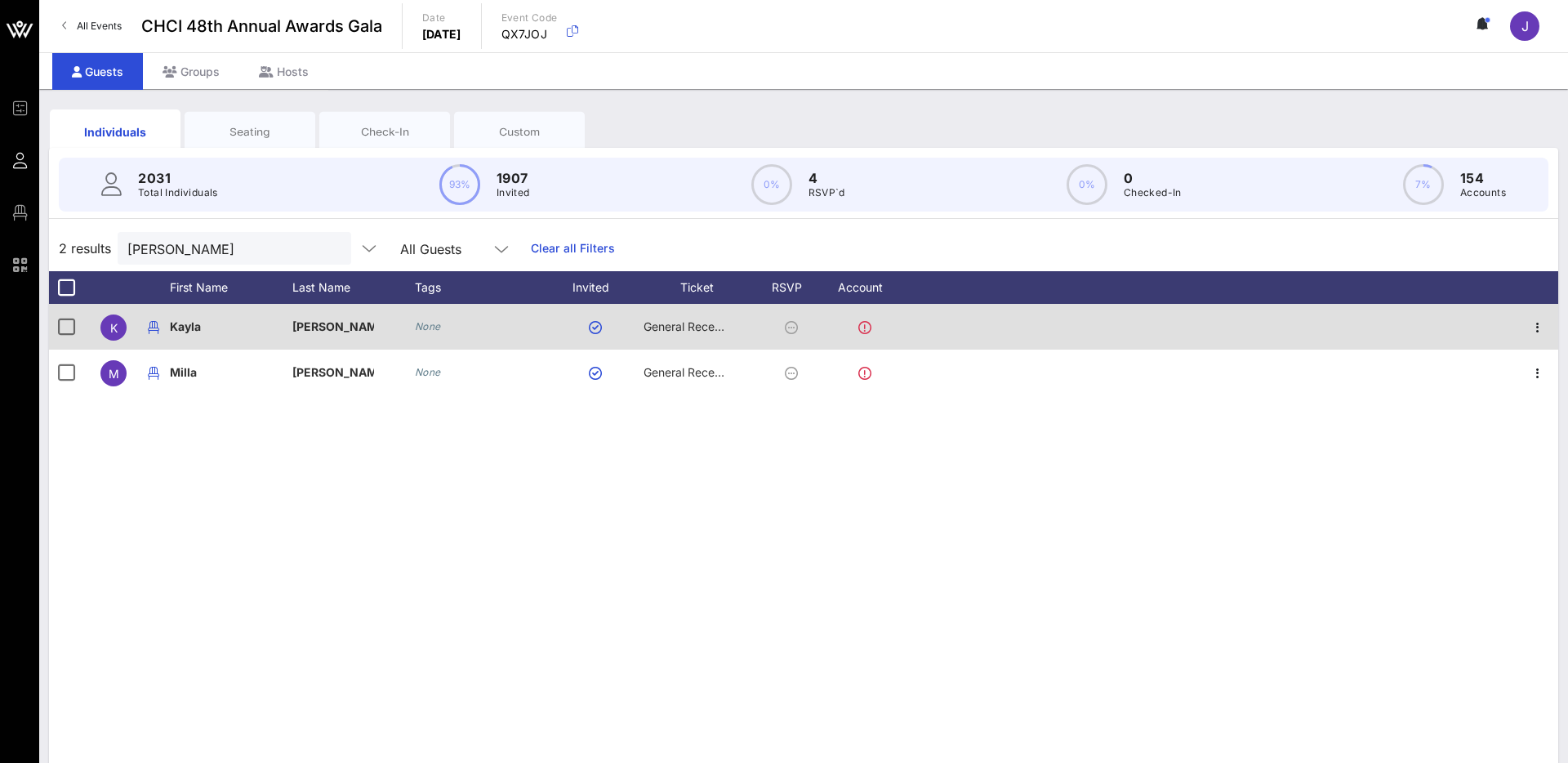
click at [117, 328] on div "K" at bounding box center [113, 328] width 26 height 26
click at [560, 327] on div at bounding box center [598, 327] width 90 height 45
click at [482, 329] on div "None" at bounding box center [484, 327] width 139 height 45
click at [328, 334] on p "Anderson" at bounding box center [333, 327] width 82 height 45
click at [325, 330] on p "Anderson" at bounding box center [333, 327] width 82 height 45
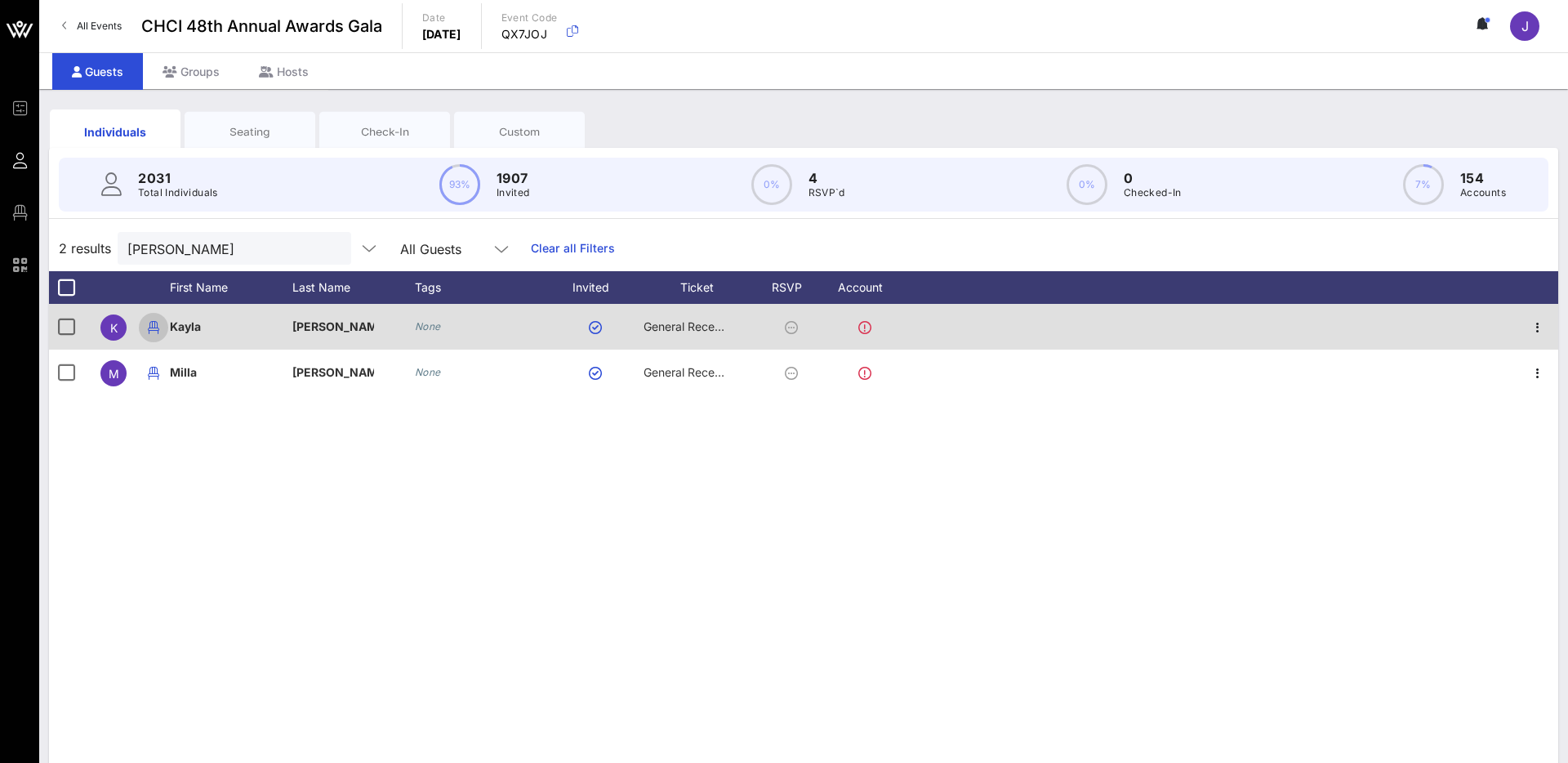
click at [154, 330] on icon "button" at bounding box center [154, 328] width 20 height 20
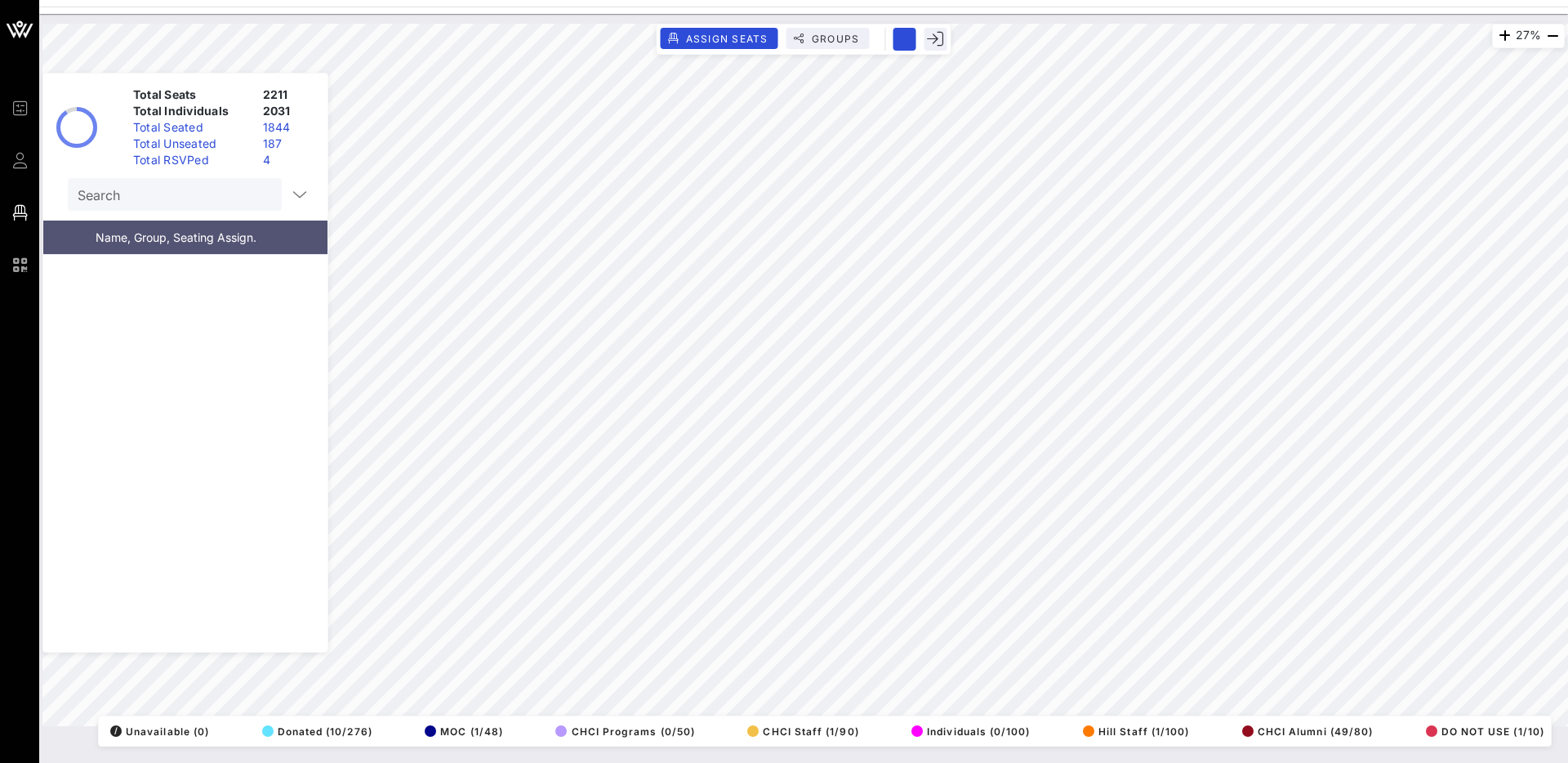
scroll to position [33907, 0]
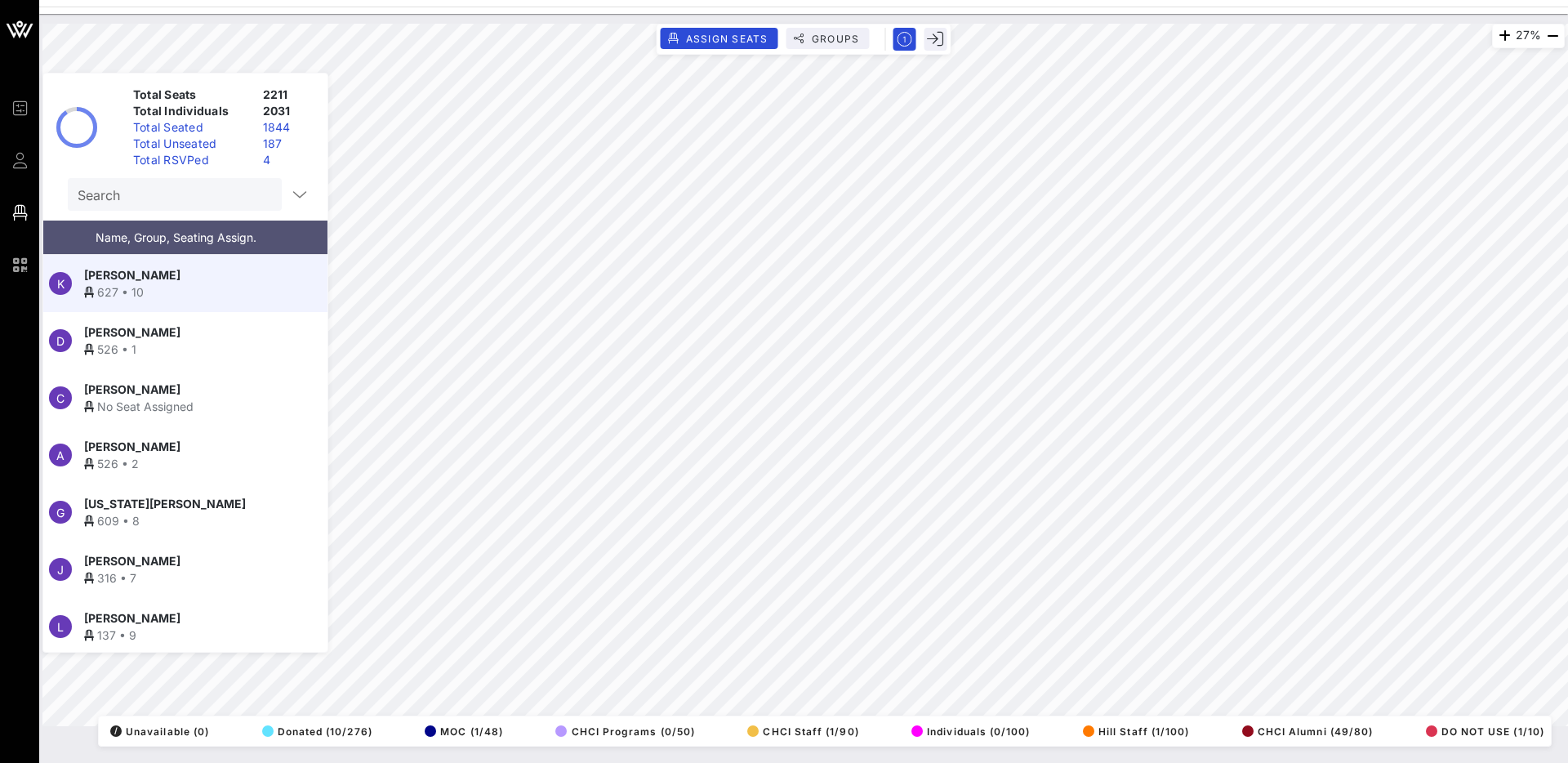
click at [272, 293] on div "627 • 10" at bounding box center [185, 291] width 201 height 17
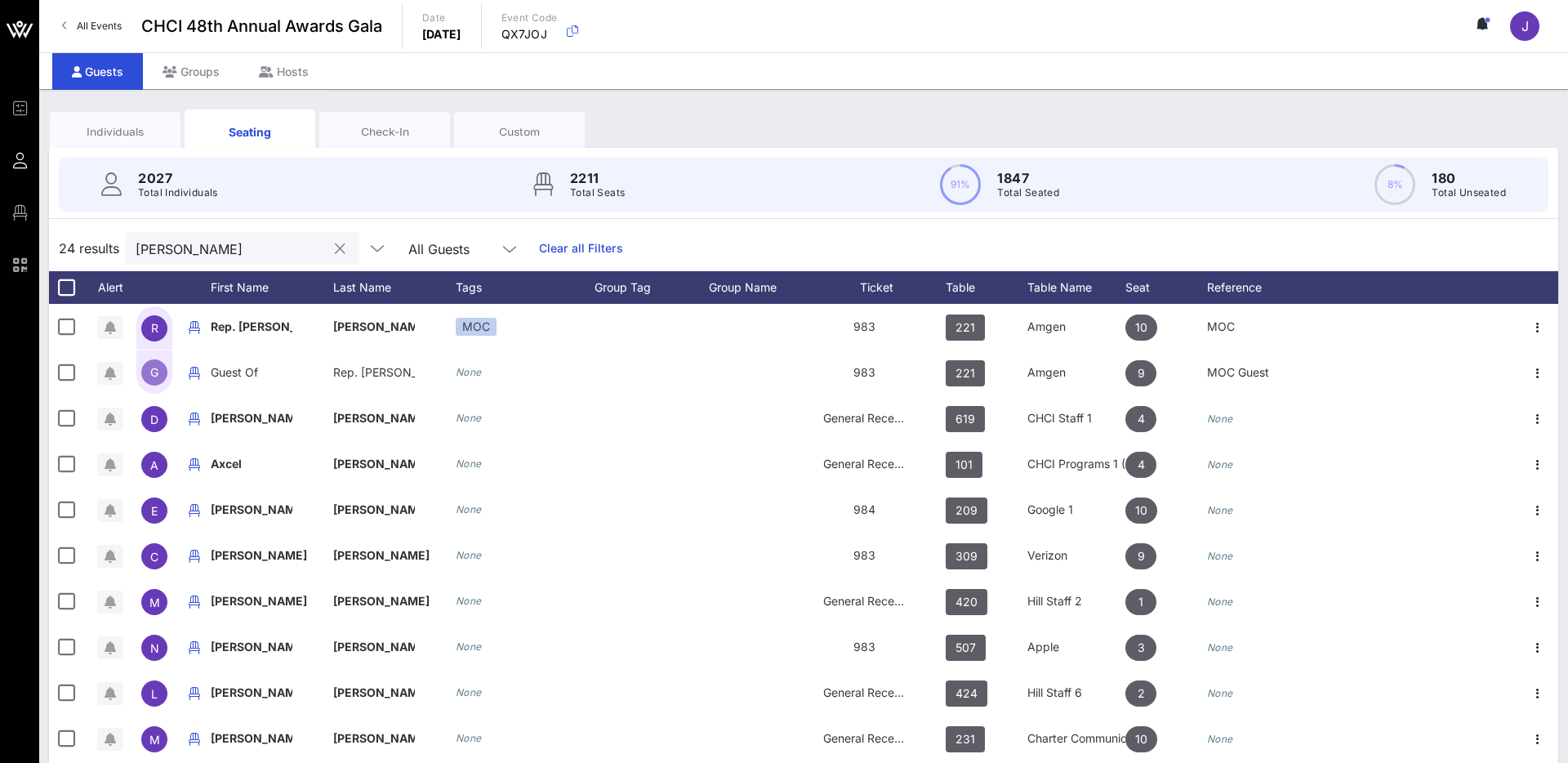
click at [259, 239] on input "[PERSON_NAME]" at bounding box center [231, 249] width 191 height 22
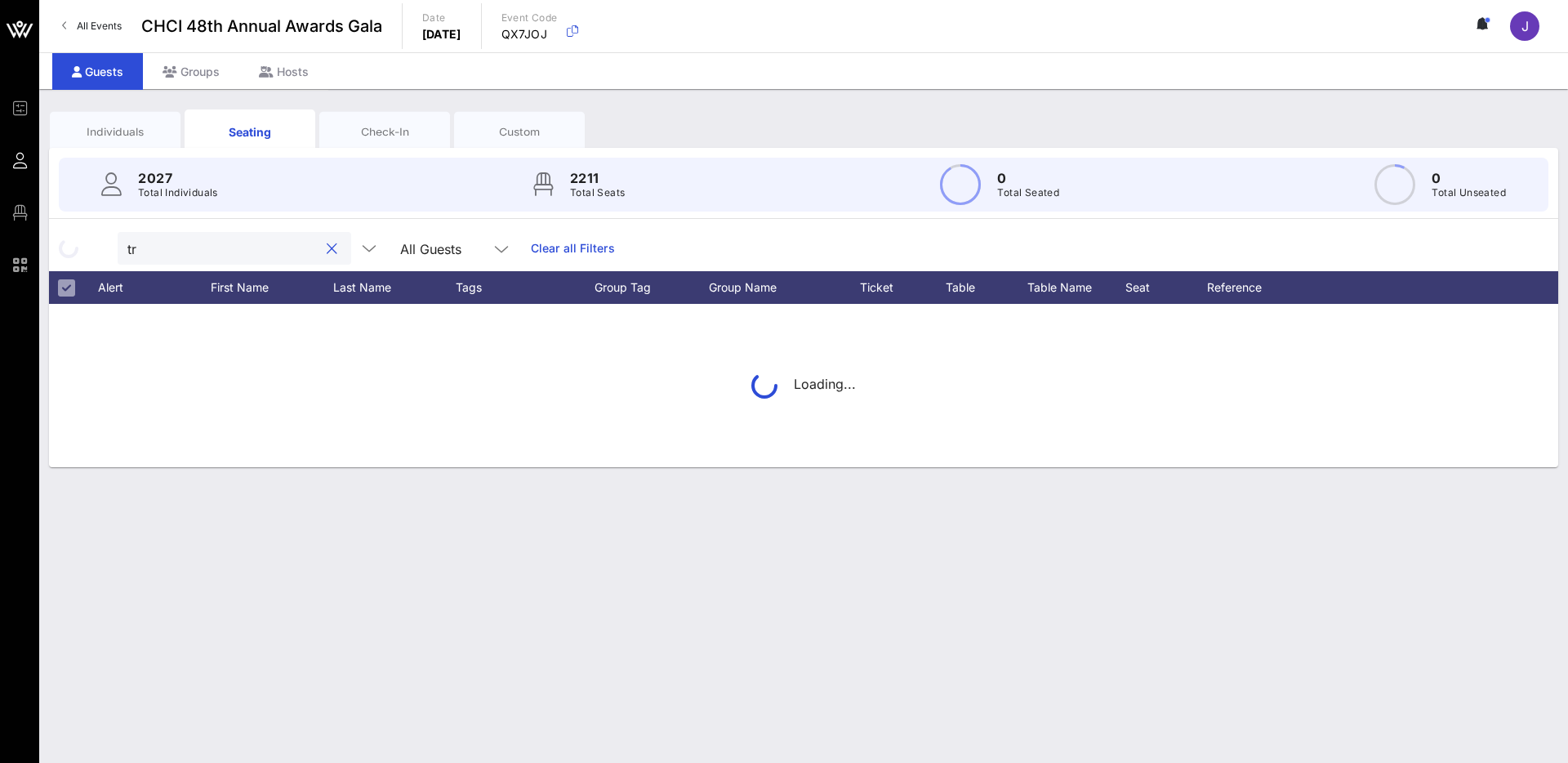
type input "t"
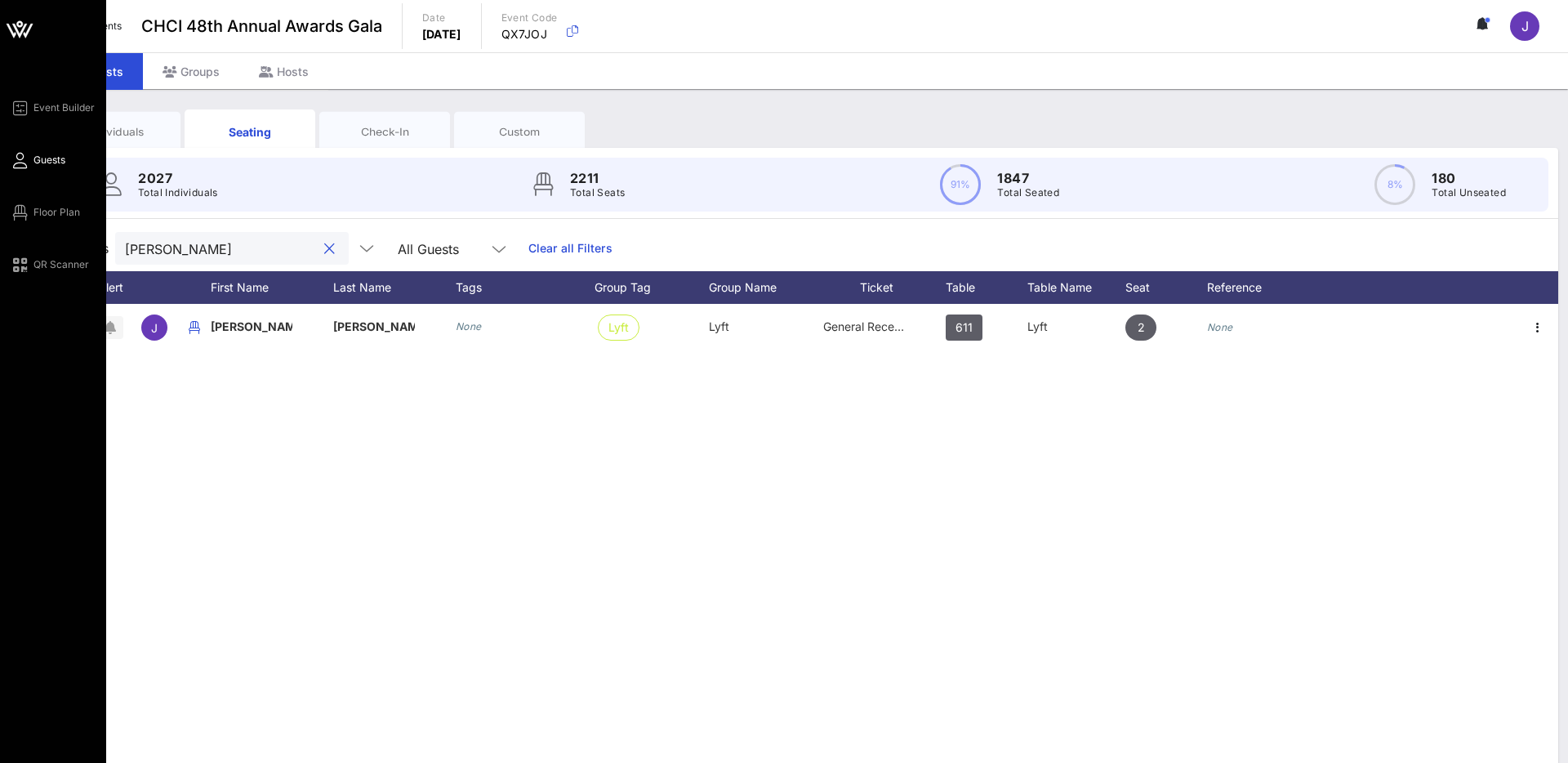
type input "[PERSON_NAME]"
